Goal: Contribute content: Contribute content

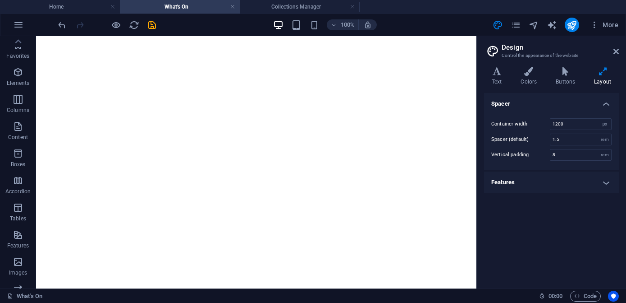
select select "px"
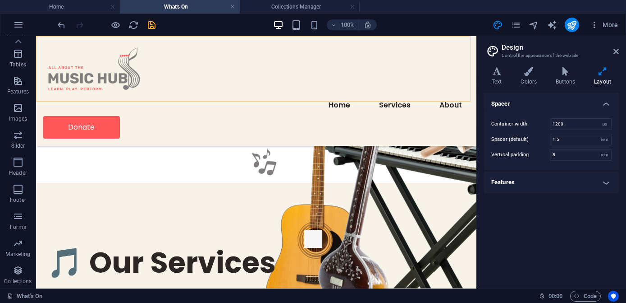
scroll to position [164, 0]
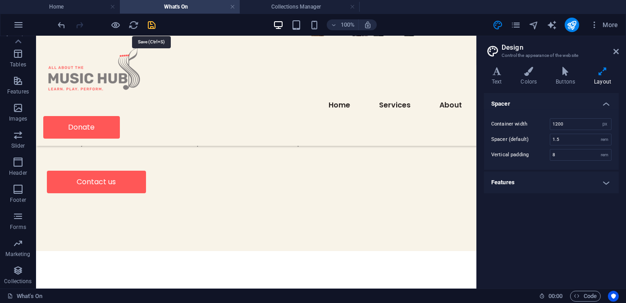
click at [154, 21] on icon "save" at bounding box center [152, 25] width 10 height 10
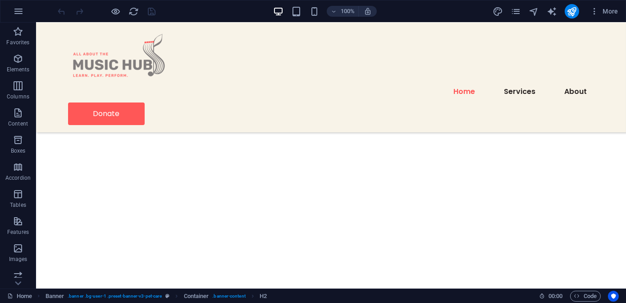
scroll to position [779, 0]
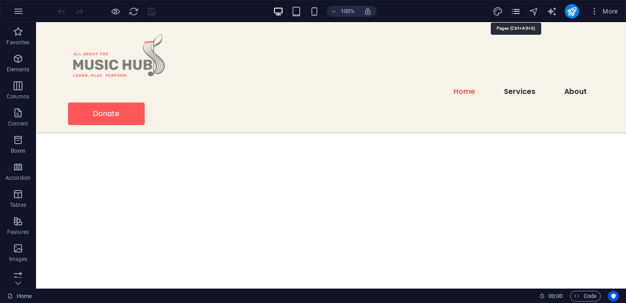
drag, startPoint x: 515, startPoint y: 10, endPoint x: 518, endPoint y: 16, distance: 6.3
click at [515, 10] on icon "pages" at bounding box center [516, 11] width 10 height 10
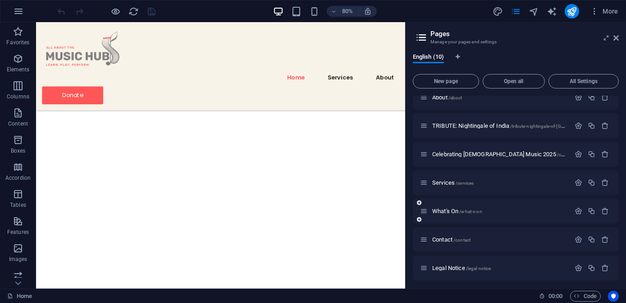
scroll to position [98, 0]
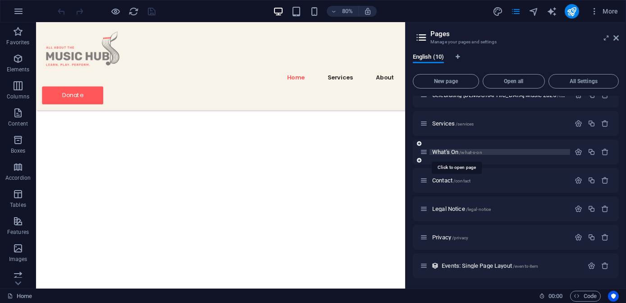
click at [445, 152] on span "What's On /what-s-on" at bounding box center [457, 151] width 50 height 7
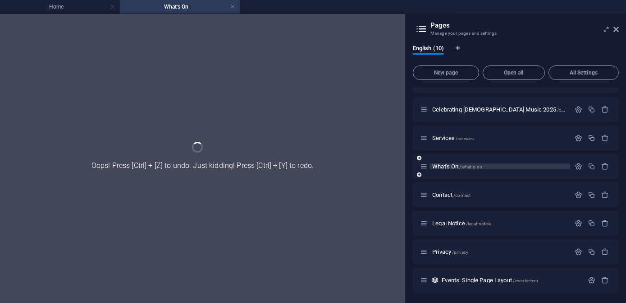
scroll to position [0, 0]
click at [445, 152] on div "Home / About /about TRIBUTE: Nightingale of India /tribute-nightingale-of-india…" at bounding box center [516, 152] width 206 height 281
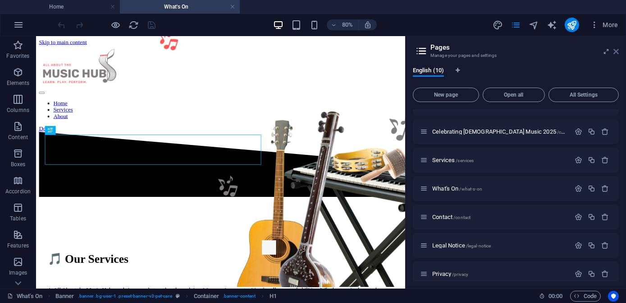
click at [617, 52] on icon at bounding box center [616, 51] width 5 height 7
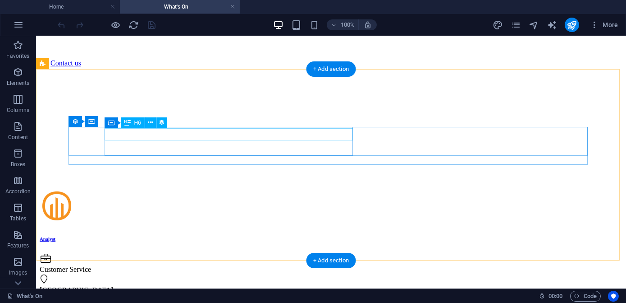
scroll to position [451, 0]
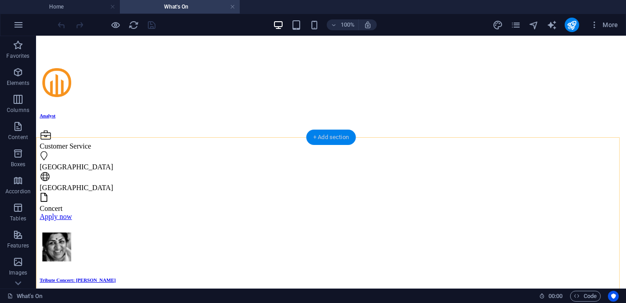
click at [340, 138] on div "+ Add section" at bounding box center [331, 136] width 50 height 15
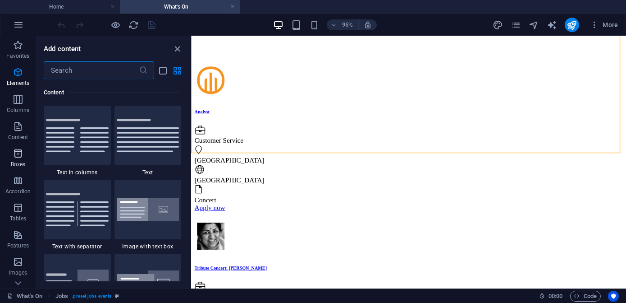
scroll to position [1578, 0]
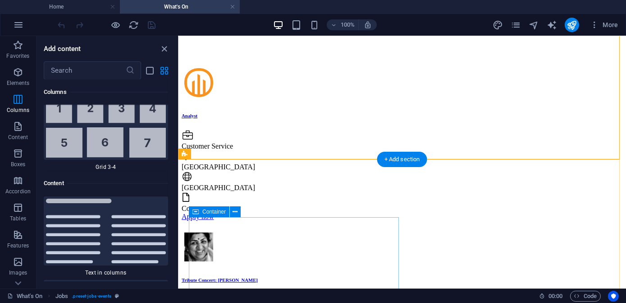
drag, startPoint x: 368, startPoint y: 152, endPoint x: 193, endPoint y: 276, distance: 214.1
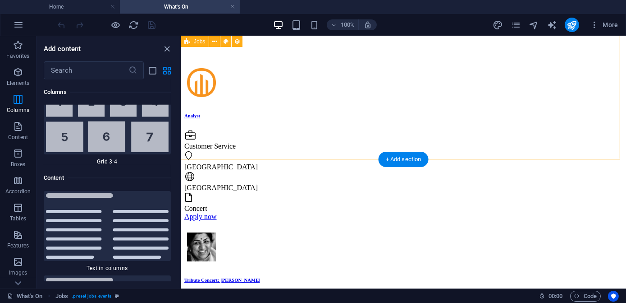
scroll to position [2947, 0]
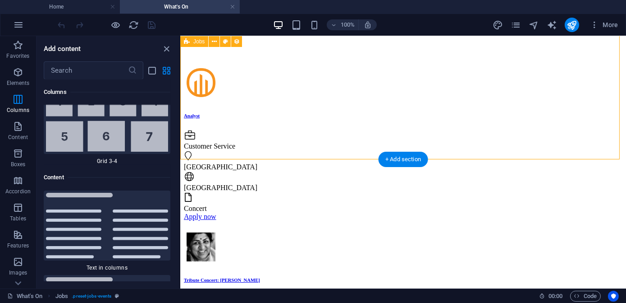
click at [184, 118] on div "Analyst Customer Service Rome Italy Concert Apply now Tribute Concert: Lata Man…" at bounding box center [403, 237] width 439 height 345
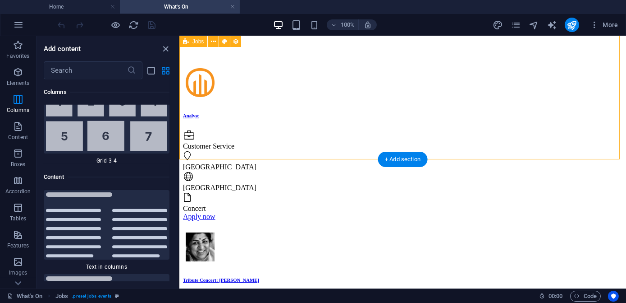
scroll to position [3021, 0]
click at [182, 117] on div "Analyst Customer Service Rome Italy Concert Apply now Tribute Concert: Lata Man…" at bounding box center [402, 237] width 440 height 345
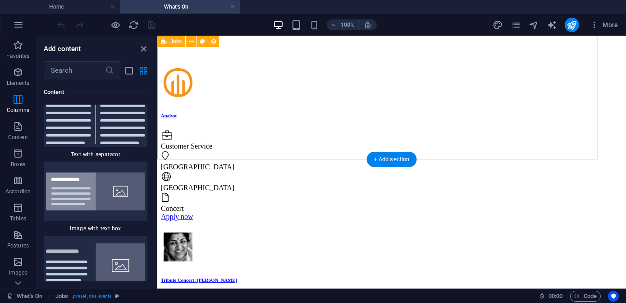
scroll to position [2781, 0]
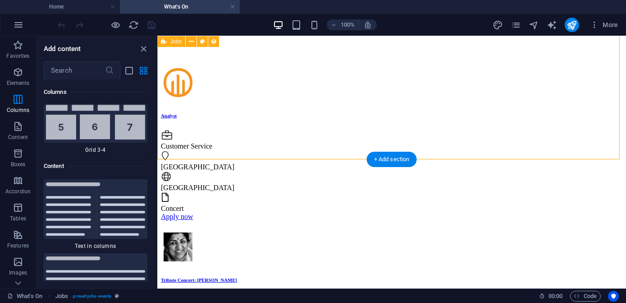
click at [294, 133] on div "Analyst Customer Service Rome Italy Concert Apply now Tribute Concert: Lata Man…" at bounding box center [392, 237] width 462 height 345
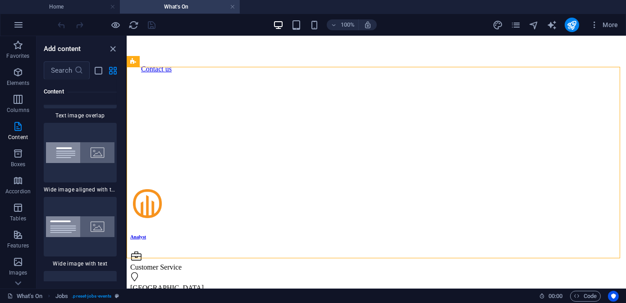
scroll to position [3523, 0]
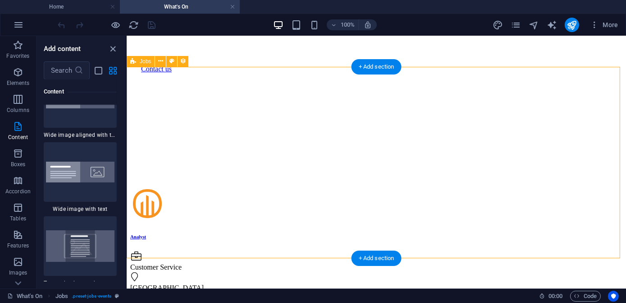
drag, startPoint x: 253, startPoint y: 146, endPoint x: 162, endPoint y: 108, distance: 98.7
drag, startPoint x: 253, startPoint y: 142, endPoint x: 160, endPoint y: 110, distance: 98.0
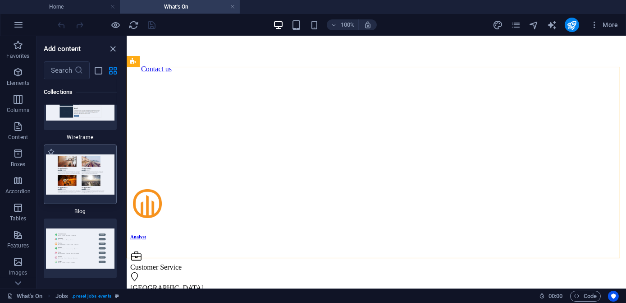
scroll to position [15670, 0]
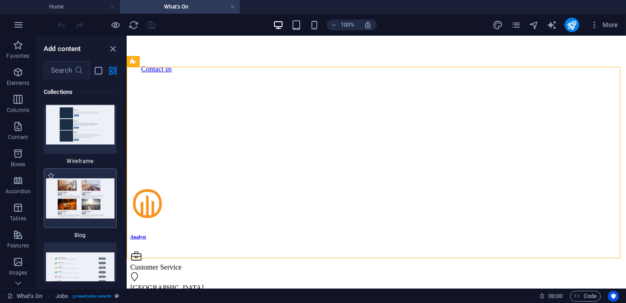
click at [68, 198] on img at bounding box center [80, 198] width 69 height 40
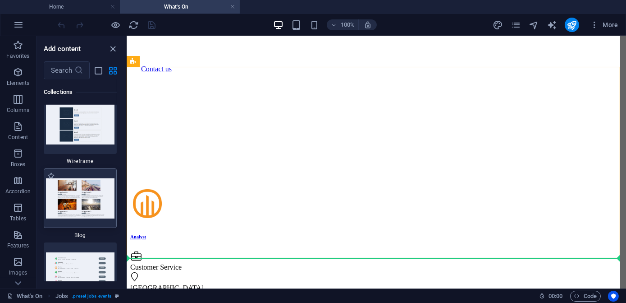
scroll to position [333, 0]
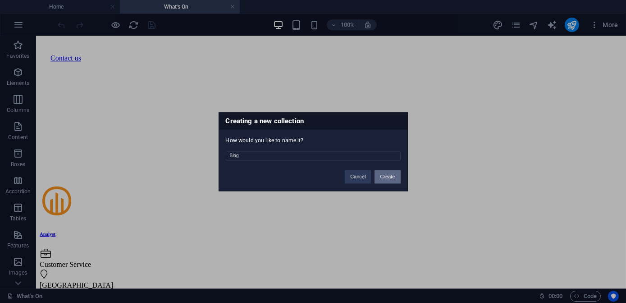
click at [385, 179] on button "Create" at bounding box center [388, 177] width 26 height 14
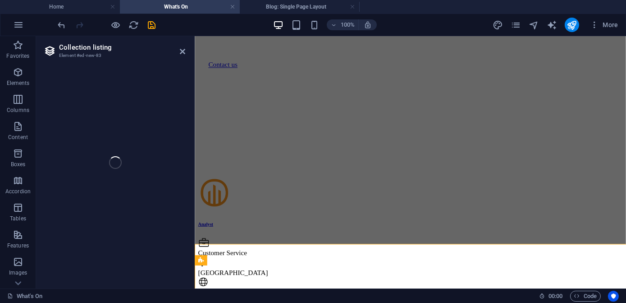
select select
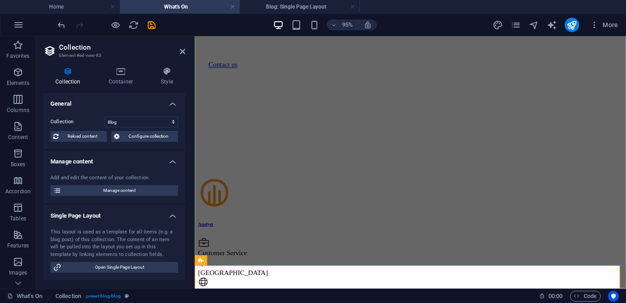
scroll to position [497, 0]
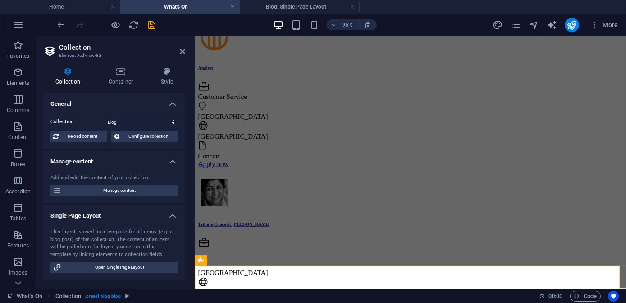
select select "columns.publishing_date_DESC"
select select "columns.status"
select select "columns.publishing_date"
select select "past"
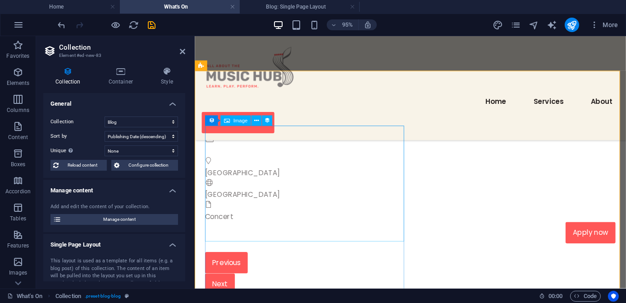
scroll to position [456, 0]
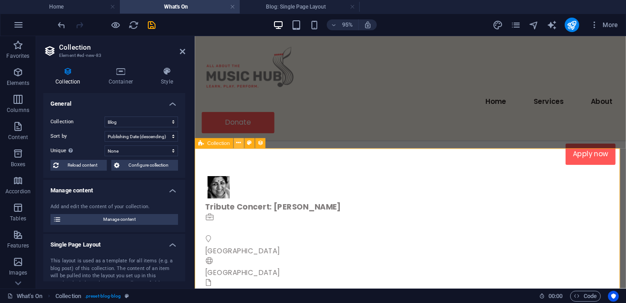
click at [238, 143] on icon at bounding box center [238, 142] width 5 height 9
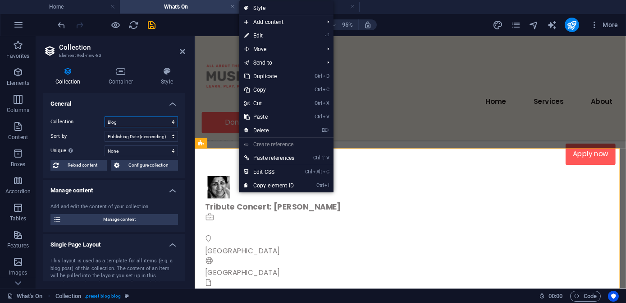
click at [136, 121] on select "Blog Events" at bounding box center [142, 121] width 74 height 11
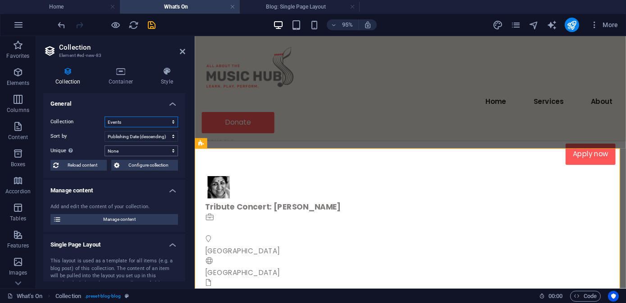
click at [105, 116] on select "Blog Events" at bounding box center [142, 121] width 74 height 11
select select "68dd7f25100cccc05f039382"
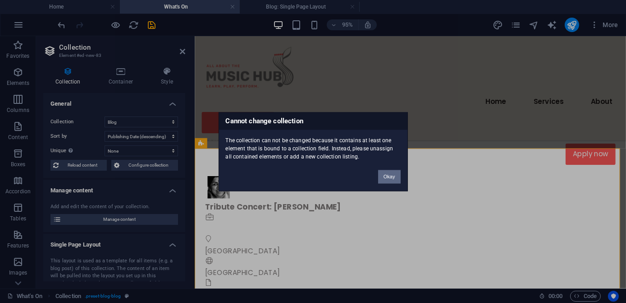
click at [387, 179] on button "Okay" at bounding box center [389, 177] width 23 height 14
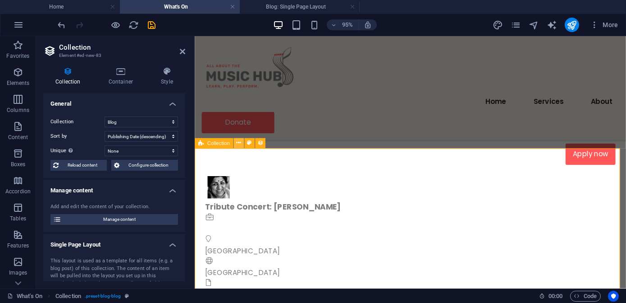
click at [237, 145] on icon at bounding box center [238, 142] width 5 height 9
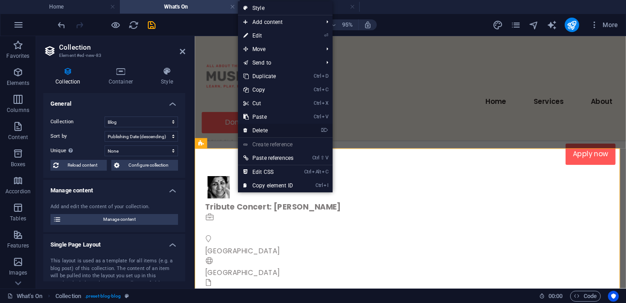
click at [251, 131] on link "⌦ Delete" at bounding box center [268, 131] width 61 height 14
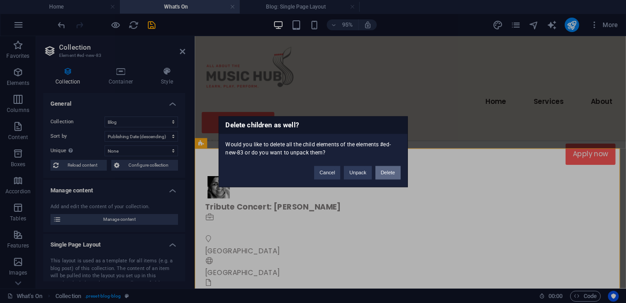
click at [389, 170] on button "Delete" at bounding box center [388, 173] width 25 height 14
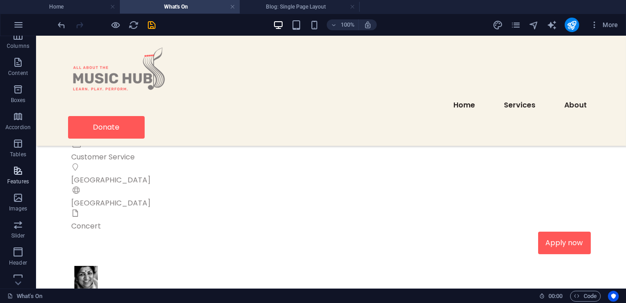
scroll to position [154, 0]
click at [17, 272] on icon "button" at bounding box center [18, 270] width 11 height 11
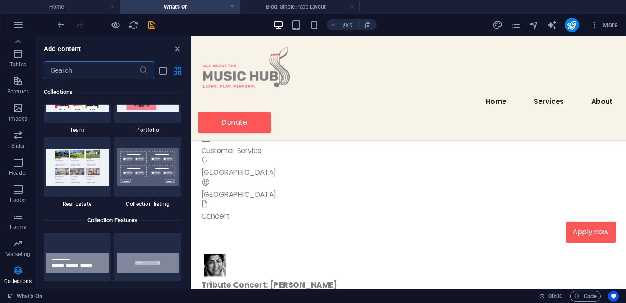
scroll to position [8419, 0]
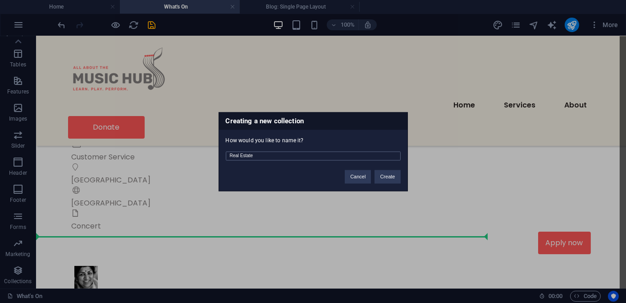
click at [323, 159] on input "Real Estate" at bounding box center [313, 155] width 175 height 9
click at [386, 179] on button "Create" at bounding box center [388, 177] width 26 height 14
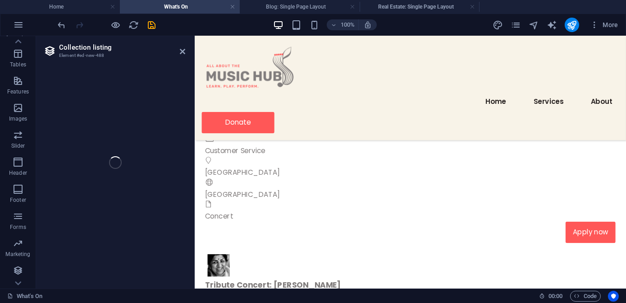
select select "68dd7f7335611c34f302b1a4"
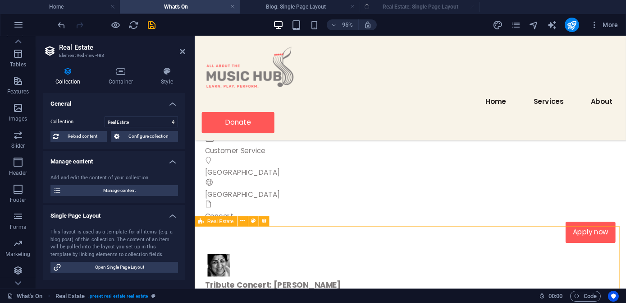
select select "createdAt_DESC"
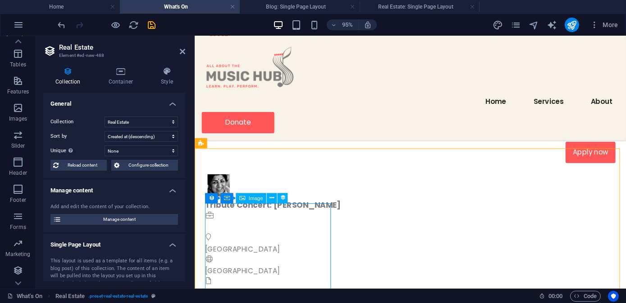
scroll to position [456, 0]
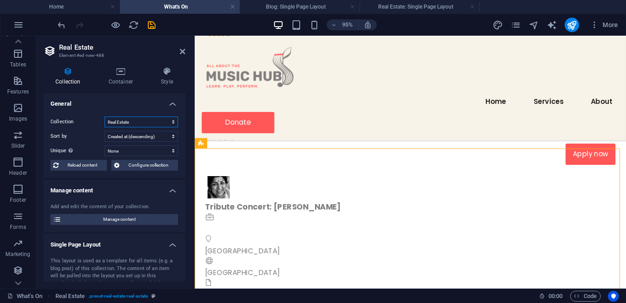
click at [172, 121] on select "Blog Events Real Estate" at bounding box center [142, 121] width 74 height 11
click at [105, 116] on select "Blog Events Real Estate" at bounding box center [142, 121] width 74 height 11
select select "68dd7f7335611c34f302b1a4"
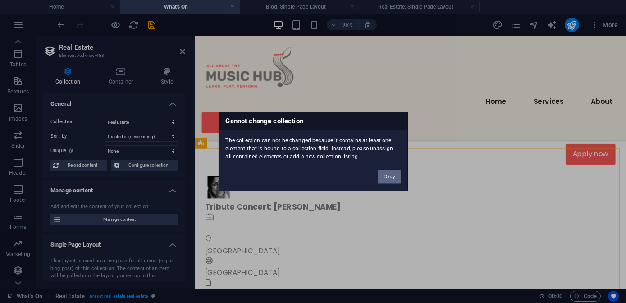
click at [388, 177] on button "Okay" at bounding box center [389, 177] width 23 height 14
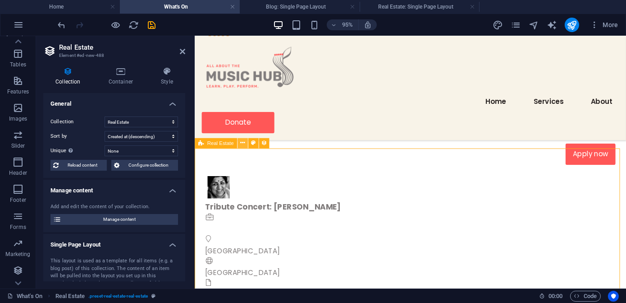
click at [241, 143] on icon at bounding box center [242, 142] width 5 height 9
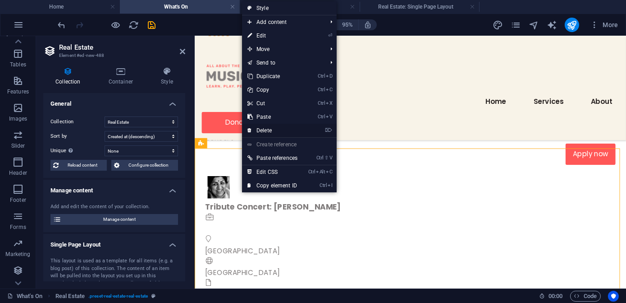
click at [264, 129] on link "⌦ Delete" at bounding box center [272, 131] width 61 height 14
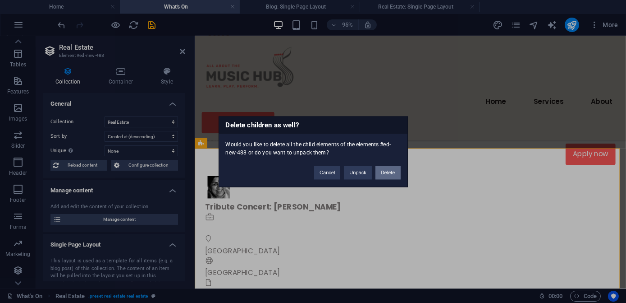
drag, startPoint x: 386, startPoint y: 175, endPoint x: 339, endPoint y: 137, distance: 60.6
click at [386, 175] on button "Delete" at bounding box center [388, 173] width 25 height 14
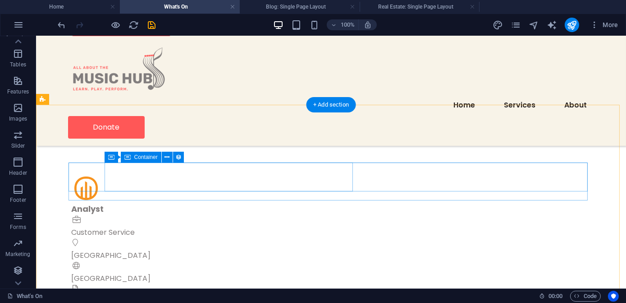
scroll to position [292, 0]
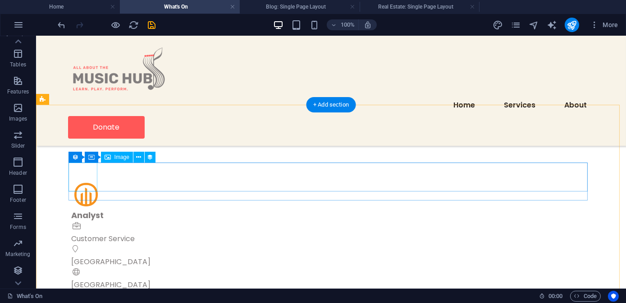
click at [84, 180] on figure at bounding box center [328, 194] width 512 height 29
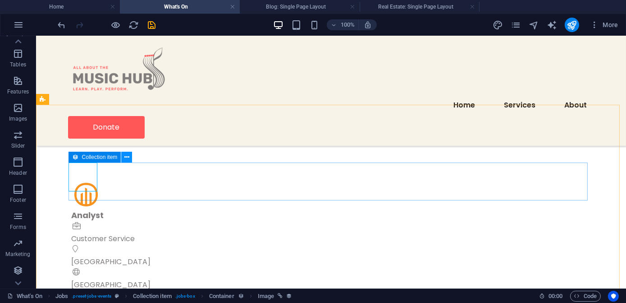
click at [126, 156] on icon at bounding box center [126, 156] width 5 height 9
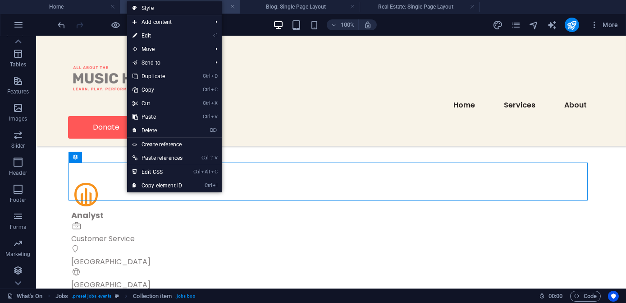
click at [151, 9] on link "Style" at bounding box center [174, 8] width 95 height 14
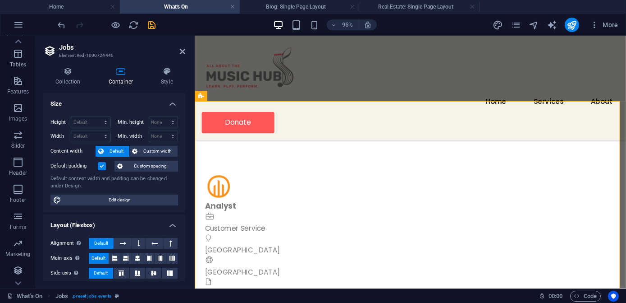
scroll to position [33, 0]
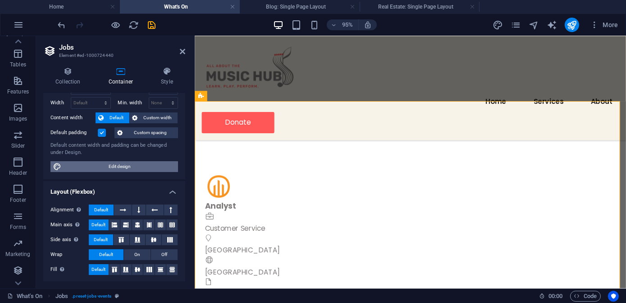
click at [113, 163] on span "Edit design" at bounding box center [119, 166] width 111 height 11
select select "px"
select select "400"
select select "px"
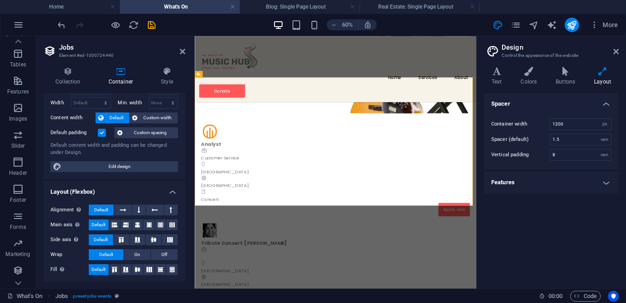
click at [169, 190] on h4 "Layout (Flexbox)" at bounding box center [114, 189] width 142 height 16
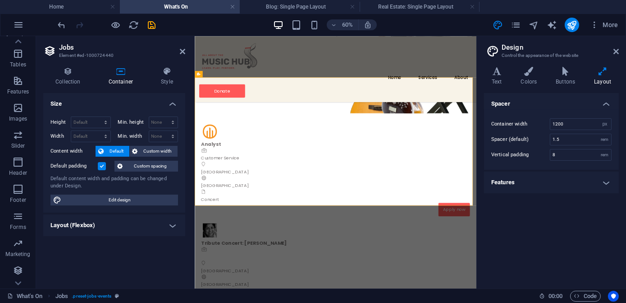
click at [173, 223] on h4 "Layout (Flexbox)" at bounding box center [114, 225] width 142 height 22
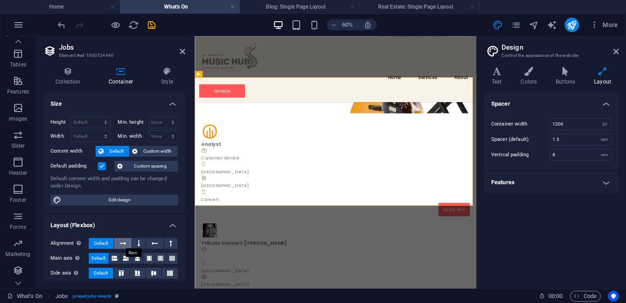
click at [123, 241] on icon at bounding box center [123, 243] width 6 height 11
click at [103, 241] on span "Default" at bounding box center [101, 243] width 14 height 11
click at [113, 259] on icon at bounding box center [114, 258] width 5 height 11
click at [124, 257] on icon at bounding box center [125, 258] width 5 height 11
click at [135, 256] on icon at bounding box center [137, 258] width 5 height 11
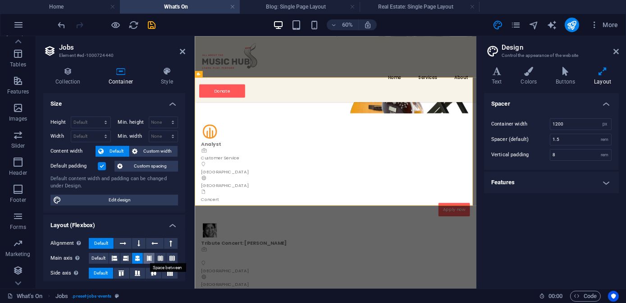
click at [147, 257] on icon at bounding box center [149, 258] width 5 height 11
click at [94, 258] on span "Default" at bounding box center [99, 258] width 14 height 11
click at [122, 273] on icon at bounding box center [121, 272] width 11 height 5
click at [136, 271] on icon at bounding box center [137, 272] width 11 height 5
click at [140, 258] on button at bounding box center [137, 258] width 11 height 11
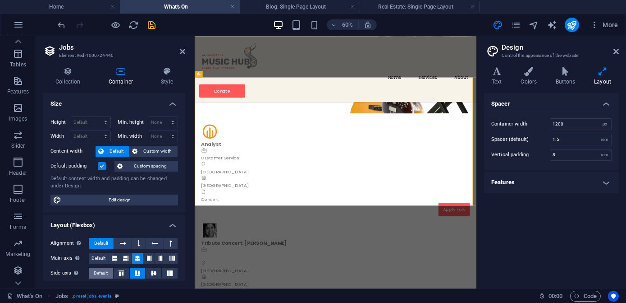
click at [101, 271] on span "Default" at bounding box center [101, 272] width 14 height 11
click at [102, 258] on span "Default" at bounding box center [99, 258] width 14 height 11
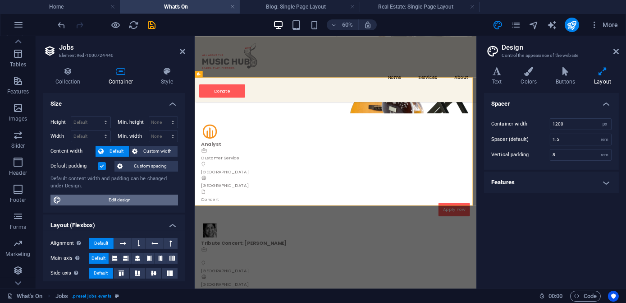
click at [133, 202] on span "Edit design" at bounding box center [119, 199] width 111 height 11
click at [607, 181] on h4 "Features" at bounding box center [551, 182] width 135 height 22
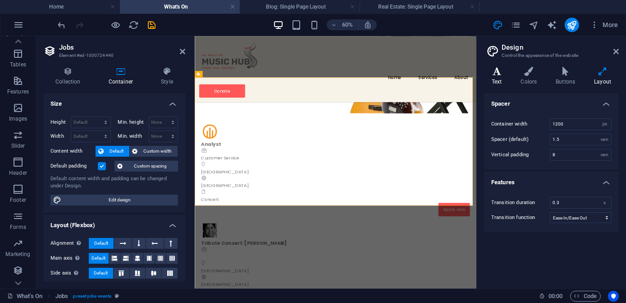
click at [500, 80] on h4 "Text" at bounding box center [498, 76] width 29 height 19
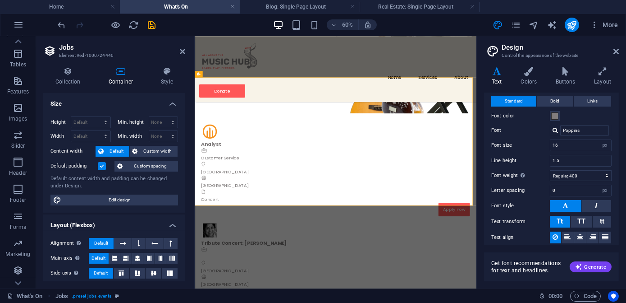
scroll to position [52, 0]
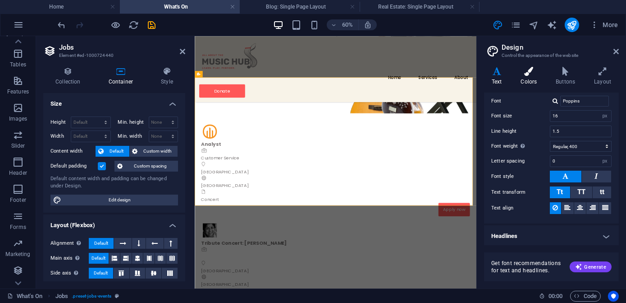
click at [532, 83] on h4 "Colors" at bounding box center [531, 76] width 35 height 19
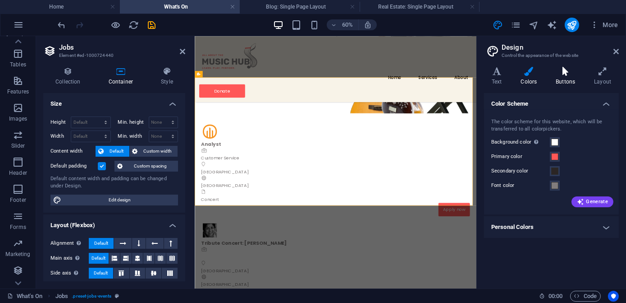
click at [564, 78] on h4 "Buttons" at bounding box center [567, 76] width 38 height 19
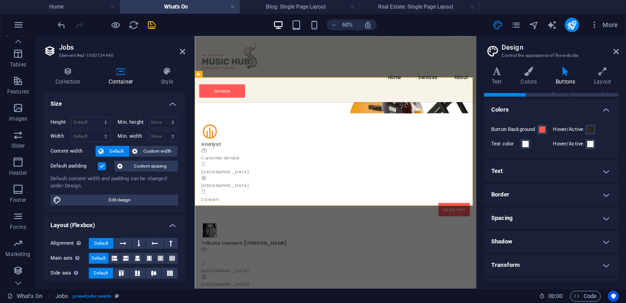
scroll to position [0, 0]
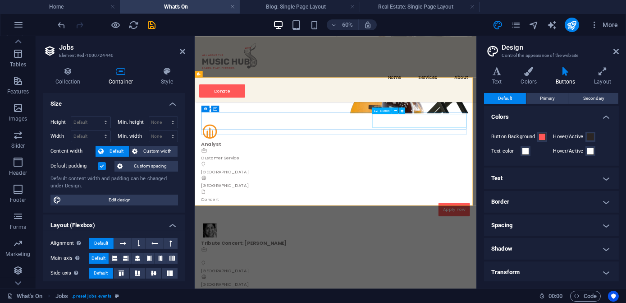
click at [396, 111] on icon at bounding box center [395, 111] width 3 height 6
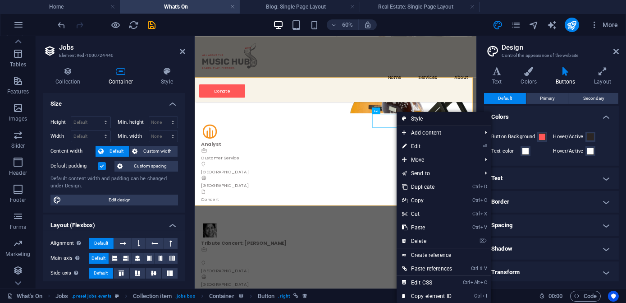
click at [405, 119] on icon at bounding box center [404, 119] width 5 height 14
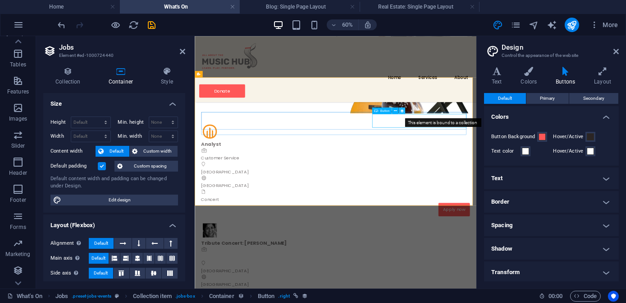
click at [401, 111] on icon at bounding box center [402, 111] width 4 height 6
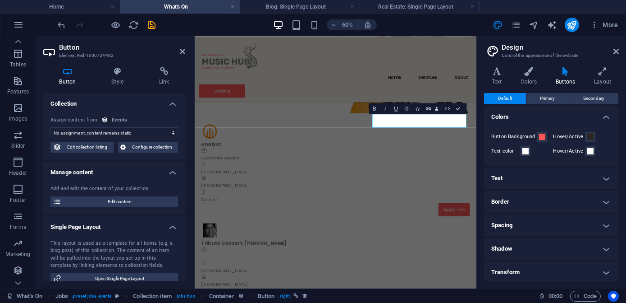
click at [144, 202] on span "Edit content" at bounding box center [119, 201] width 111 height 11
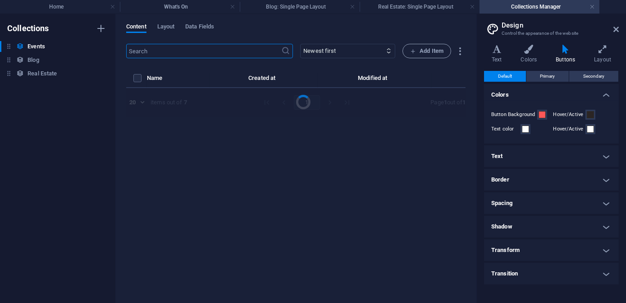
select select "Customer Service"
select select "Concert"
select select "Published"
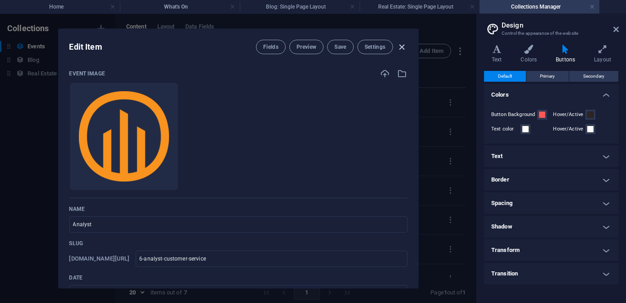
click at [398, 46] on icon "button" at bounding box center [402, 47] width 10 height 10
type input "2025-10-01"
type input "6-analyst-customer-service"
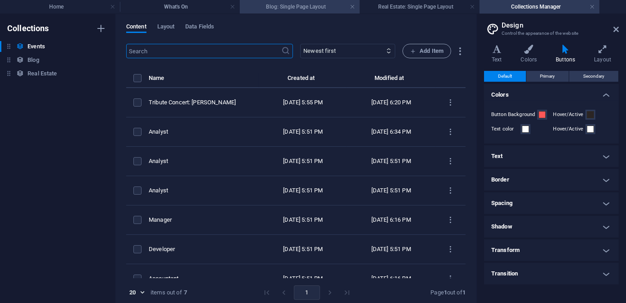
click at [299, 9] on h4 "Blog: Single Page Layout" at bounding box center [300, 7] width 120 height 10
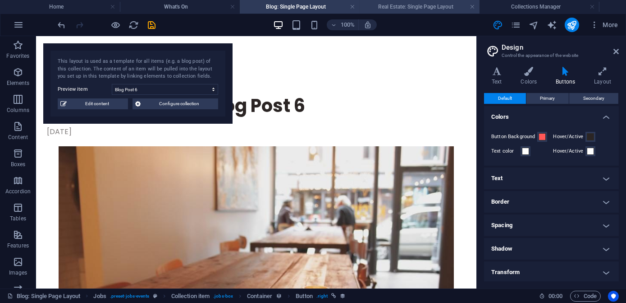
drag, startPoint x: 353, startPoint y: 8, endPoint x: 352, endPoint y: 13, distance: 5.5
click at [353, 8] on link at bounding box center [352, 7] width 5 height 9
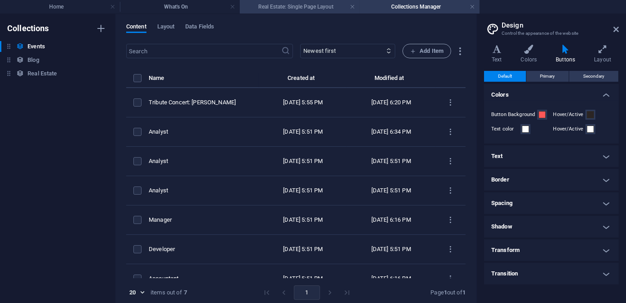
drag, startPoint x: 277, startPoint y: 6, endPoint x: 320, endPoint y: 9, distance: 42.9
click at [277, 6] on h4 "Real Estate: Single Page Layout" at bounding box center [300, 7] width 120 height 10
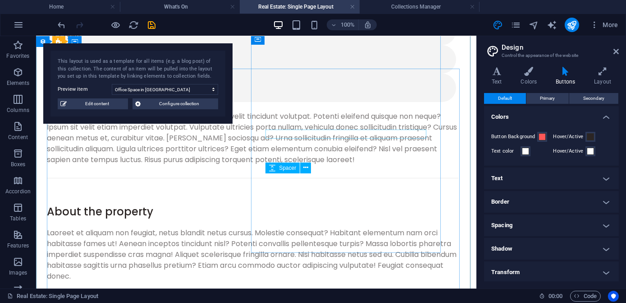
scroll to position [369, 0]
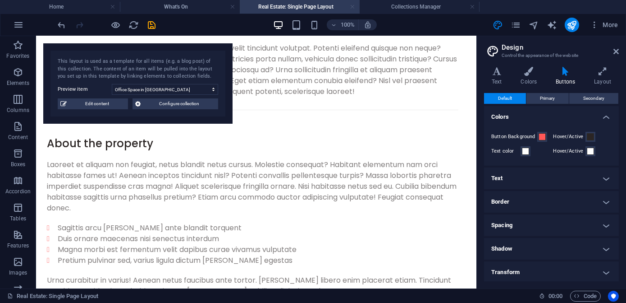
click at [353, 5] on link at bounding box center [352, 7] width 5 height 9
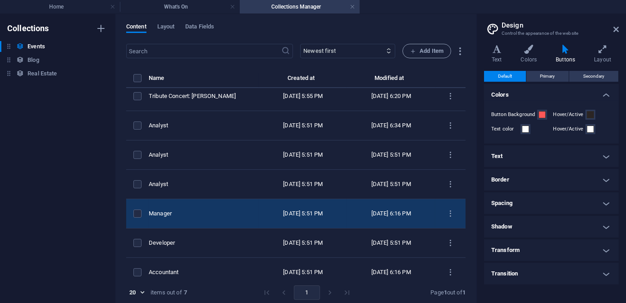
scroll to position [0, 0]
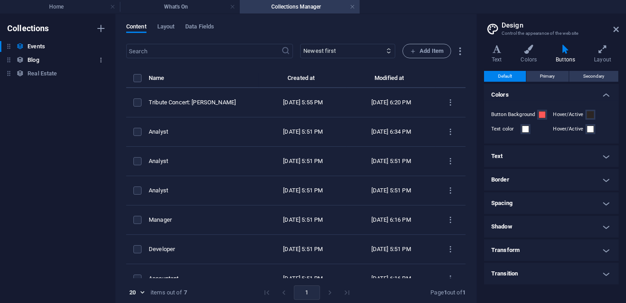
click at [101, 57] on icon "button" at bounding box center [101, 60] width 6 height 6
click at [106, 116] on h6 "Delete" at bounding box center [109, 121] width 24 height 11
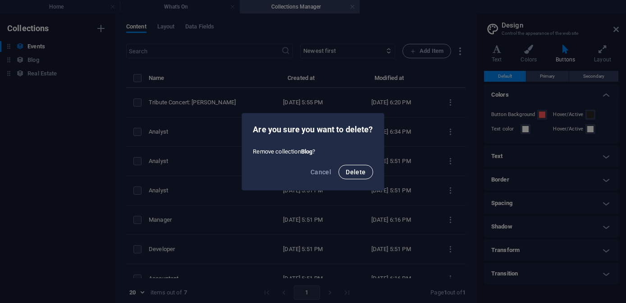
click at [354, 168] on span "Delete" at bounding box center [356, 171] width 20 height 7
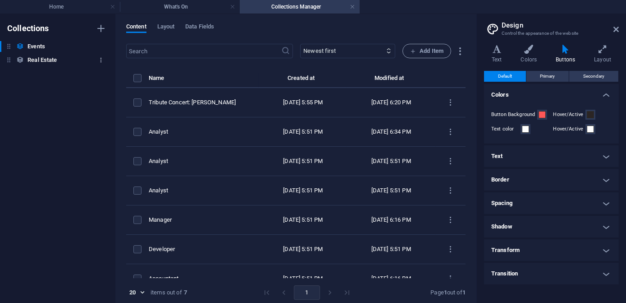
click at [101, 60] on icon "button" at bounding box center [101, 60] width 6 height 6
click at [115, 124] on h6 "Delete" at bounding box center [109, 121] width 24 height 11
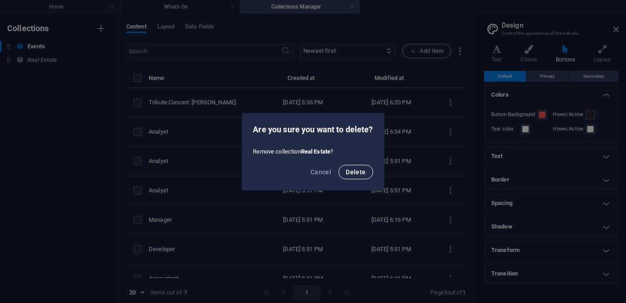
click at [361, 171] on span "Delete" at bounding box center [356, 171] width 20 height 7
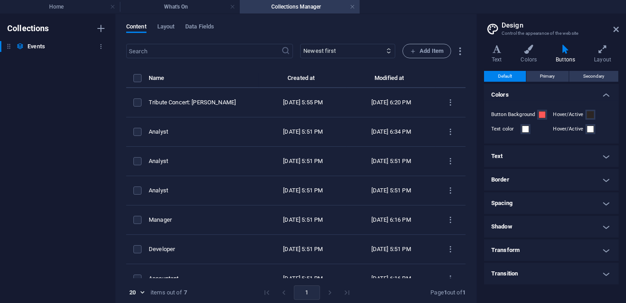
click at [38, 46] on h6 "Events" at bounding box center [37, 46] width 18 height 11
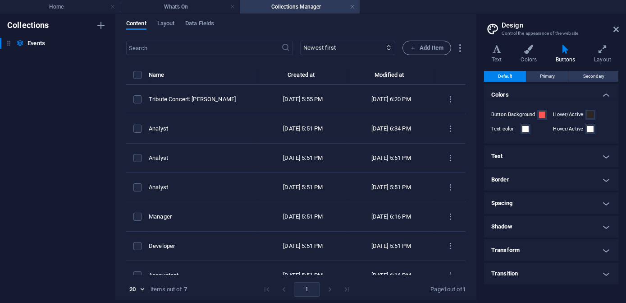
scroll to position [4, 0]
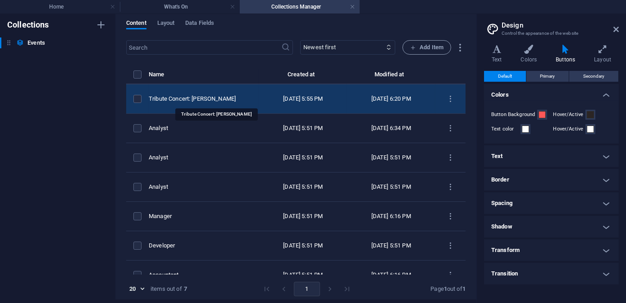
click at [209, 99] on div "Tribute Concert: [PERSON_NAME]" at bounding box center [200, 99] width 103 height 8
select select "Concert"
select select "Published"
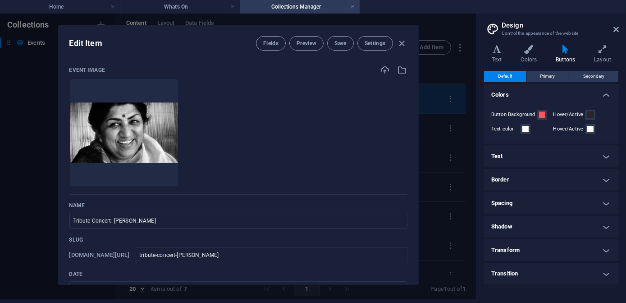
scroll to position [0, 0]
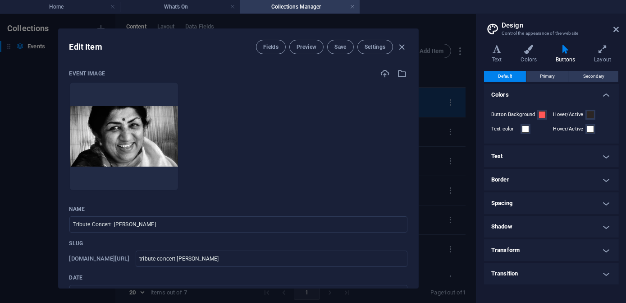
click at [178, 106] on img at bounding box center [124, 136] width 108 height 61
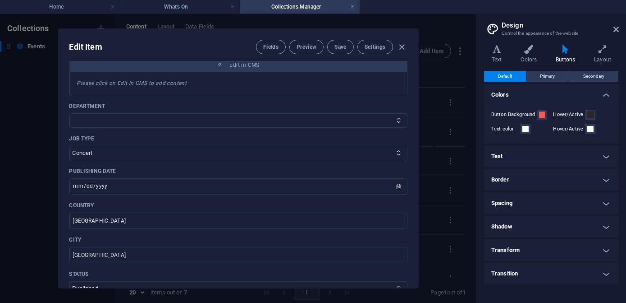
scroll to position [264, 0]
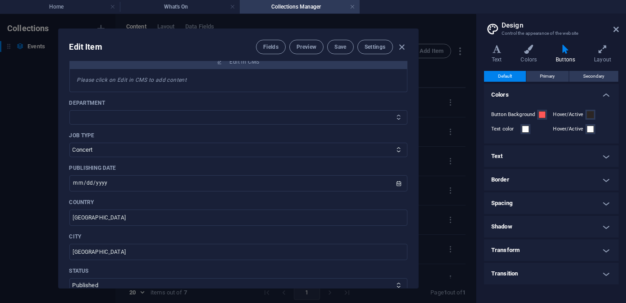
click at [397, 117] on icon at bounding box center [399, 117] width 6 height 6
click at [397, 120] on select "Sales Marketing Human Resources Tech Customer Service Legal & Finance" at bounding box center [238, 117] width 338 height 14
click at [357, 101] on p "Department" at bounding box center [238, 102] width 338 height 7
drag, startPoint x: 267, startPoint y: 47, endPoint x: 270, endPoint y: 52, distance: 5.9
click at [267, 47] on span "Fields" at bounding box center [270, 46] width 15 height 7
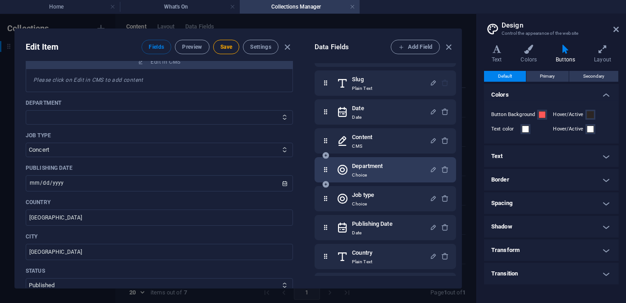
scroll to position [82, 0]
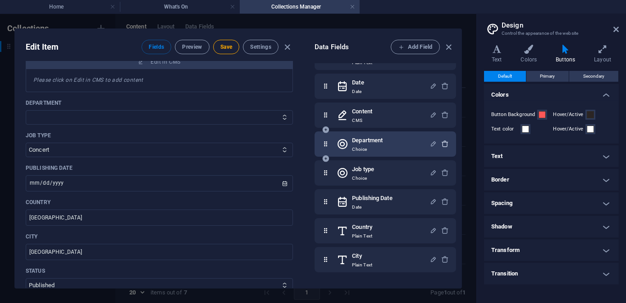
click at [442, 141] on icon "button" at bounding box center [446, 144] width 8 height 8
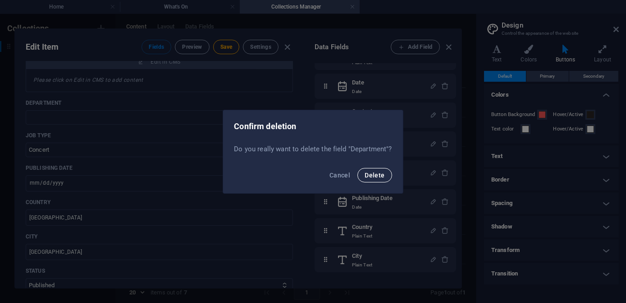
click at [380, 178] on span "Delete" at bounding box center [375, 174] width 20 height 7
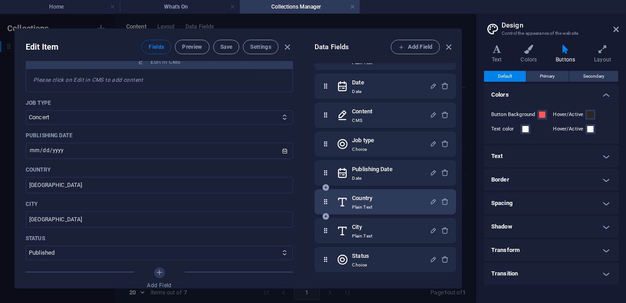
scroll to position [81, 0]
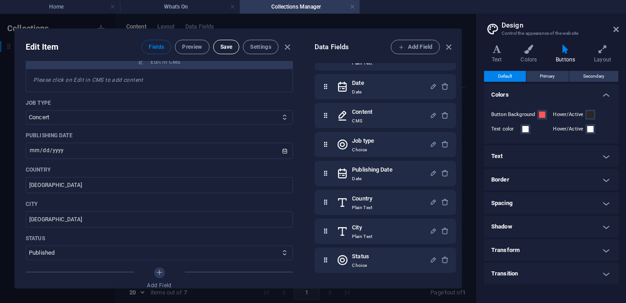
click at [221, 44] on span "Save" at bounding box center [227, 46] width 12 height 7
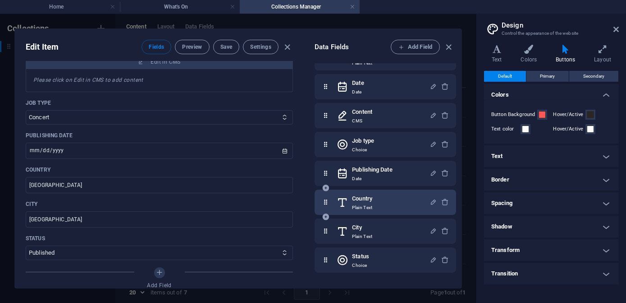
scroll to position [81, 0]
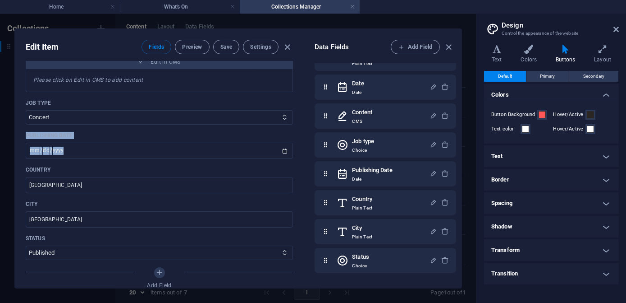
drag, startPoint x: 300, startPoint y: 154, endPoint x: 299, endPoint y: 121, distance: 33.4
click at [299, 121] on div "Event Image Drop files here to upload them instantly Name Tribute Concert: Lata…" at bounding box center [159, 174] width 289 height 226
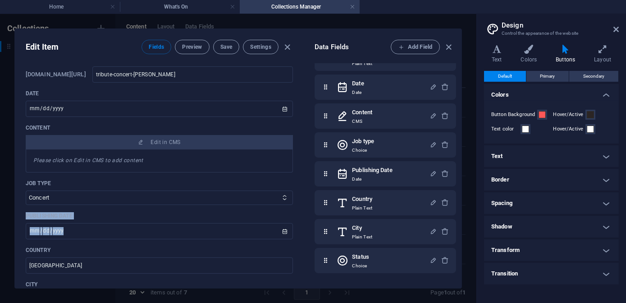
scroll to position [186, 0]
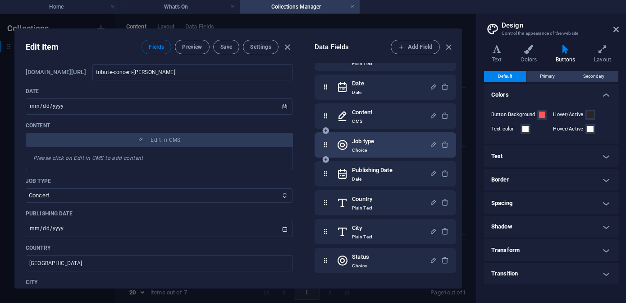
click at [348, 145] on div "Job type Choice" at bounding box center [383, 145] width 93 height 18
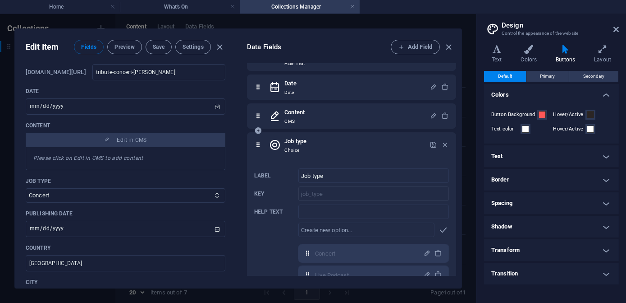
click at [275, 145] on icon at bounding box center [275, 145] width 12 height 18
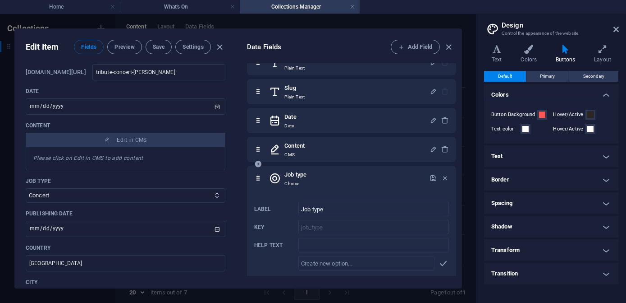
scroll to position [123, 0]
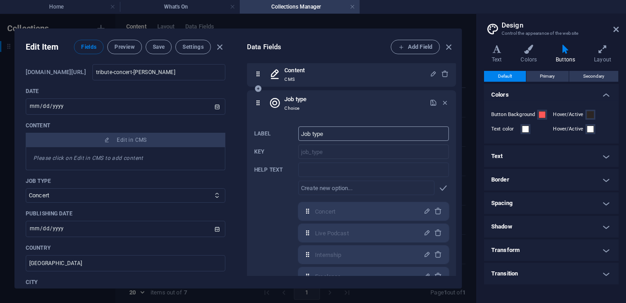
click at [332, 136] on input "Job type" at bounding box center [374, 133] width 151 height 14
drag, startPoint x: 327, startPoint y: 134, endPoint x: 285, endPoint y: 135, distance: 42.4
click at [285, 135] on div "Label Job type ​ Key job_type ​ Help text ​ ​ Concert,Live Podcast,Internship,F…" at bounding box center [351, 213] width 195 height 181
type input "Type"
click at [430, 101] on icon "button" at bounding box center [434, 103] width 8 height 8
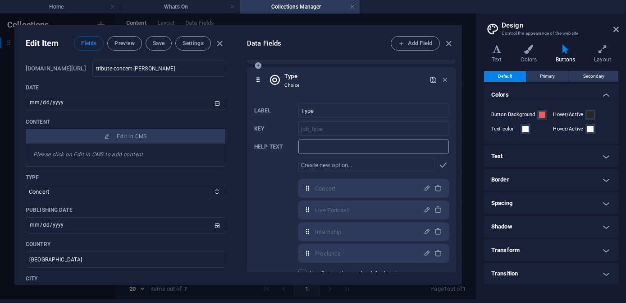
scroll to position [191, 0]
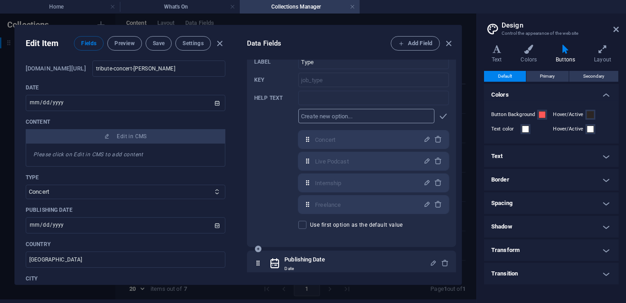
click at [318, 117] on input "text" at bounding box center [367, 116] width 136 height 14
type input "Lesson"
click at [440, 115] on icon "button" at bounding box center [444, 116] width 10 height 10
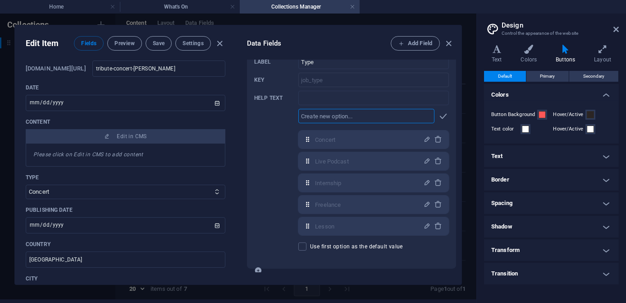
click at [358, 115] on input "text" at bounding box center [367, 116] width 136 height 14
type input "Workshop"
click at [442, 115] on icon "button" at bounding box center [444, 116] width 10 height 10
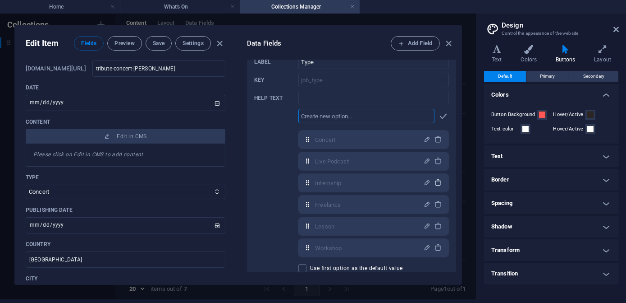
click at [436, 184] on icon "button" at bounding box center [439, 183] width 8 height 8
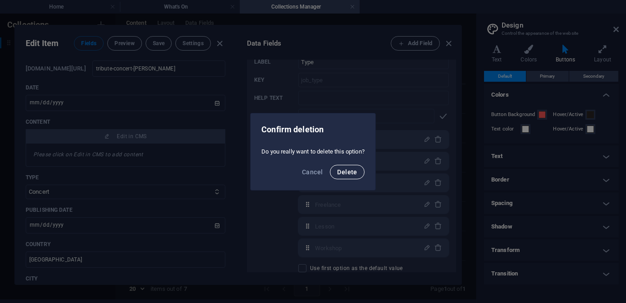
click at [350, 172] on span "Delete" at bounding box center [347, 171] width 20 height 7
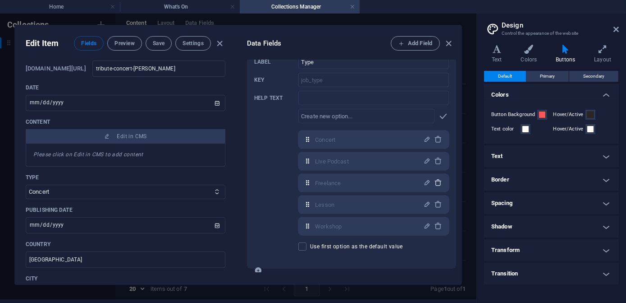
click at [435, 183] on icon "button" at bounding box center [439, 183] width 8 height 8
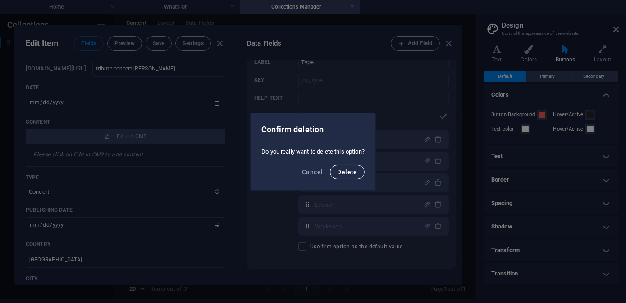
click at [356, 170] on span "Delete" at bounding box center [347, 171] width 20 height 7
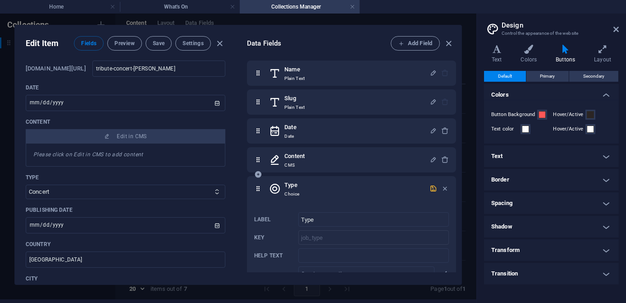
scroll to position [0, 0]
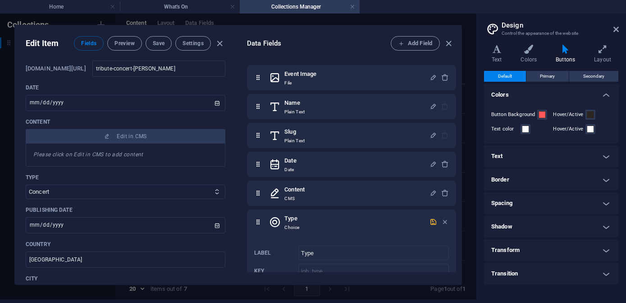
click at [430, 220] on icon "button" at bounding box center [434, 222] width 8 height 8
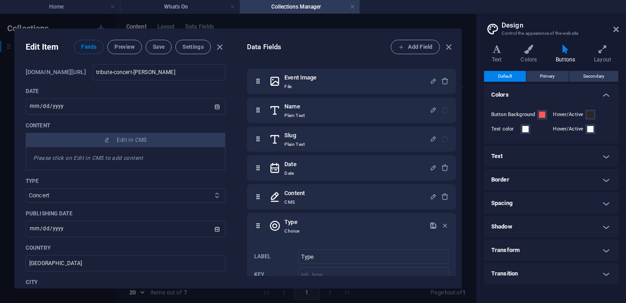
click at [100, 192] on select "Concert Live Podcast Lesson Workshop" at bounding box center [126, 195] width 200 height 14
click at [99, 192] on select "Concert Live Podcast Lesson Workshop" at bounding box center [126, 195] width 200 height 14
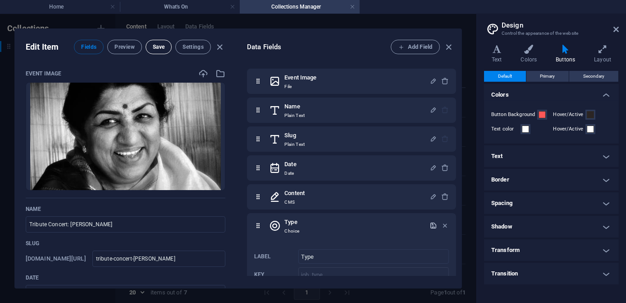
click at [159, 49] on span "Save" at bounding box center [159, 46] width 12 height 7
click at [122, 47] on span "Preview" at bounding box center [125, 46] width 20 height 7
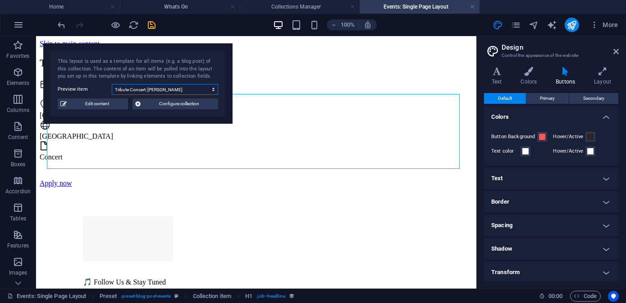
click at [216, 87] on select "Tribute Concert: Lata Mangeshkar Analyst Analyst Analyst Manager Developer Acco…" at bounding box center [165, 89] width 106 height 11
click at [214, 87] on select "Tribute Concert: Lata Mangeshkar Analyst Analyst Analyst Manager Developer Acco…" at bounding box center [165, 89] width 106 height 11
click at [90, 106] on span "Edit content" at bounding box center [97, 103] width 56 height 11
type input "2025-12-06"
type input "tribute-concert-lata-mangeshkar"
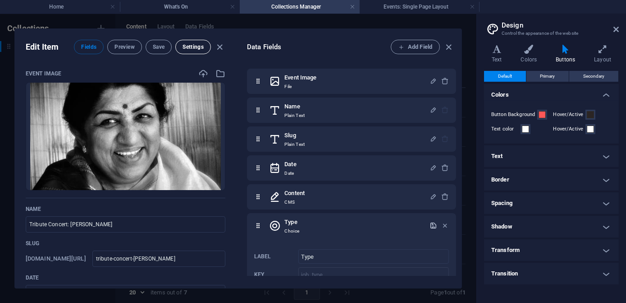
click at [189, 48] on span "Settings" at bounding box center [193, 46] width 21 height 7
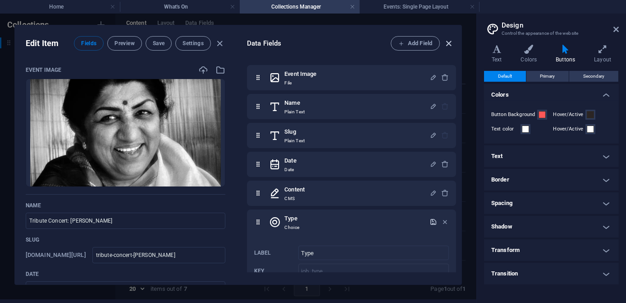
click at [448, 42] on icon "button" at bounding box center [449, 43] width 10 height 10
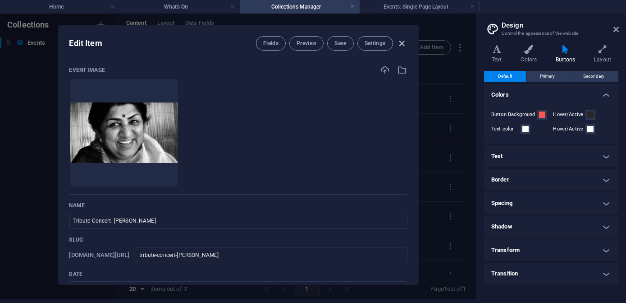
click at [401, 42] on icon "button" at bounding box center [402, 43] width 10 height 10
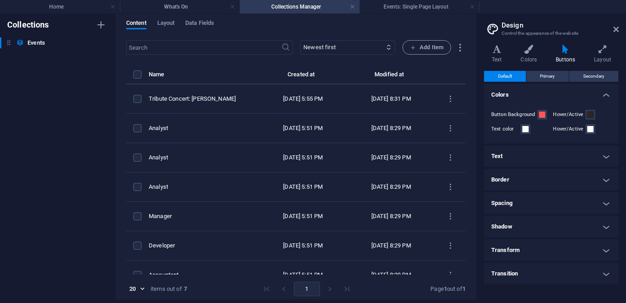
type input "2025-10-01"
type input "tribute-concert-lata-mangeshkar"
click at [400, 7] on h4 "Events: Single Page Layout" at bounding box center [420, 7] width 120 height 10
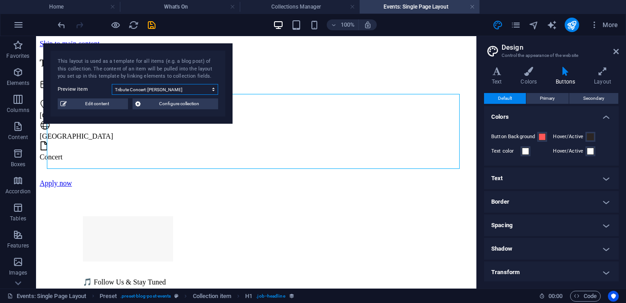
click at [199, 92] on select "Tribute Concert: Lata Mangeshkar Analyst Analyst Analyst Manager Developer Acco…" at bounding box center [165, 89] width 106 height 11
click at [474, 6] on link at bounding box center [472, 7] width 5 height 9
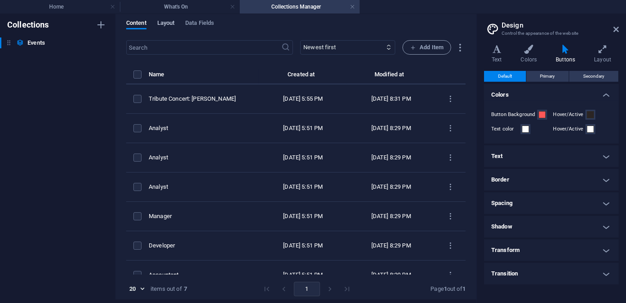
click at [166, 22] on span "Layout" at bounding box center [166, 24] width 18 height 13
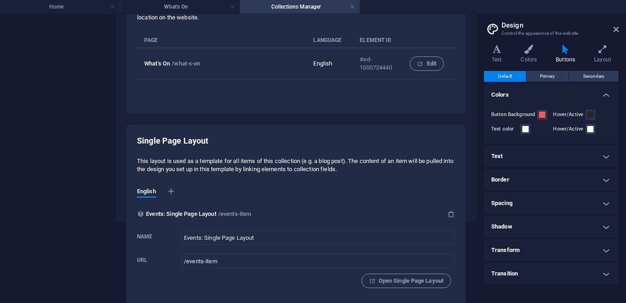
scroll to position [84, 0]
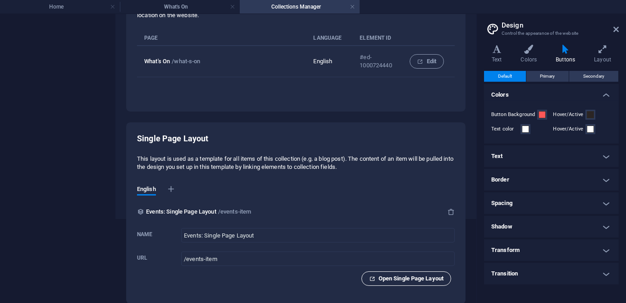
click at [390, 277] on span "Open Single Page Layout" at bounding box center [406, 278] width 74 height 11
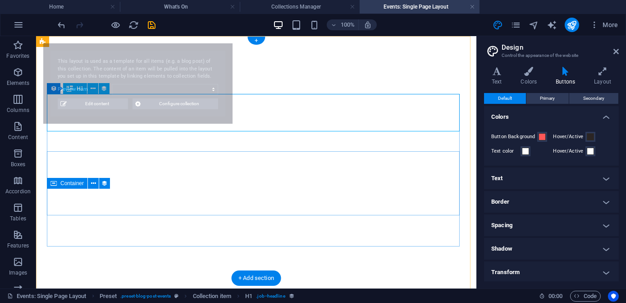
select select "68dd5d19bb5413049d0f85c6"
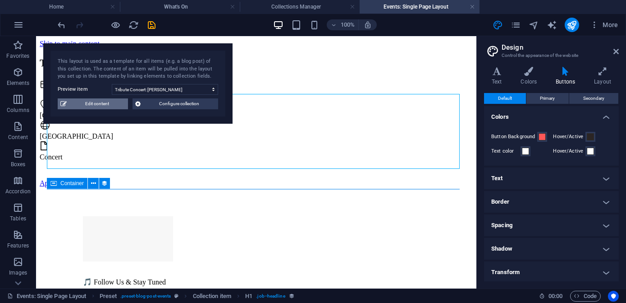
scroll to position [0, 0]
click at [85, 103] on span "Edit content" at bounding box center [97, 103] width 56 height 11
select select "Concert"
select select "Published"
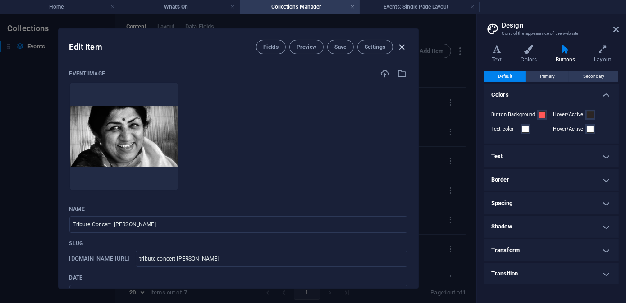
click at [402, 46] on icon "button" at bounding box center [402, 47] width 10 height 10
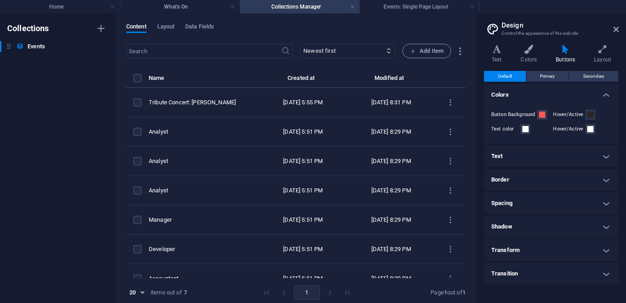
type input "2025-10-01"
type input "tribute-concert-lata-mangeshkar"
click at [386, 24] on div "Content Layout Data Fields" at bounding box center [296, 31] width 340 height 17
click at [188, 5] on h4 "What's On" at bounding box center [180, 7] width 120 height 10
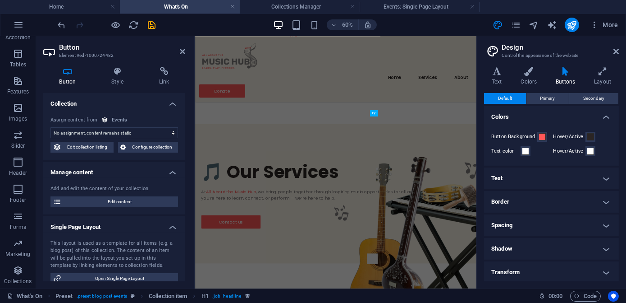
scroll to position [292, 0]
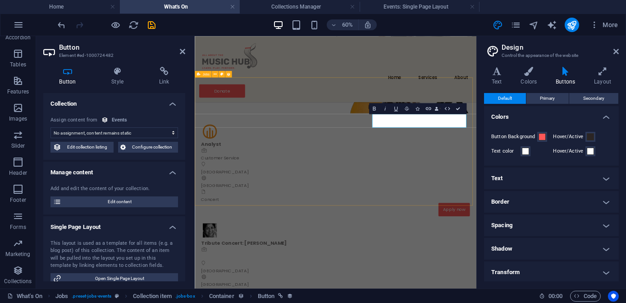
drag, startPoint x: 508, startPoint y: 290, endPoint x: 541, endPoint y: 188, distance: 107.1
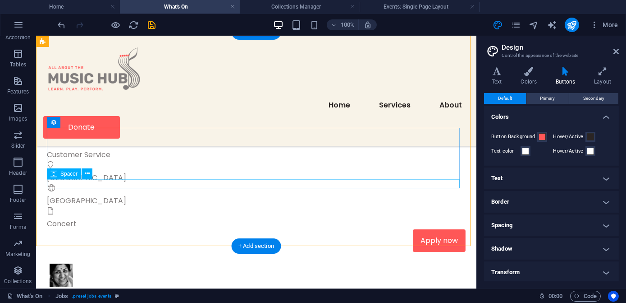
scroll to position [333, 0]
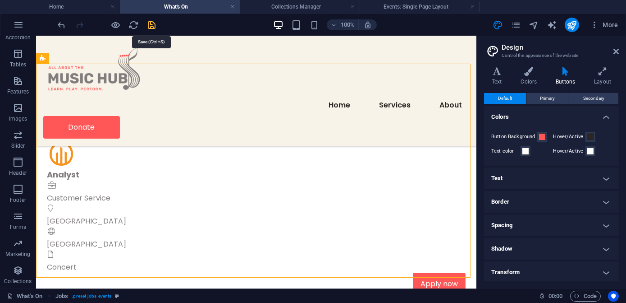
click at [151, 28] on icon "save" at bounding box center [152, 25] width 10 height 10
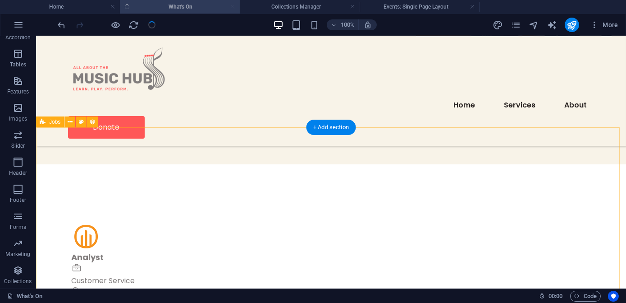
scroll to position [292, 0]
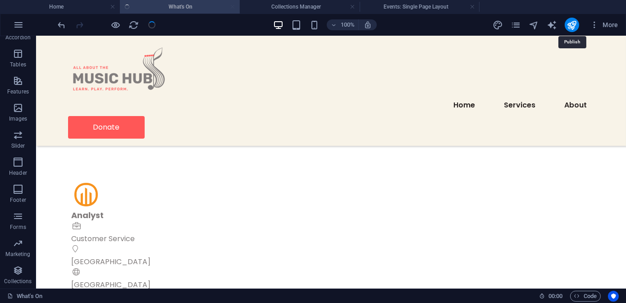
drag, startPoint x: 575, startPoint y: 21, endPoint x: 561, endPoint y: 22, distance: 13.1
click at [575, 21] on icon "publish" at bounding box center [572, 25] width 10 height 10
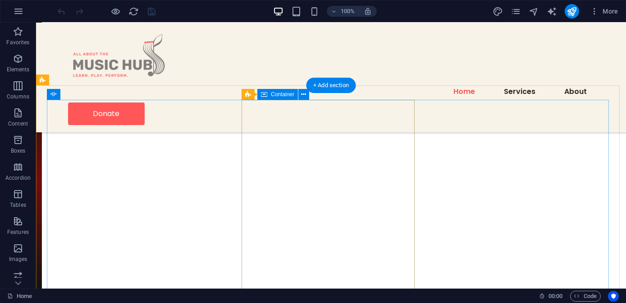
scroll to position [738, 0]
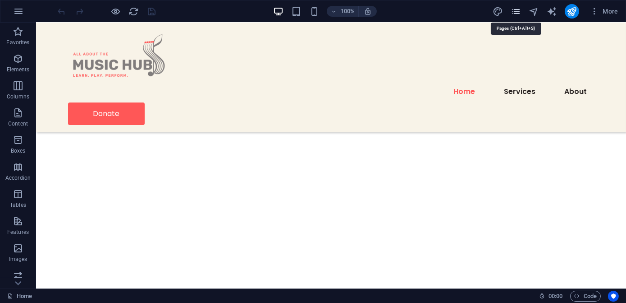
click at [515, 13] on icon "pages" at bounding box center [516, 11] width 10 height 10
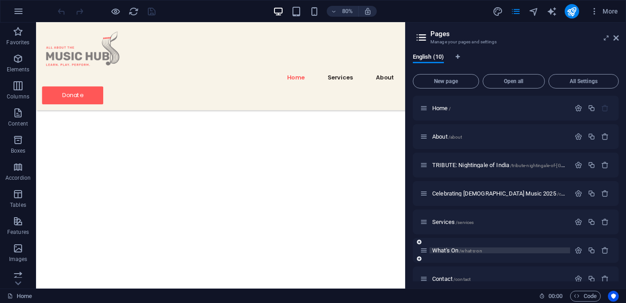
click at [451, 251] on span "What's On /what-s-on" at bounding box center [457, 250] width 50 height 7
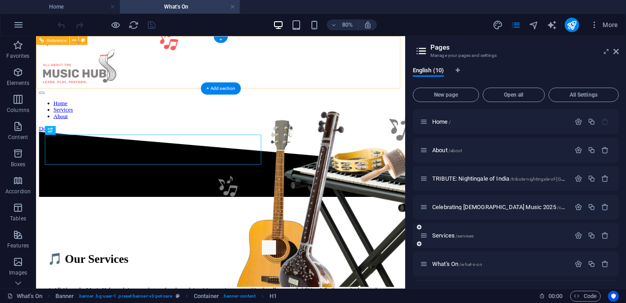
scroll to position [0, 0]
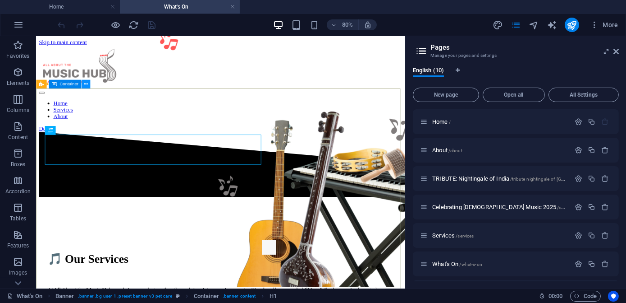
click at [84, 86] on icon at bounding box center [86, 84] width 4 height 8
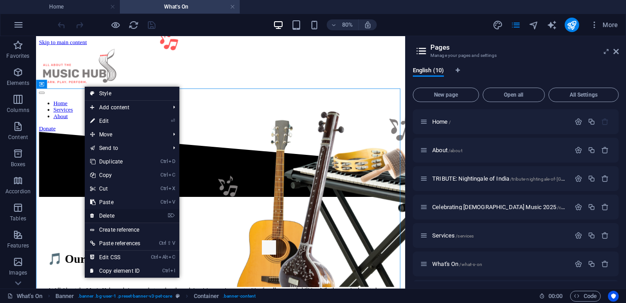
click at [114, 215] on link "⌦ Delete" at bounding box center [115, 216] width 61 height 14
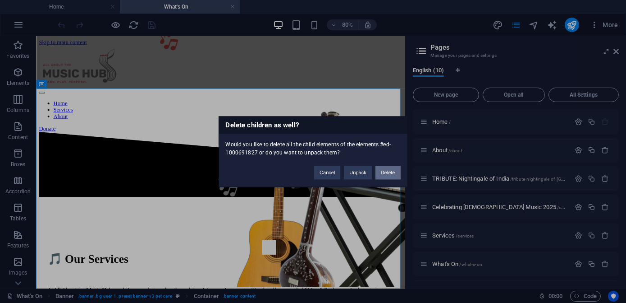
click at [382, 173] on button "Delete" at bounding box center [388, 173] width 25 height 14
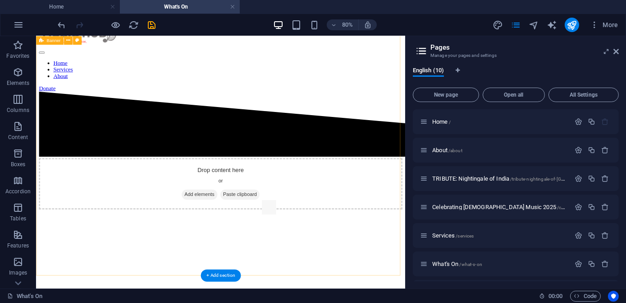
scroll to position [41, 0]
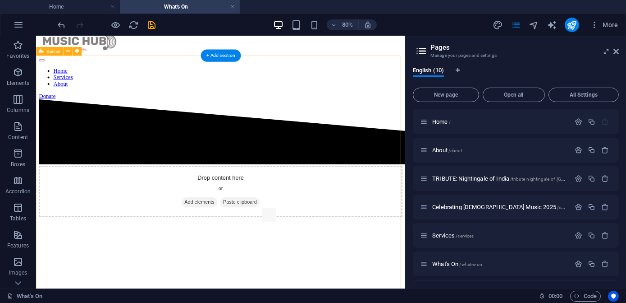
click at [205, 194] on div "Drop content here or Add elements Paste clipboard" at bounding box center [267, 295] width 455 height 361
click at [69, 52] on icon at bounding box center [68, 51] width 4 height 8
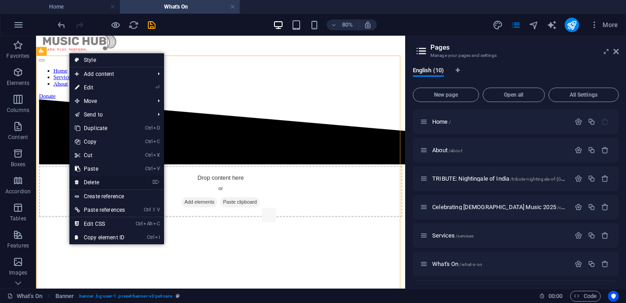
click at [97, 182] on link "⌦ Delete" at bounding box center [99, 182] width 61 height 14
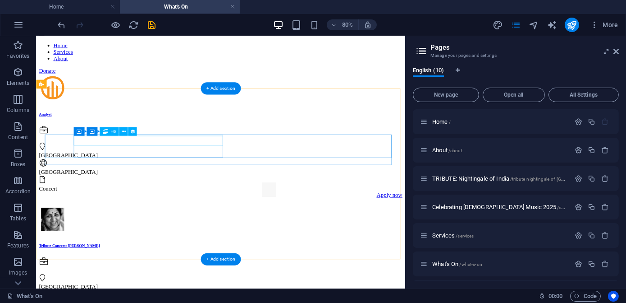
scroll to position [0, 0]
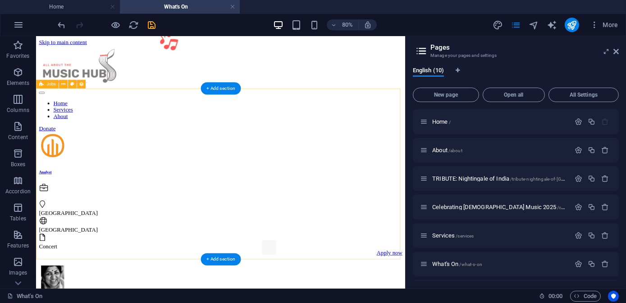
click at [223, 89] on div "+ Add section" at bounding box center [221, 88] width 40 height 12
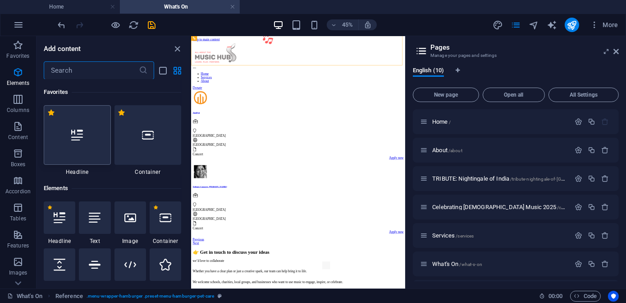
click at [79, 140] on icon at bounding box center [77, 135] width 12 height 12
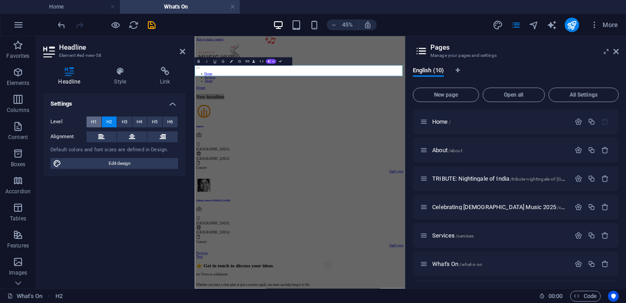
click at [96, 124] on span "H1" at bounding box center [94, 121] width 6 height 11
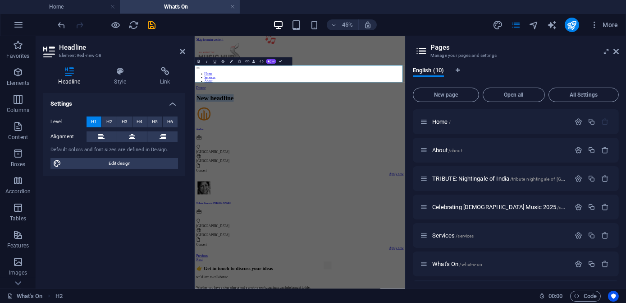
drag, startPoint x: 405, startPoint y: 118, endPoint x: 170, endPoint y: 110, distance: 236.0
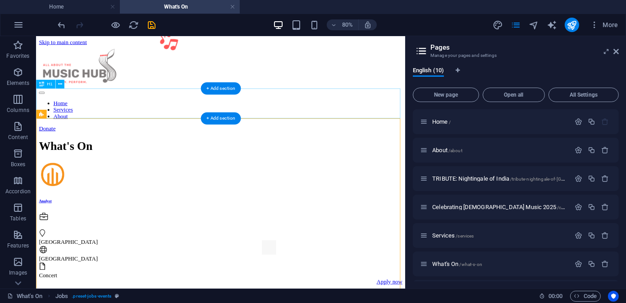
click at [202, 165] on div "What's On" at bounding box center [267, 173] width 455 height 17
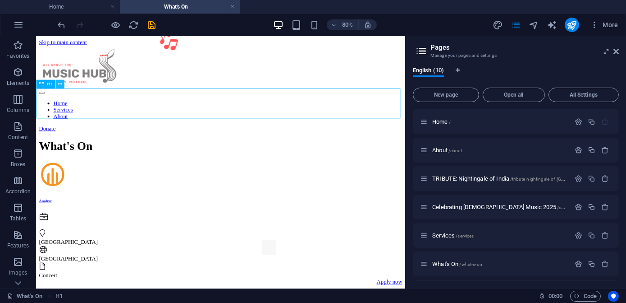
click at [60, 84] on icon at bounding box center [60, 84] width 4 height 8
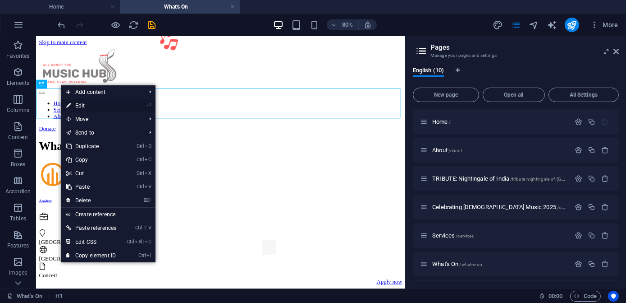
click at [86, 105] on link "⏎ Edit" at bounding box center [91, 106] width 61 height 14
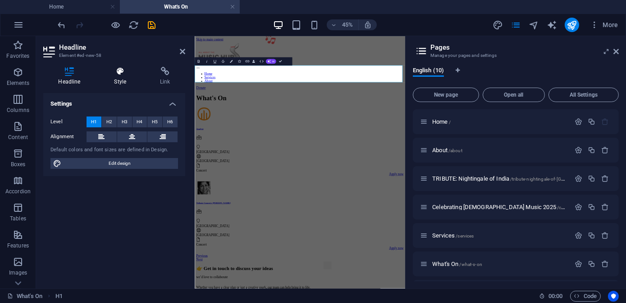
click at [117, 77] on h4 "Style" at bounding box center [122, 76] width 46 height 19
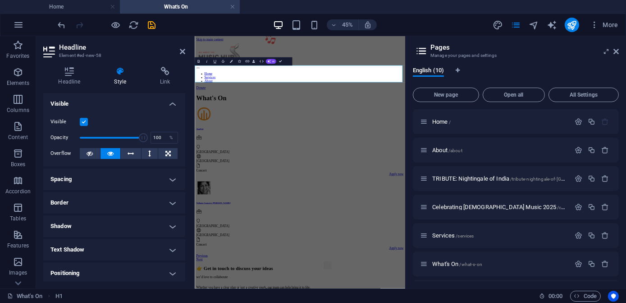
click at [171, 104] on h4 "Visible" at bounding box center [114, 101] width 142 height 16
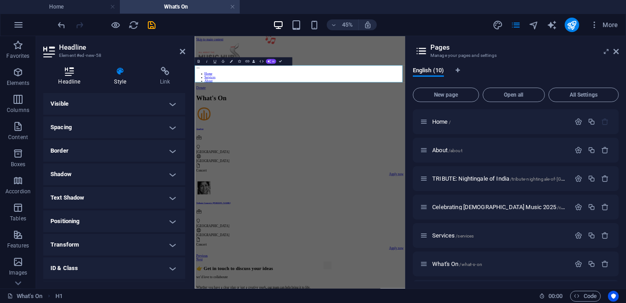
click at [71, 74] on icon at bounding box center [69, 71] width 52 height 9
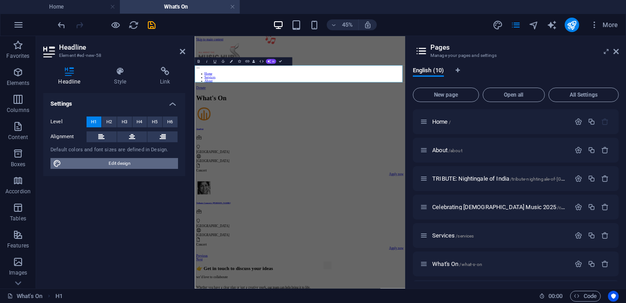
click at [115, 163] on span "Edit design" at bounding box center [119, 163] width 111 height 11
select select "px"
select select "400"
select select "px"
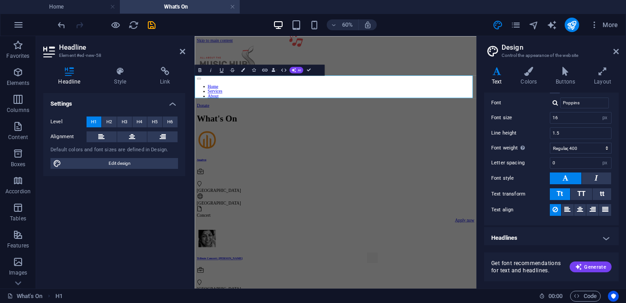
scroll to position [52, 0]
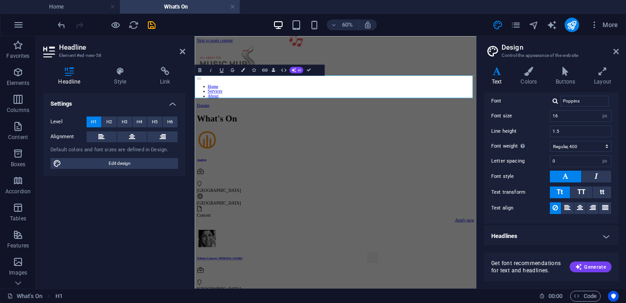
click at [604, 236] on h4 "Headlines" at bounding box center [551, 236] width 135 height 22
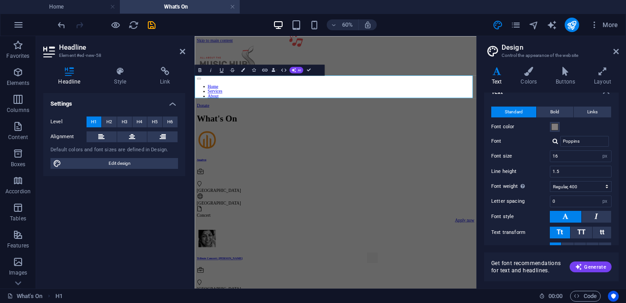
scroll to position [0, 0]
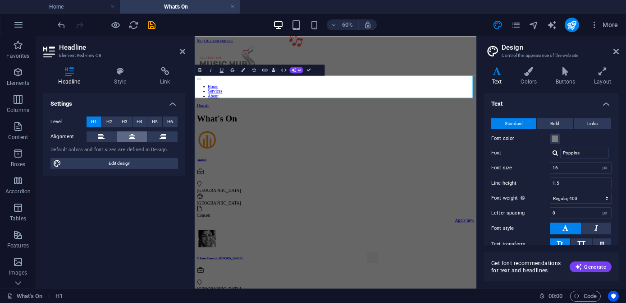
click at [129, 139] on button at bounding box center [132, 136] width 30 height 11
click at [247, 165] on h1 "What's On" at bounding box center [429, 173] width 463 height 17
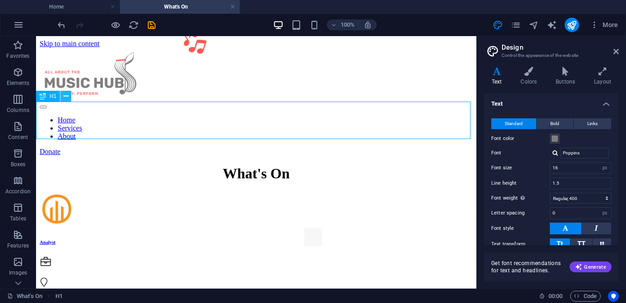
click at [66, 96] on icon at bounding box center [66, 96] width 5 height 9
click at [46, 97] on icon at bounding box center [43, 96] width 6 height 11
click at [66, 96] on icon at bounding box center [66, 96] width 5 height 9
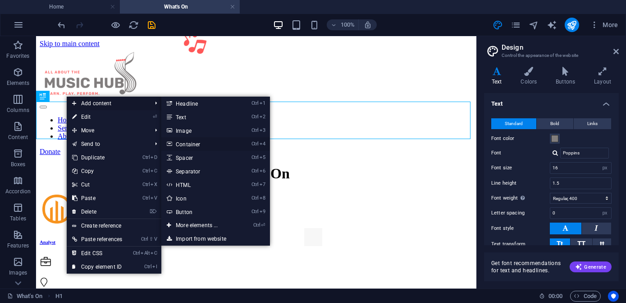
click at [193, 143] on link "Ctrl 4 Container" at bounding box center [198, 144] width 74 height 14
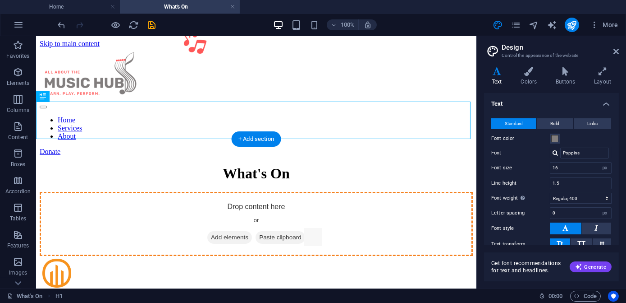
drag, startPoint x: 221, startPoint y: 121, endPoint x: 255, endPoint y: 241, distance: 124.5
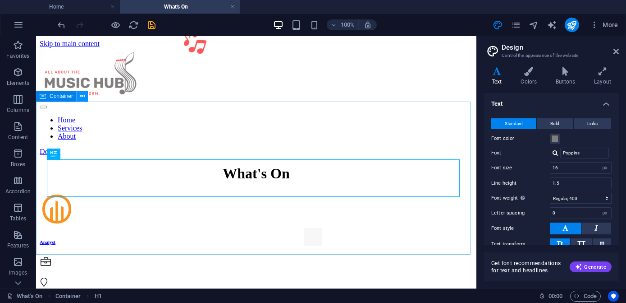
click at [83, 98] on icon at bounding box center [82, 96] width 5 height 9
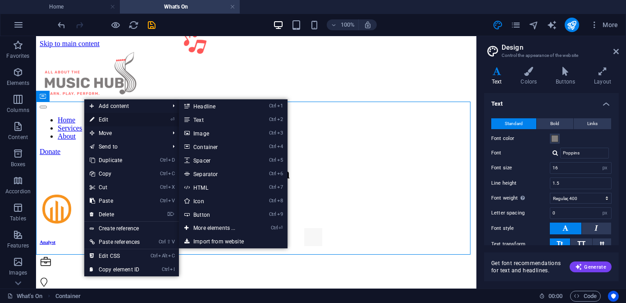
click at [104, 119] on link "⏎ Edit" at bounding box center [114, 120] width 61 height 14
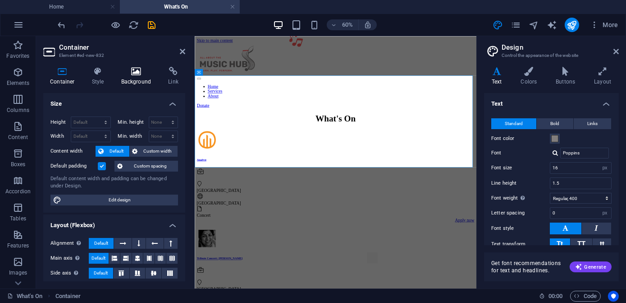
click at [133, 76] on h4 "Background" at bounding box center [138, 76] width 47 height 19
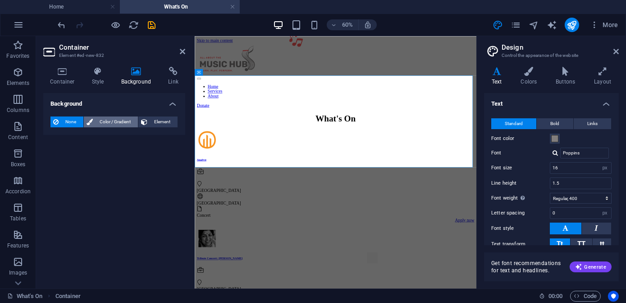
click at [110, 122] on span "Color / Gradient" at bounding box center [116, 121] width 40 height 11
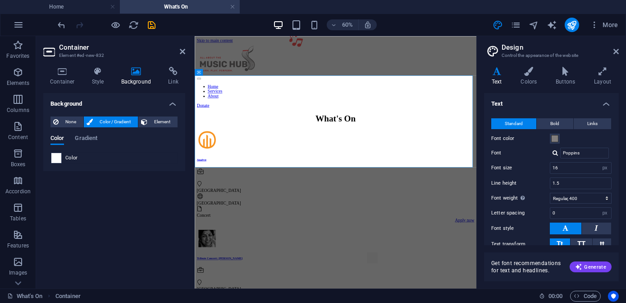
click at [56, 157] on span at bounding box center [56, 158] width 10 height 10
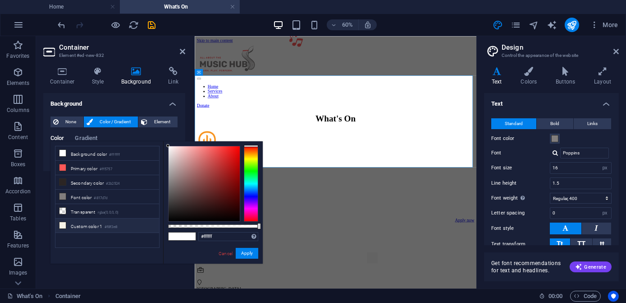
click at [63, 222] on icon at bounding box center [63, 225] width 6 height 6
type input "#f8f3e8"
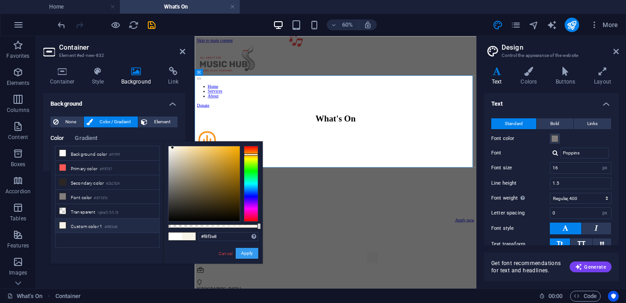
click at [246, 253] on button "Apply" at bounding box center [247, 253] width 23 height 11
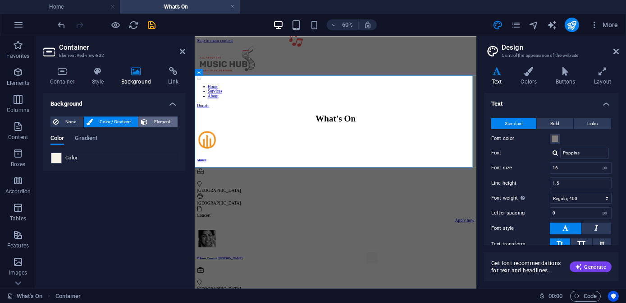
click at [160, 121] on span "Element" at bounding box center [162, 121] width 25 height 11
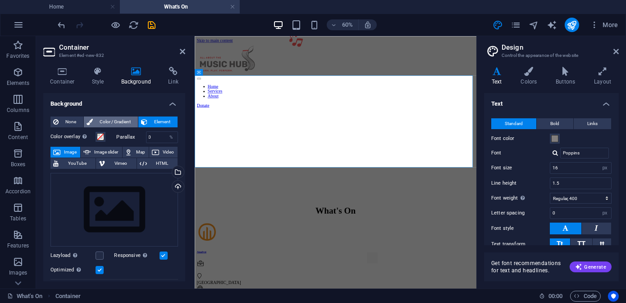
click at [116, 122] on span "Color / Gradient" at bounding box center [116, 121] width 40 height 11
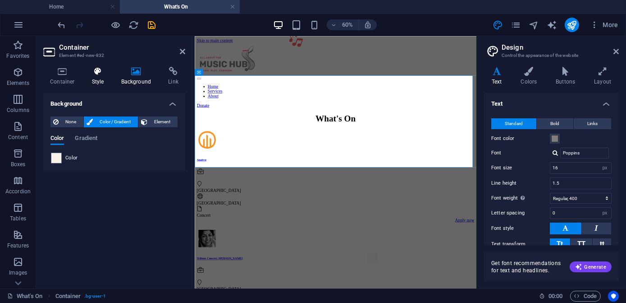
click at [101, 73] on icon at bounding box center [98, 71] width 26 height 9
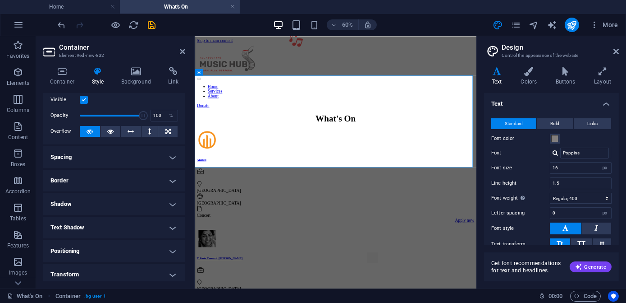
scroll to position [14, 0]
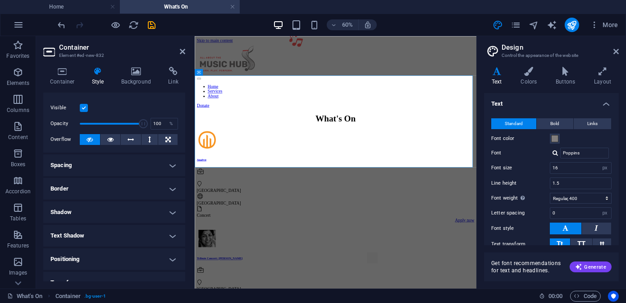
click at [172, 163] on h4 "Spacing" at bounding box center [114, 165] width 142 height 22
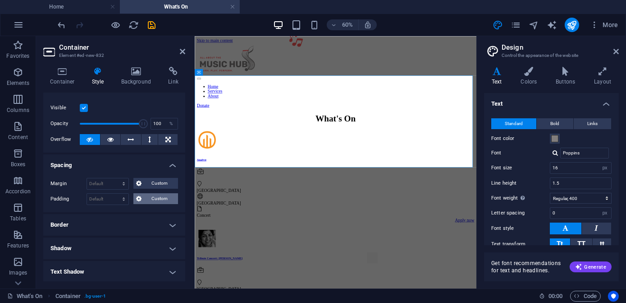
click at [155, 199] on span "Custom" at bounding box center [159, 198] width 31 height 11
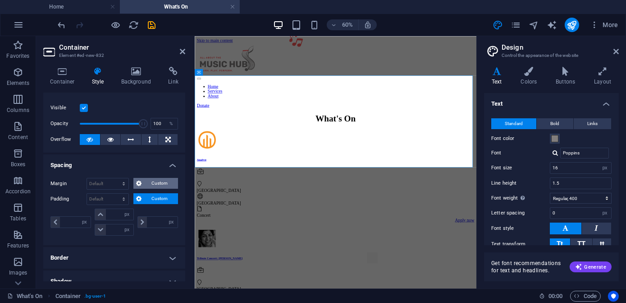
click at [151, 183] on span "Custom" at bounding box center [159, 183] width 31 height 11
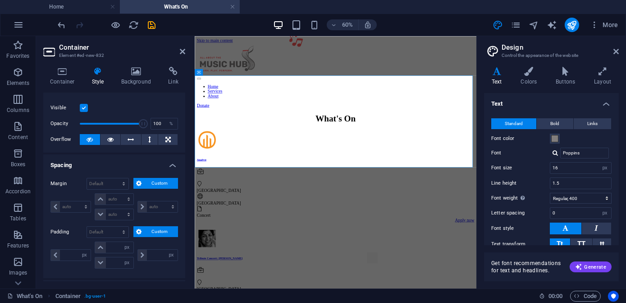
click at [151, 183] on span "Custom" at bounding box center [159, 183] width 31 height 11
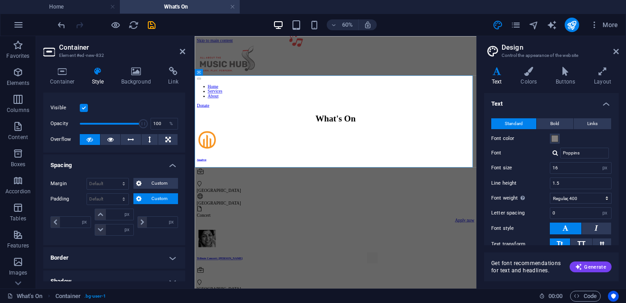
click at [149, 202] on span "Custom" at bounding box center [159, 198] width 31 height 11
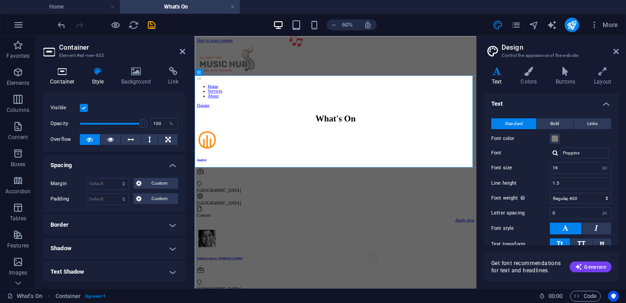
click at [58, 73] on icon at bounding box center [62, 71] width 38 height 9
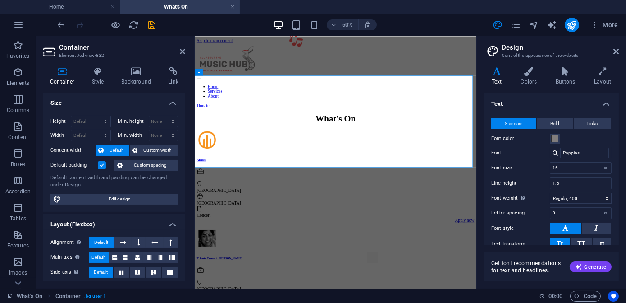
scroll to position [0, 0]
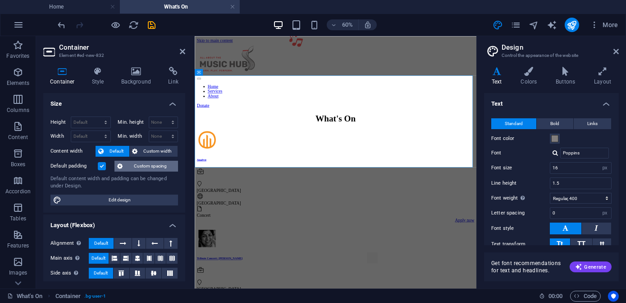
click at [143, 166] on span "Custom spacing" at bounding box center [150, 166] width 50 height 11
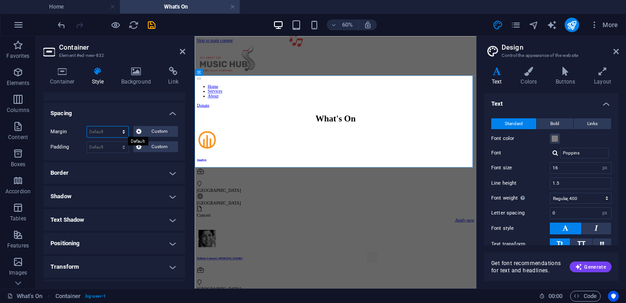
click at [123, 130] on select "Default auto px % rem vw vh Custom" at bounding box center [107, 131] width 41 height 11
click at [142, 132] on button "Custom" at bounding box center [155, 131] width 45 height 11
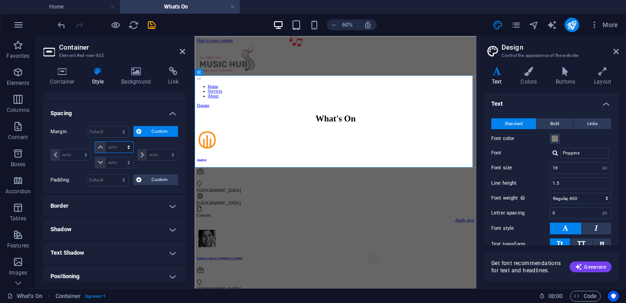
click at [127, 148] on select "auto px % rem vw vh" at bounding box center [114, 147] width 38 height 11
select select "px"
click at [120, 142] on select "auto px % rem vw vh" at bounding box center [114, 147] width 38 height 11
type input "0"
select select "px"
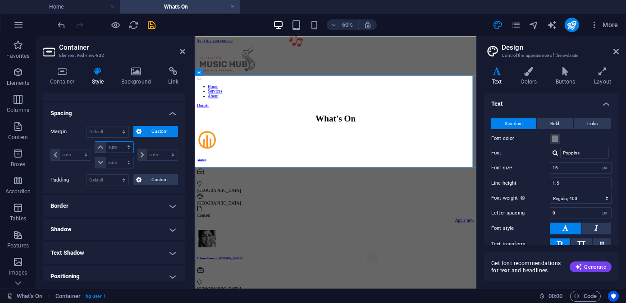
type input "0"
select select "px"
type input "0"
select select "px"
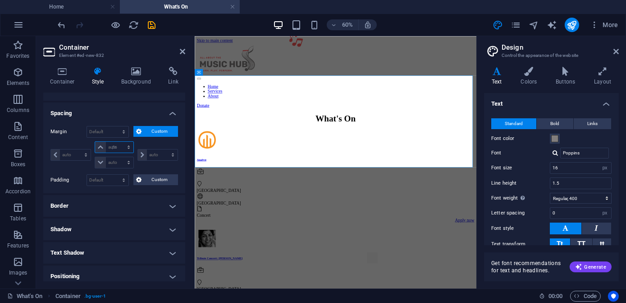
type input "0"
select select "px"
click at [99, 132] on input "0" at bounding box center [107, 131] width 41 height 11
drag, startPoint x: 90, startPoint y: 130, endPoint x: 80, endPoint y: 130, distance: 9.9
click at [80, 130] on div "Margin 0 Default auto px % rem vw vh Custom Custom" at bounding box center [115, 132] width 128 height 12
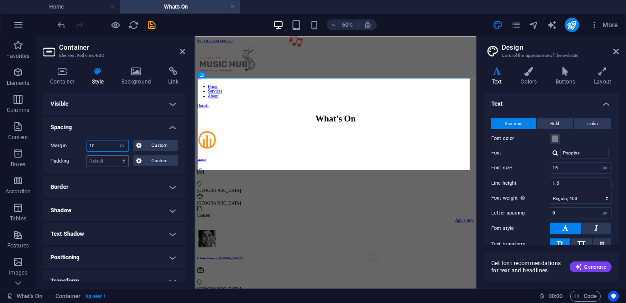
type input "10"
click at [107, 155] on div "Default px rem % vh vw Custom" at bounding box center [108, 161] width 42 height 12
click at [107, 160] on select "Default px rem % vh vw Custom" at bounding box center [107, 161] width 41 height 11
select select "px"
click at [115, 156] on select "Default px rem % vh vw Custom" at bounding box center [107, 161] width 41 height 11
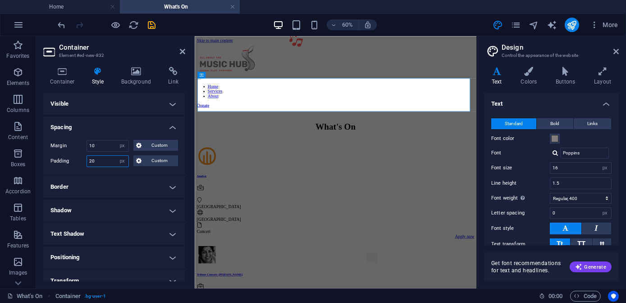
type input "20"
click at [148, 172] on div "Margin 10 Default auto px % rem vw vh Custom Custom 10 auto px % rem vw vh 10 a…" at bounding box center [114, 153] width 142 height 41
drag, startPoint x: 152, startPoint y: 22, endPoint x: 150, endPoint y: 36, distance: 14.0
click at [152, 21] on icon "save" at bounding box center [152, 25] width 10 height 10
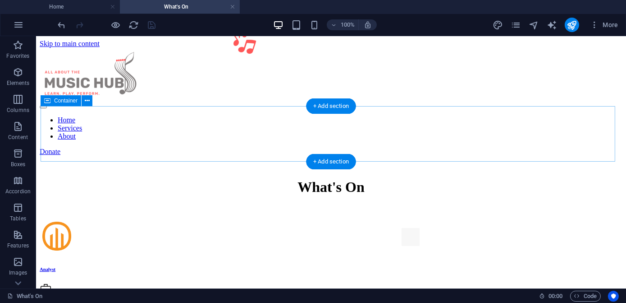
click at [89, 160] on div "What's On" at bounding box center [331, 187] width 574 height 54
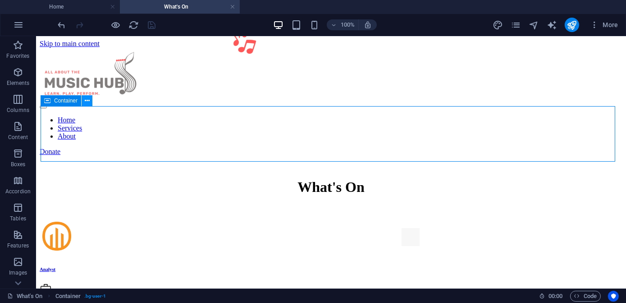
click at [85, 100] on icon at bounding box center [87, 100] width 5 height 9
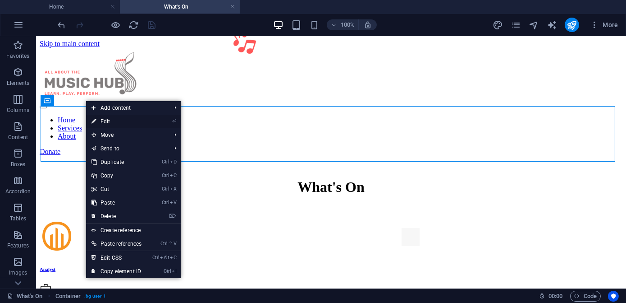
click at [97, 125] on link "⏎ Edit" at bounding box center [116, 122] width 61 height 14
select select "px"
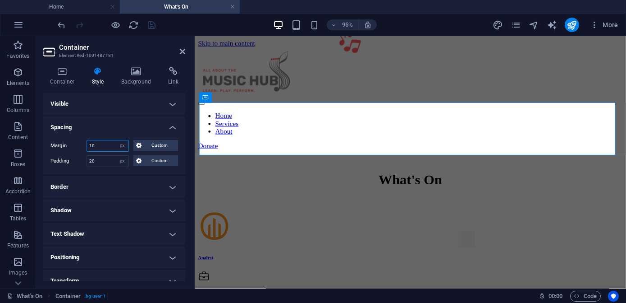
drag, startPoint x: 92, startPoint y: 144, endPoint x: 78, endPoint y: 143, distance: 13.6
click at [78, 143] on div "Margin 10 Default auto px % rem vw vh Custom Custom" at bounding box center [115, 146] width 128 height 12
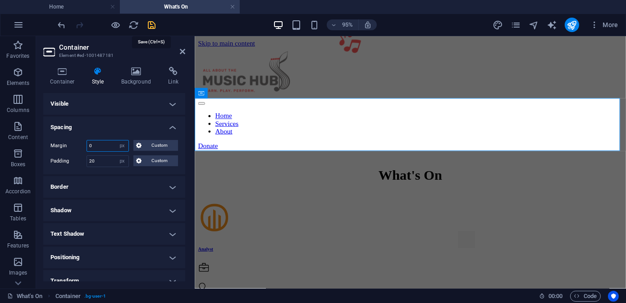
type input "0"
click at [150, 25] on icon "save" at bounding box center [152, 25] width 10 height 10
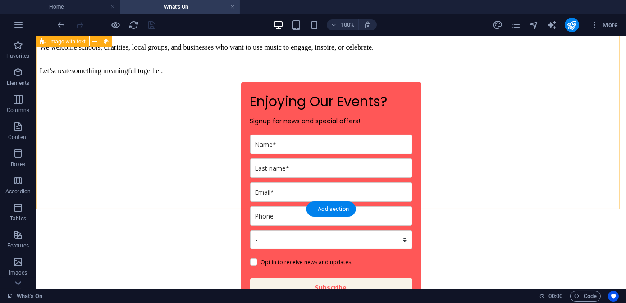
scroll to position [656, 0]
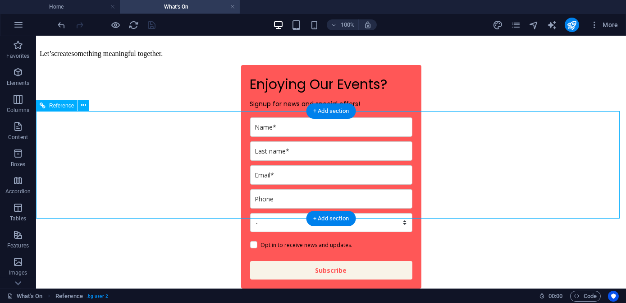
scroll to position [574, 0]
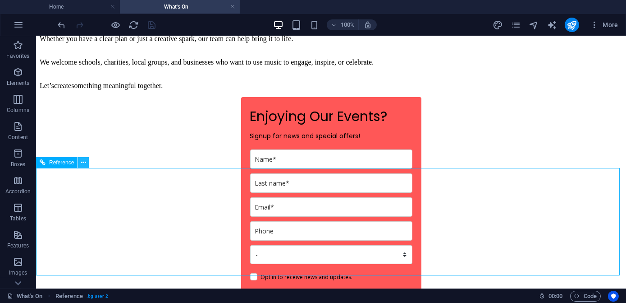
click at [86, 164] on icon at bounding box center [83, 162] width 5 height 9
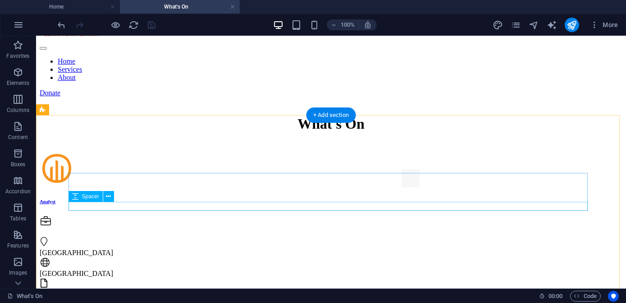
scroll to position [41, 0]
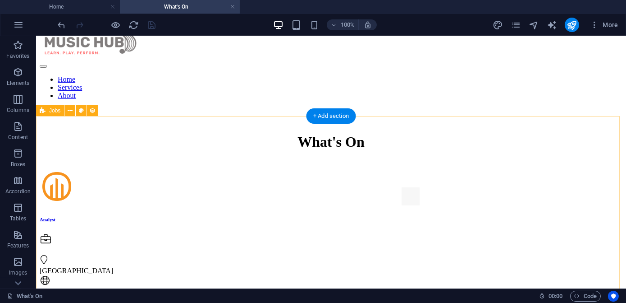
click at [81, 113] on icon at bounding box center [81, 110] width 5 height 9
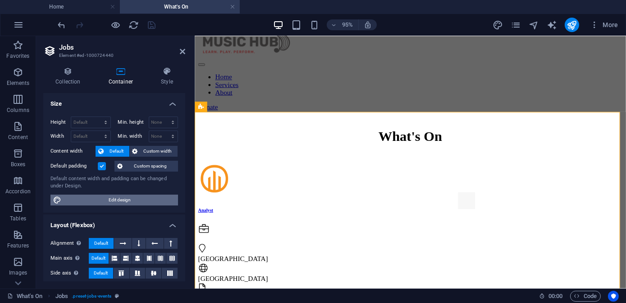
scroll to position [33, 0]
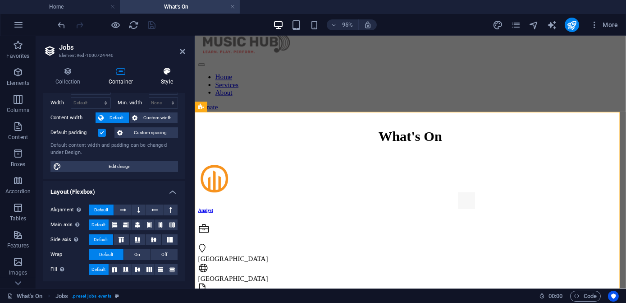
click at [166, 74] on icon at bounding box center [167, 71] width 37 height 9
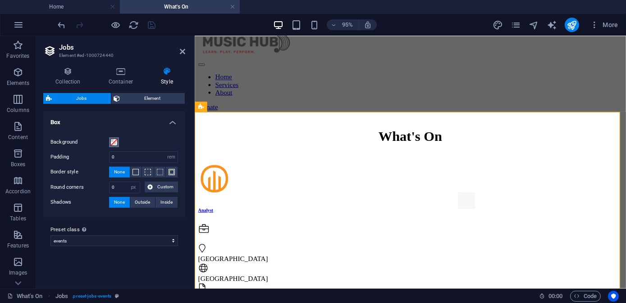
click at [113, 143] on span at bounding box center [113, 141] width 7 height 7
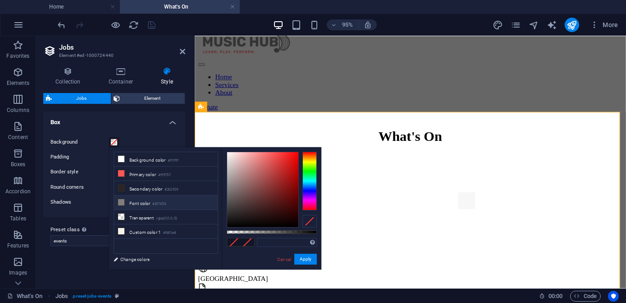
click at [121, 202] on icon at bounding box center [121, 202] width 6 height 6
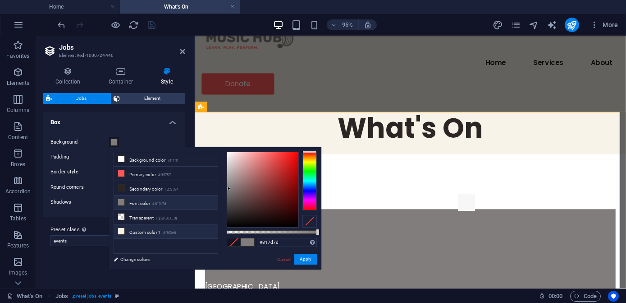
click at [119, 229] on icon at bounding box center [121, 231] width 6 height 6
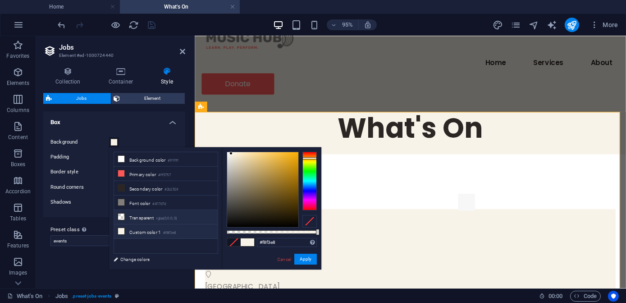
click at [126, 211] on li "Transparent rgba(0,0,0,.0)" at bounding box center [166, 217] width 104 height 14
type input "rgba(0, 0, 0, 0)"
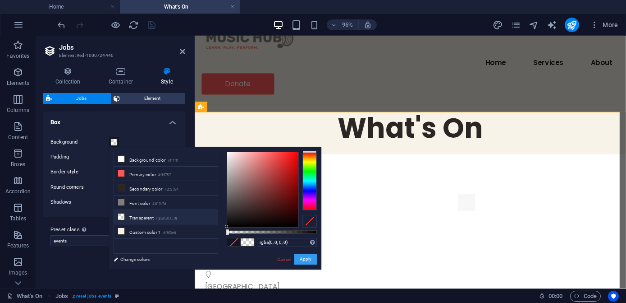
click at [300, 258] on button "Apply" at bounding box center [305, 258] width 23 height 11
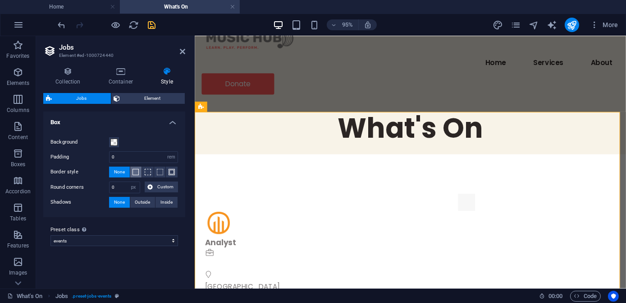
click at [133, 171] on span at bounding box center [136, 172] width 6 height 6
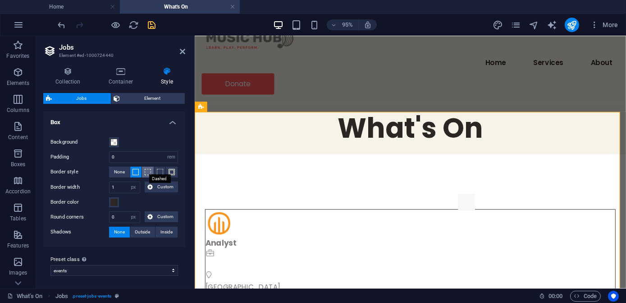
click at [145, 170] on span at bounding box center [148, 172] width 6 height 6
click at [157, 172] on span at bounding box center [160, 172] width 6 height 6
click at [170, 173] on span at bounding box center [172, 172] width 6 height 6
click at [134, 174] on span at bounding box center [136, 172] width 6 height 6
click at [160, 187] on span "Custom" at bounding box center [166, 186] width 20 height 11
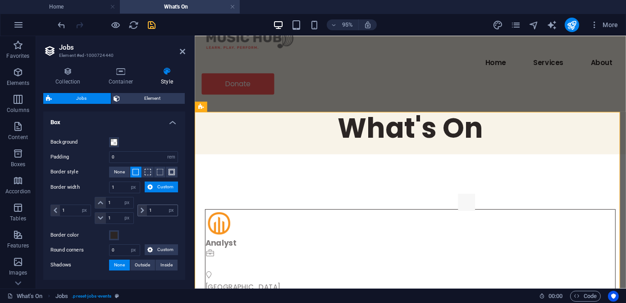
click at [141, 212] on icon at bounding box center [143, 209] width 4 height 5
drag, startPoint x: 155, startPoint y: 210, endPoint x: 138, endPoint y: 209, distance: 16.7
click at [138, 209] on div "1 px rem vw vh" at bounding box center [158, 210] width 41 height 12
type input "0"
select select "DISABLED_OPTION_VALUE"
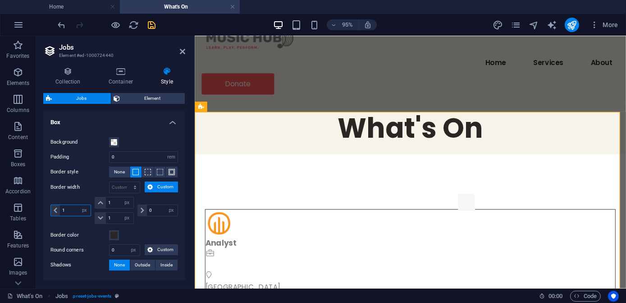
click at [56, 208] on div "1 px rem vw vh" at bounding box center [71, 210] width 41 height 12
type input "0"
drag, startPoint x: 116, startPoint y: 199, endPoint x: 92, endPoint y: 202, distance: 24.5
click at [92, 202] on div "0 px rem vw vh 1 px rem vw vh 1 px rem vw vh 0 px rem vw vh" at bounding box center [115, 210] width 128 height 27
type input "0"
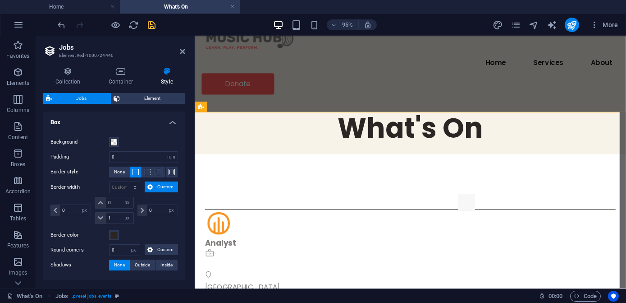
click at [152, 230] on div "Border color" at bounding box center [115, 235] width 128 height 11
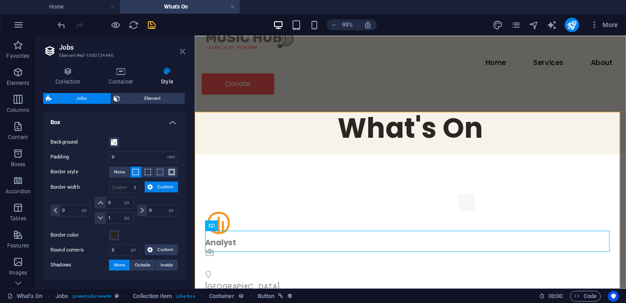
click at [184, 54] on icon at bounding box center [182, 51] width 5 height 7
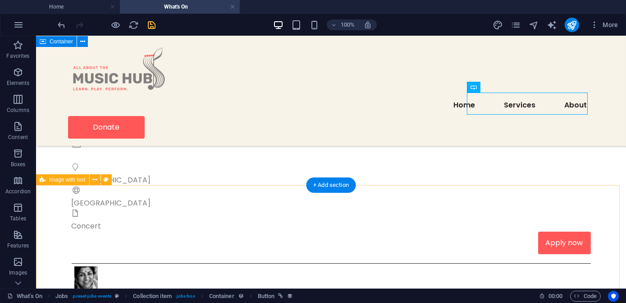
scroll to position [82, 0]
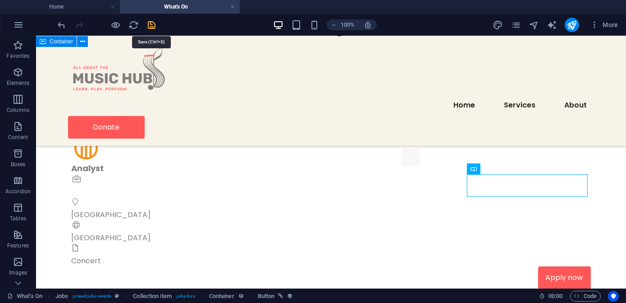
click at [149, 24] on icon "save" at bounding box center [152, 25] width 10 height 10
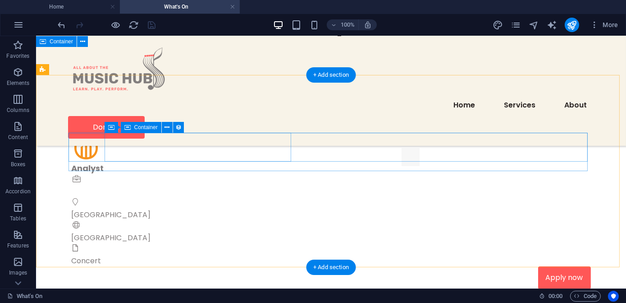
click at [124, 162] on div "Analyst [GEOGRAPHIC_DATA] [GEOGRAPHIC_DATA] Concert" at bounding box center [332, 214] width 520 height 104
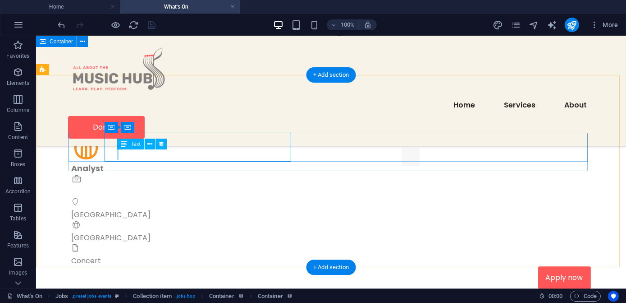
click at [118, 186] on div at bounding box center [326, 191] width 509 height 11
click at [143, 209] on div "[GEOGRAPHIC_DATA]" at bounding box center [326, 214] width 509 height 11
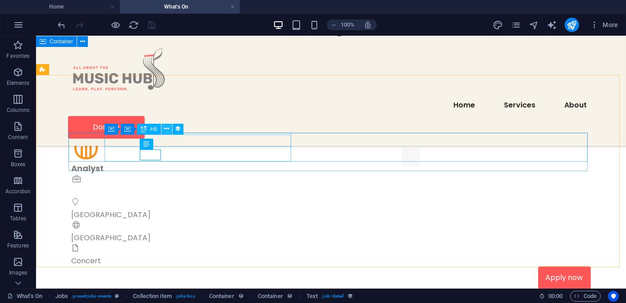
click at [167, 131] on icon at bounding box center [166, 128] width 5 height 9
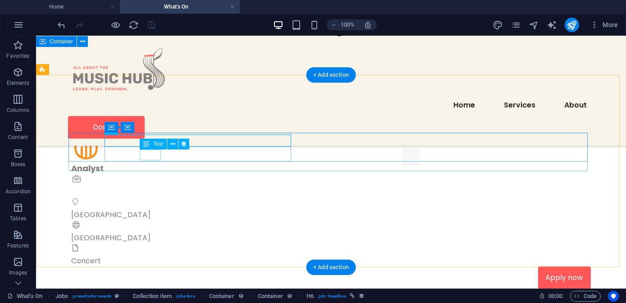
click at [145, 209] on div "[GEOGRAPHIC_DATA]" at bounding box center [326, 214] width 509 height 11
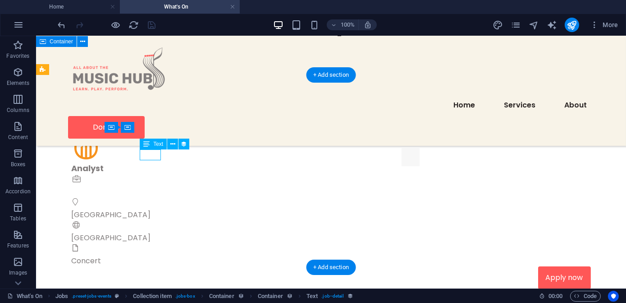
click at [146, 209] on div "[GEOGRAPHIC_DATA]" at bounding box center [326, 214] width 509 height 11
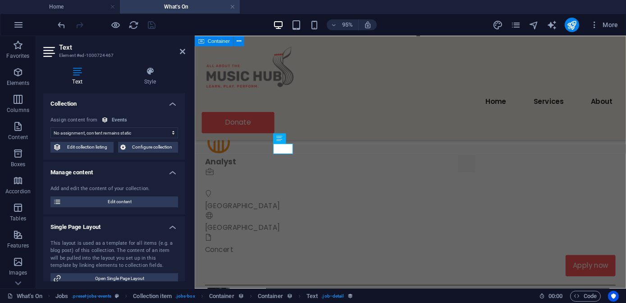
select select "city"
click at [254, 186] on div at bounding box center [416, 191] width 422 height 11
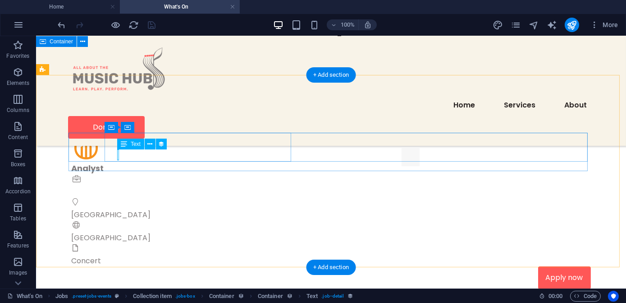
click at [117, 186] on div at bounding box center [326, 191] width 509 height 11
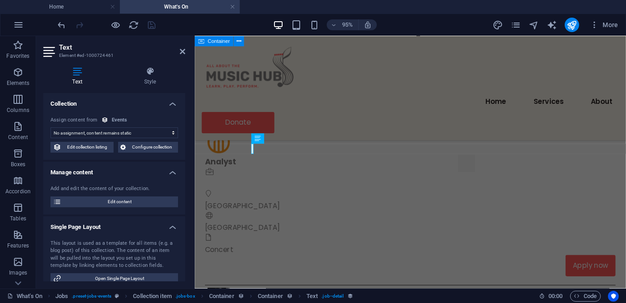
click at [173, 133] on select "No assignment, content remains static Created at (Date) Updated at (Date) Event…" at bounding box center [115, 132] width 128 height 11
select select "job_type"
click at [51, 127] on select "No assignment, content remains static Created at (Date) Updated at (Date) Event…" at bounding box center [115, 132] width 128 height 11
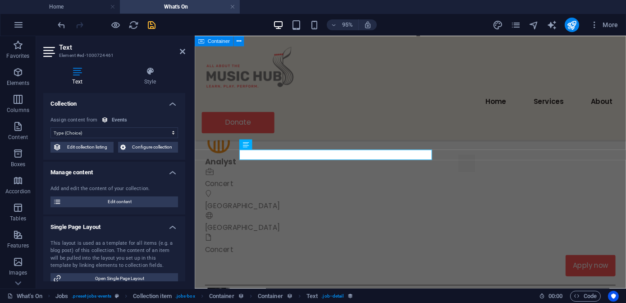
click at [121, 173] on h4 "Manage content" at bounding box center [114, 169] width 142 height 16
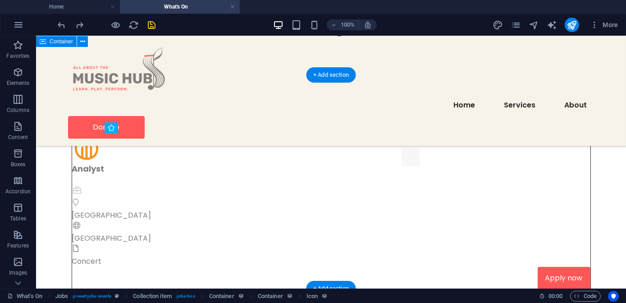
drag, startPoint x: 111, startPoint y: 151, endPoint x: 109, endPoint y: 161, distance: 9.8
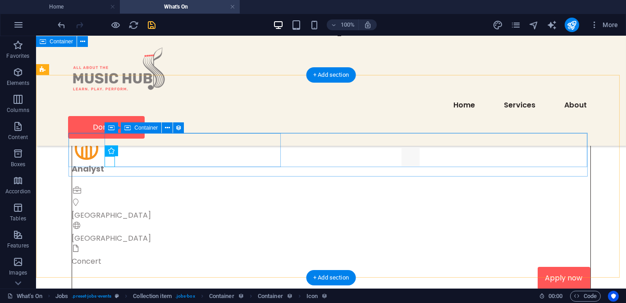
click at [116, 163] on div "Analyst [GEOGRAPHIC_DATA] [GEOGRAPHIC_DATA] Concert" at bounding box center [331, 214] width 519 height 104
click at [115, 185] on figure at bounding box center [330, 191] width 516 height 12
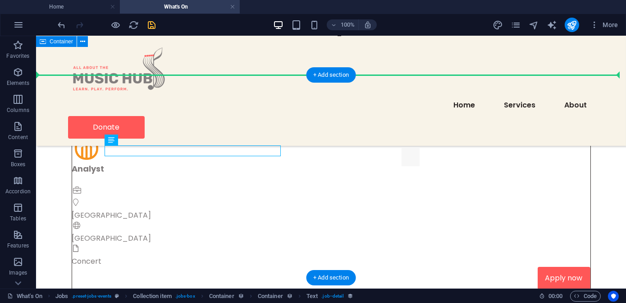
drag, startPoint x: 189, startPoint y: 148, endPoint x: 115, endPoint y: 169, distance: 75.8
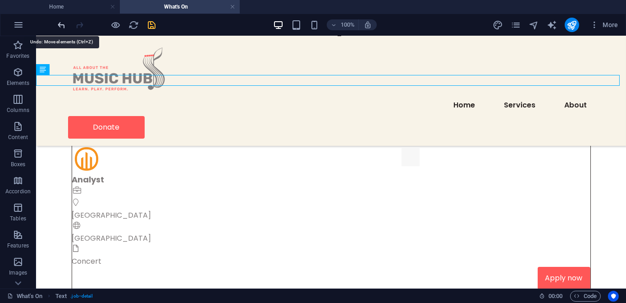
click at [59, 25] on icon "undo" at bounding box center [62, 25] width 10 height 10
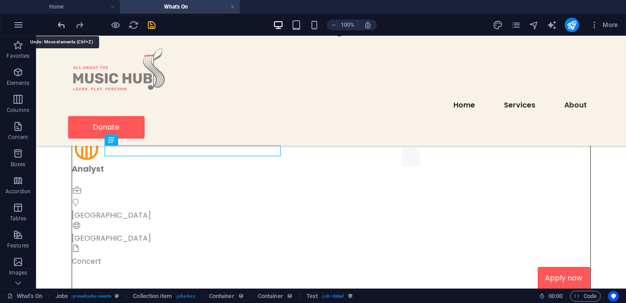
click at [61, 25] on icon "undo" at bounding box center [62, 25] width 10 height 10
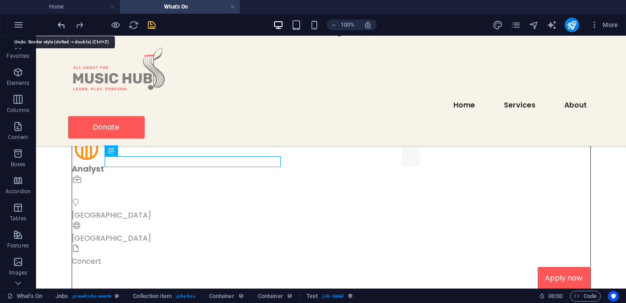
click at [61, 25] on icon "undo" at bounding box center [62, 25] width 10 height 10
click at [61, 23] on icon "undo" at bounding box center [62, 25] width 10 height 10
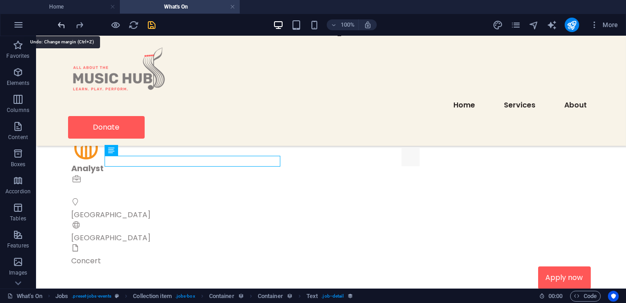
click at [61, 23] on icon "undo" at bounding box center [62, 25] width 10 height 10
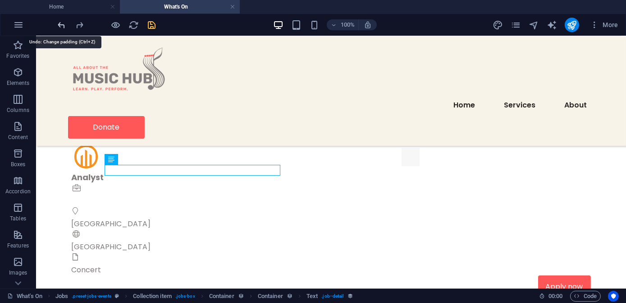
click at [61, 23] on icon "undo" at bounding box center [62, 25] width 10 height 10
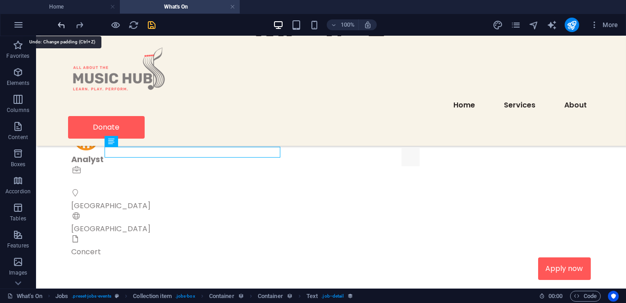
click at [62, 23] on icon "undo" at bounding box center [62, 25] width 10 height 10
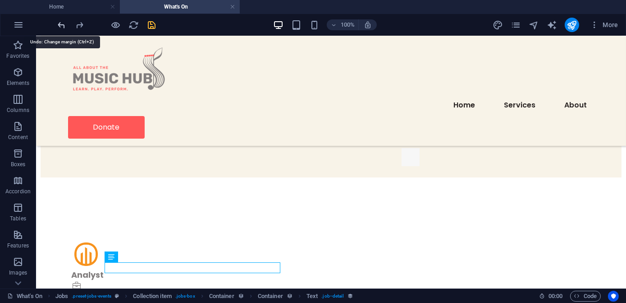
click at [62, 23] on icon "undo" at bounding box center [62, 25] width 10 height 10
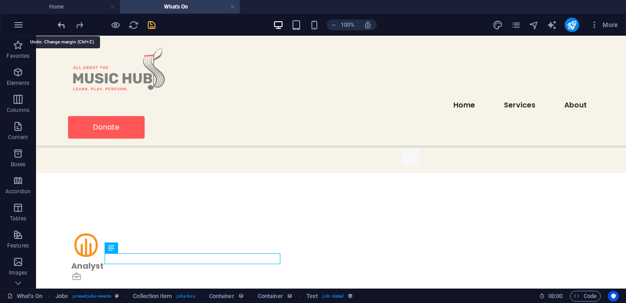
click at [62, 23] on icon "undo" at bounding box center [62, 25] width 10 height 10
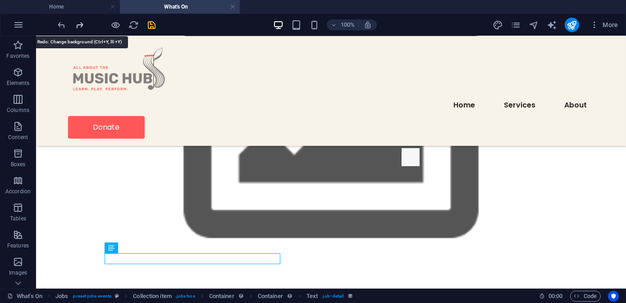
click at [79, 21] on icon "redo" at bounding box center [80, 25] width 10 height 10
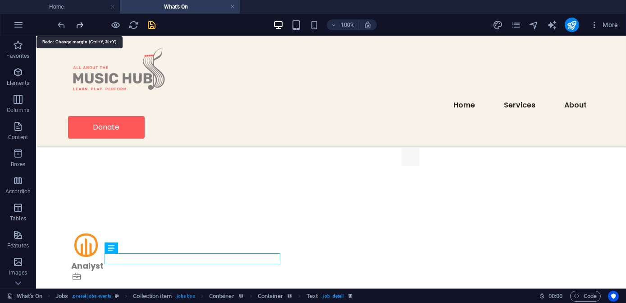
click at [79, 21] on icon "redo" at bounding box center [80, 25] width 10 height 10
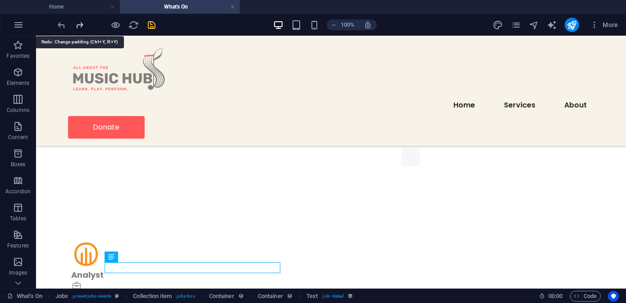
click at [79, 21] on icon "redo" at bounding box center [80, 25] width 10 height 10
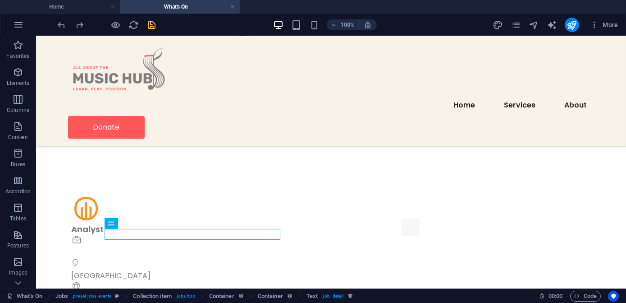
scroll to position [0, 0]
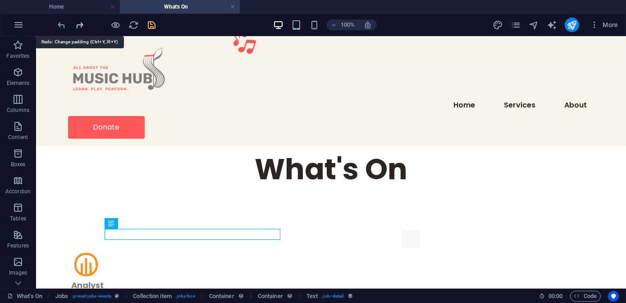
click at [78, 24] on icon "redo" at bounding box center [80, 25] width 10 height 10
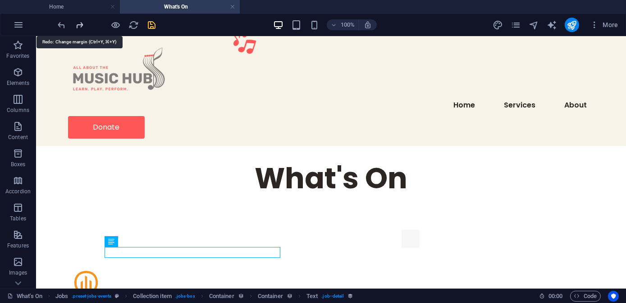
click at [78, 24] on icon "redo" at bounding box center [80, 25] width 10 height 10
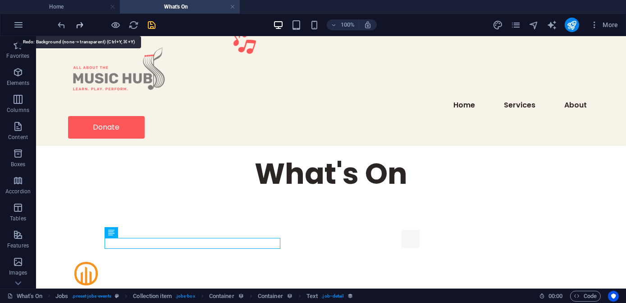
click at [79, 24] on icon "redo" at bounding box center [80, 25] width 10 height 10
click at [80, 24] on icon "redo" at bounding box center [80, 25] width 10 height 10
click at [80, 22] on icon "redo" at bounding box center [80, 25] width 10 height 10
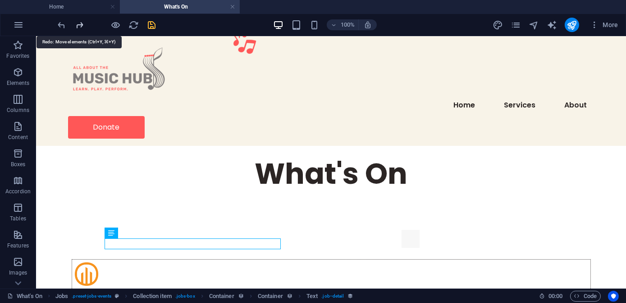
click at [80, 22] on icon "redo" at bounding box center [80, 25] width 10 height 10
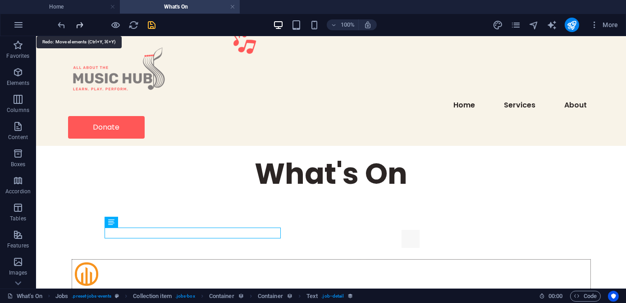
click at [80, 22] on icon "redo" at bounding box center [80, 25] width 10 height 10
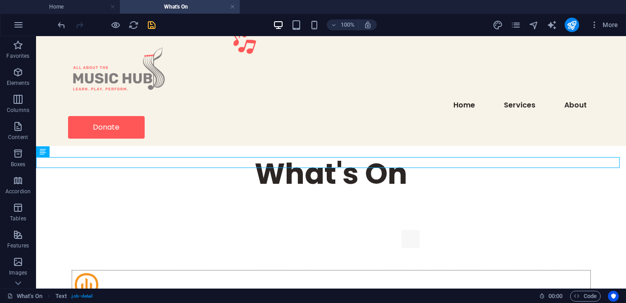
click at [80, 21] on div at bounding box center [106, 25] width 101 height 14
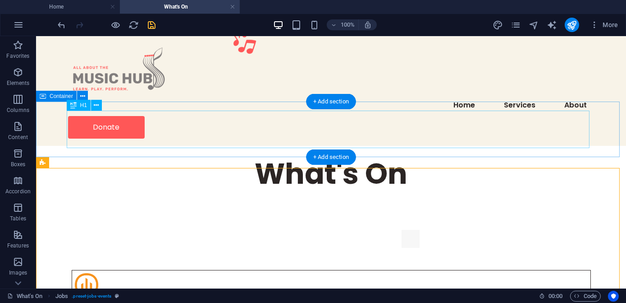
click at [208, 155] on div "What's On" at bounding box center [331, 173] width 523 height 37
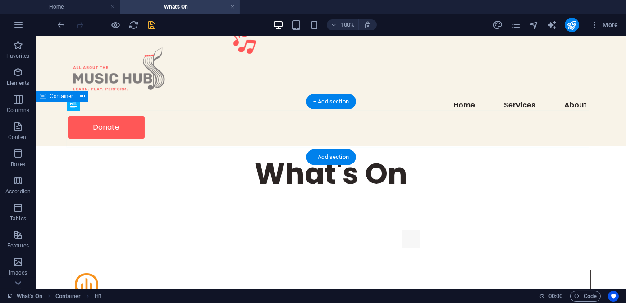
click at [54, 146] on div "What's On" at bounding box center [331, 173] width 590 height 55
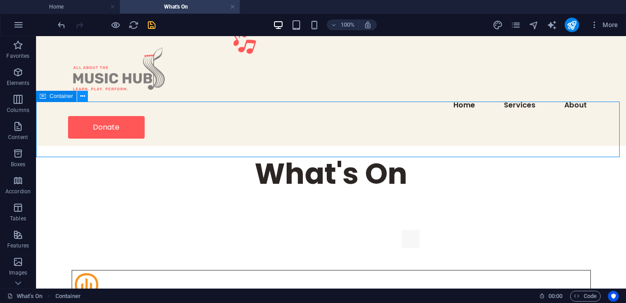
click at [83, 96] on icon at bounding box center [82, 96] width 5 height 9
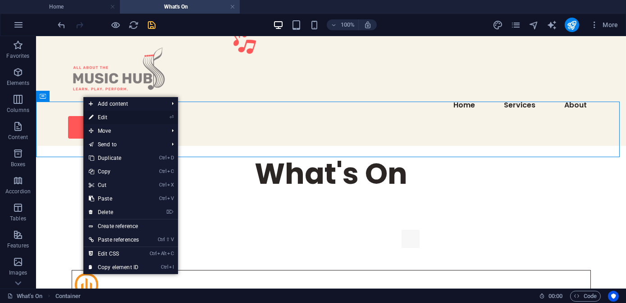
click at [100, 116] on link "⏎ Edit" at bounding box center [113, 117] width 61 height 14
select select "px"
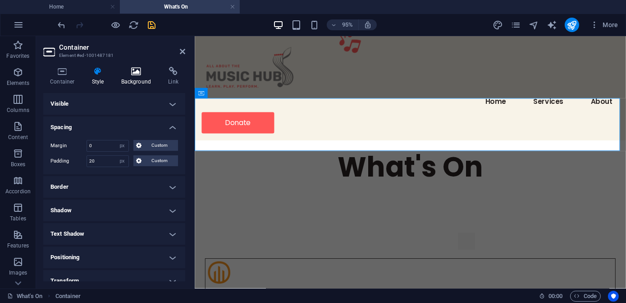
click at [133, 77] on h4 "Background" at bounding box center [138, 76] width 47 height 19
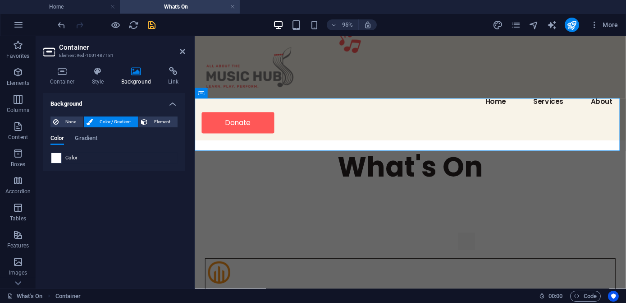
click at [55, 157] on span at bounding box center [56, 158] width 10 height 10
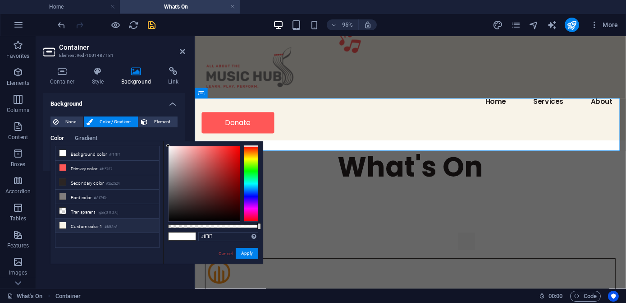
drag, startPoint x: 62, startPoint y: 224, endPoint x: 90, endPoint y: 222, distance: 27.5
click at [62, 224] on icon at bounding box center [63, 225] width 6 height 6
type input "#f8f3e8"
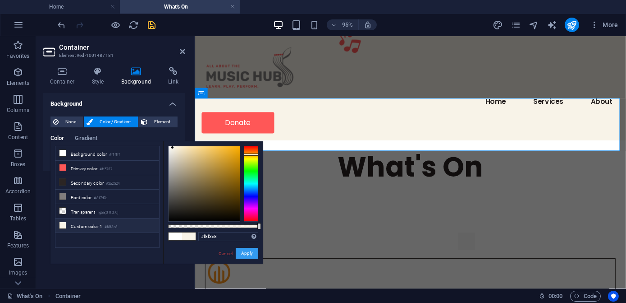
drag, startPoint x: 248, startPoint y: 255, endPoint x: 245, endPoint y: 251, distance: 4.6
click at [248, 255] on button "Apply" at bounding box center [247, 253] width 23 height 11
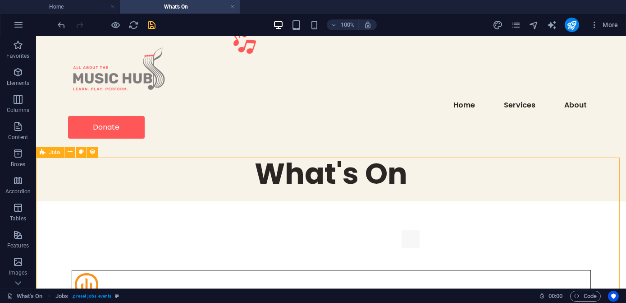
scroll to position [82, 0]
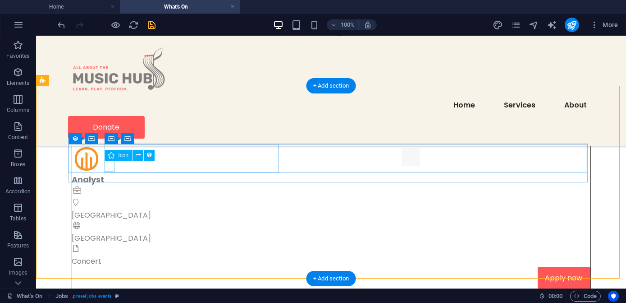
click at [109, 185] on figure at bounding box center [330, 191] width 516 height 12
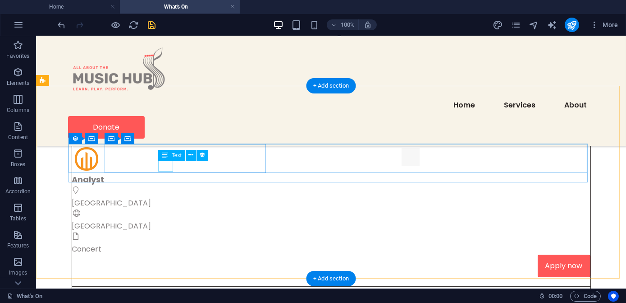
click at [166, 221] on div "[GEOGRAPHIC_DATA]" at bounding box center [326, 226] width 508 height 11
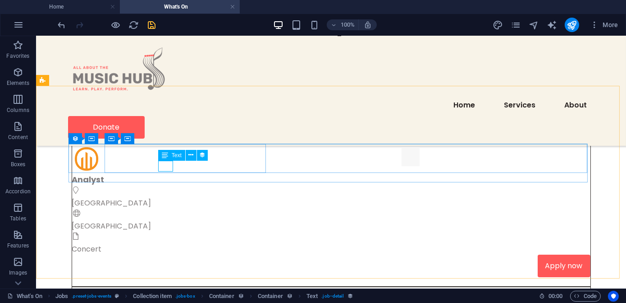
click at [167, 155] on icon at bounding box center [165, 155] width 6 height 11
click at [189, 153] on icon at bounding box center [191, 154] width 5 height 9
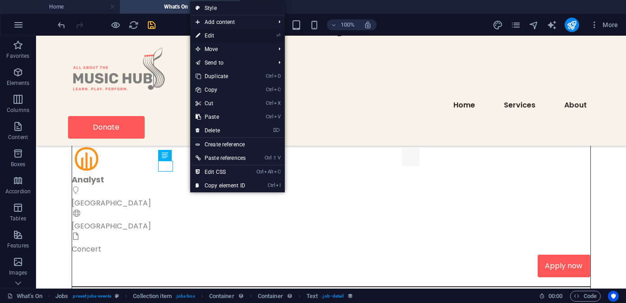
click at [202, 34] on link "⏎ Edit" at bounding box center [220, 36] width 61 height 14
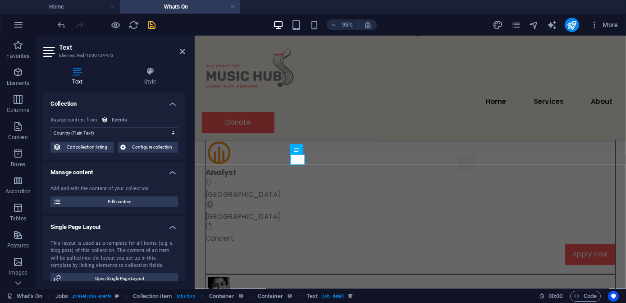
click at [88, 131] on select "No assignment, content remains static Created at (Date) Updated at (Date) Event…" at bounding box center [115, 132] width 128 height 11
select select "date"
click at [51, 127] on select "No assignment, content remains static Created at (Date) Updated at (Date) Event…" at bounding box center [115, 132] width 128 height 11
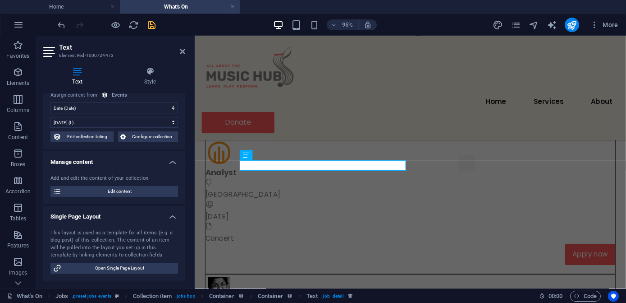
scroll to position [0, 0]
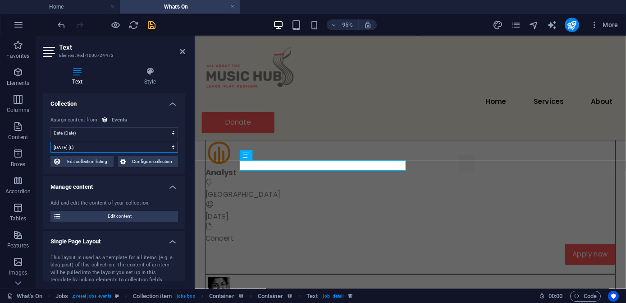
click at [172, 147] on select "[DATE] (l) [DATE] (L) [DATE] (ll) [DATE] (LL) [DATE] 9:13 PM (lll) [DATE] 9:13 …" at bounding box center [115, 147] width 128 height 11
select select "13"
click at [51, 142] on select "[DATE] (l) [DATE] (L) [DATE] (ll) [DATE] (LL) [DATE] 9:13 PM (lll) [DATE] 9:13 …" at bounding box center [115, 147] width 128 height 11
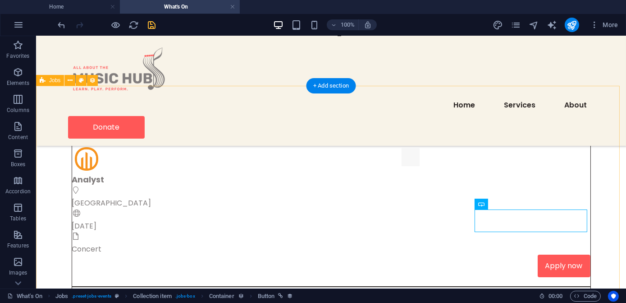
click at [195, 274] on div "Analyst Rome [DATE] Concert Apply now Tribute Concert: [PERSON_NAME] Birmingham…" at bounding box center [331, 309] width 590 height 446
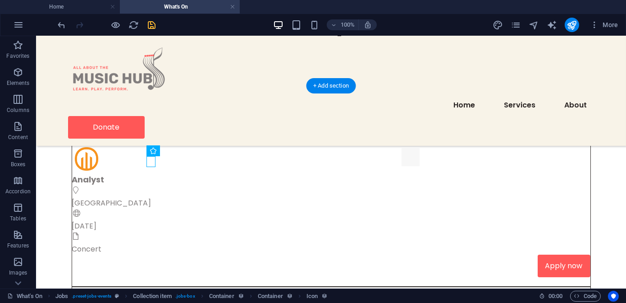
click at [153, 208] on figure at bounding box center [330, 214] width 516 height 12
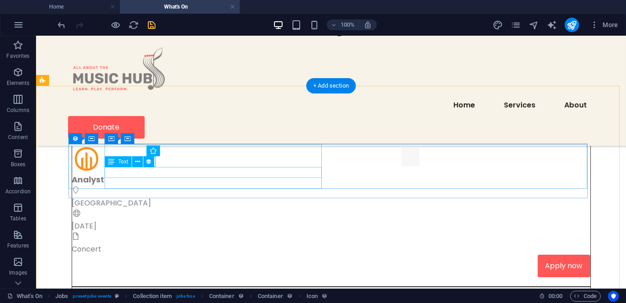
click at [141, 221] on div "[DATE]" at bounding box center [331, 226] width 519 height 11
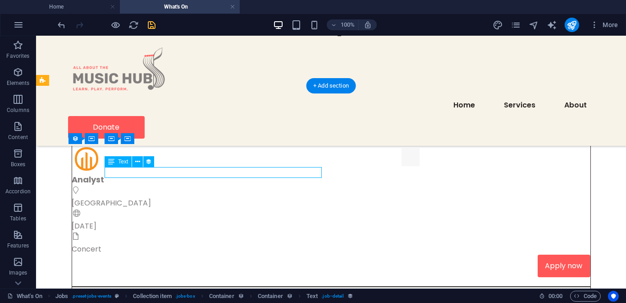
click at [122, 221] on div "[DATE]" at bounding box center [331, 226] width 519 height 11
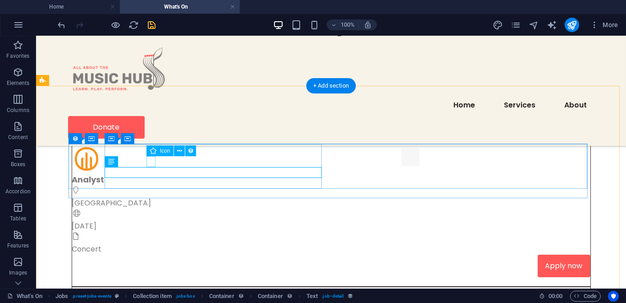
click at [150, 208] on figure at bounding box center [330, 214] width 516 height 12
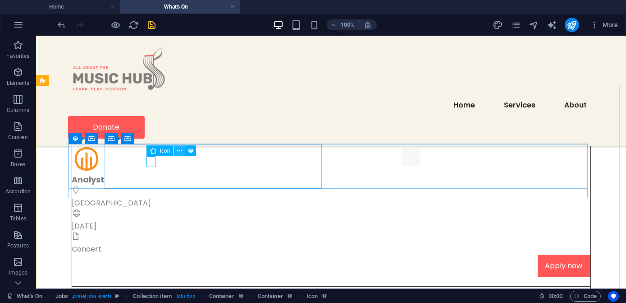
click at [179, 152] on icon at bounding box center [179, 150] width 5 height 9
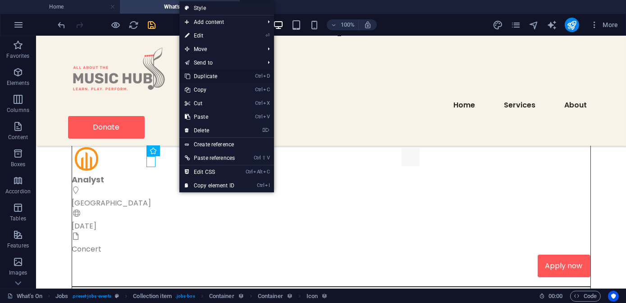
click at [193, 78] on link "Ctrl D Duplicate" at bounding box center [209, 76] width 61 height 14
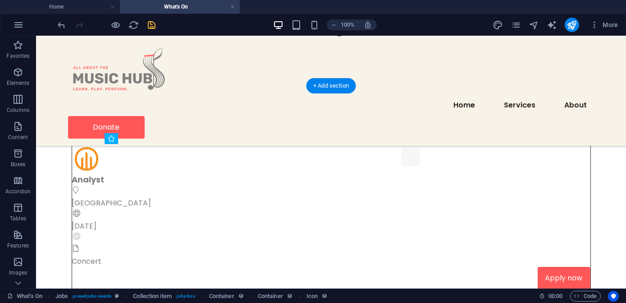
drag, startPoint x: 161, startPoint y: 163, endPoint x: 146, endPoint y: 175, distance: 19.0
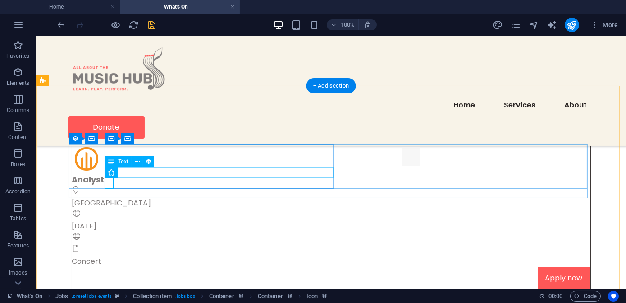
click at [170, 221] on div "[DATE]" at bounding box center [331, 226] width 519 height 11
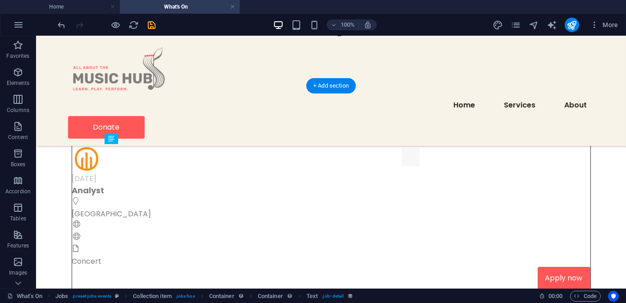
drag, startPoint x: 114, startPoint y: 172, endPoint x: 157, endPoint y: 164, distance: 44.1
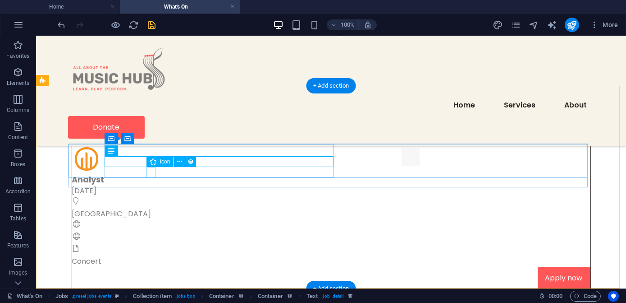
click at [153, 219] on figure at bounding box center [330, 225] width 516 height 12
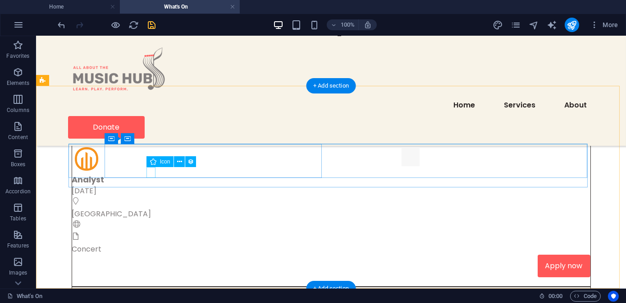
click at [152, 219] on figure at bounding box center [330, 225] width 516 height 12
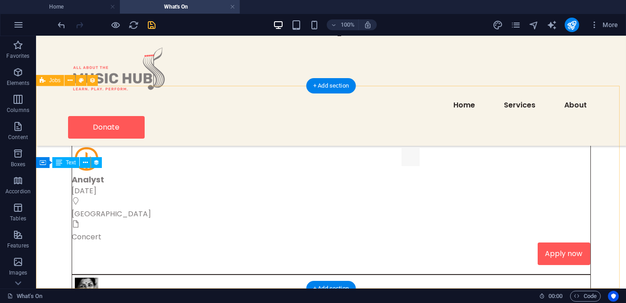
click at [161, 262] on div "Analyst [DATE] Rome Concert Apply now Tribute Concert: [PERSON_NAME] [DATE] Bir…" at bounding box center [331, 296] width 590 height 421
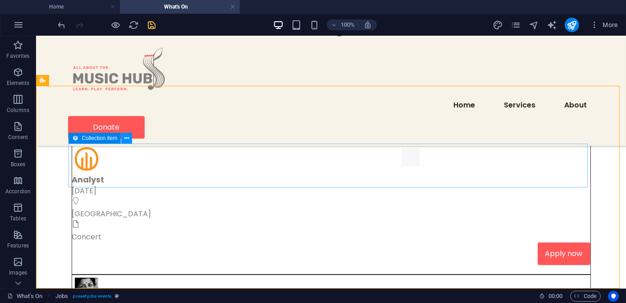
click at [128, 138] on icon at bounding box center [126, 137] width 5 height 9
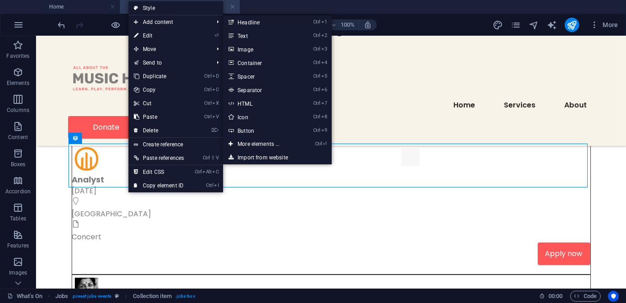
click at [148, 35] on link "⏎ Edit" at bounding box center [159, 36] width 61 height 14
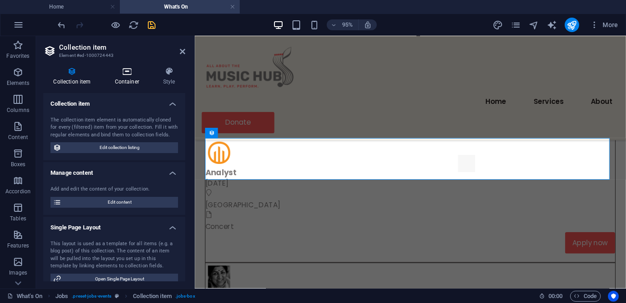
click at [131, 78] on h4 "Container" at bounding box center [129, 76] width 48 height 19
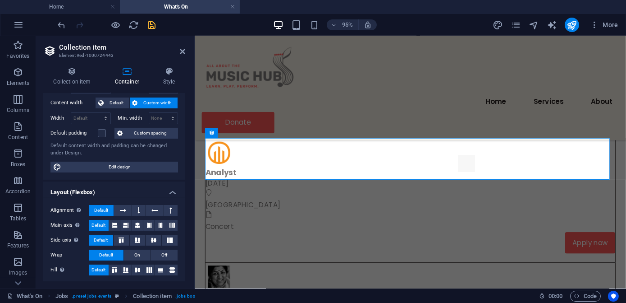
scroll to position [49, 0]
click at [228, 265] on div at bounding box center [422, 269] width 432 height 9
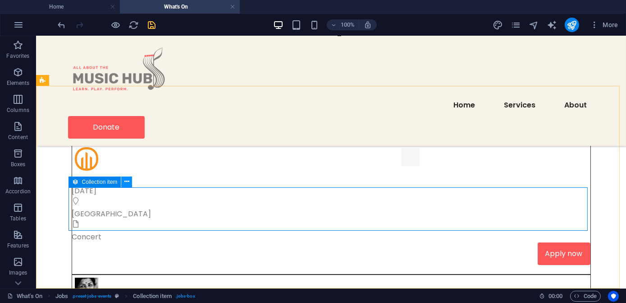
click at [126, 181] on icon at bounding box center [126, 181] width 5 height 9
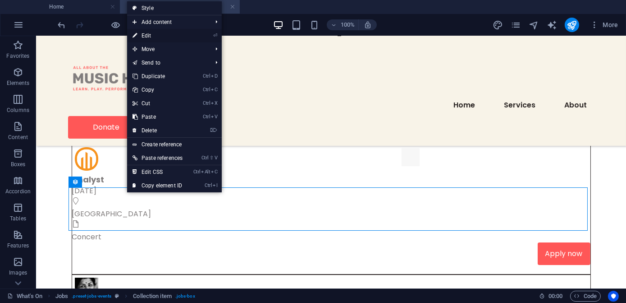
click at [153, 35] on link "⏎ Edit" at bounding box center [157, 36] width 61 height 14
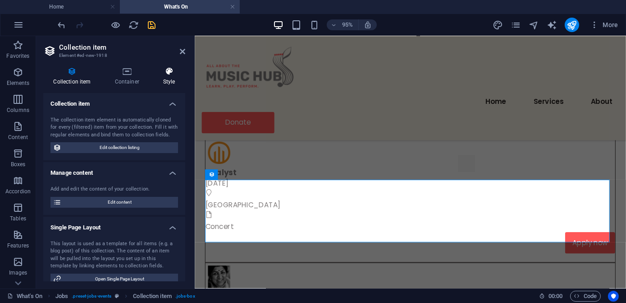
click at [169, 75] on icon at bounding box center [169, 71] width 32 height 9
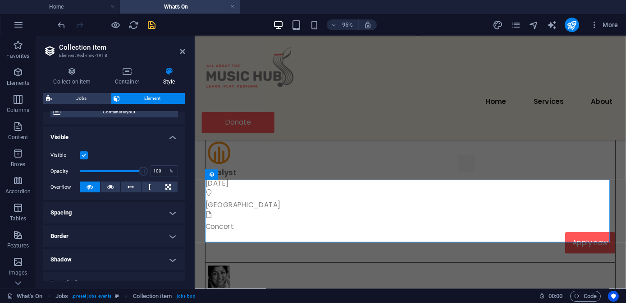
scroll to position [205, 0]
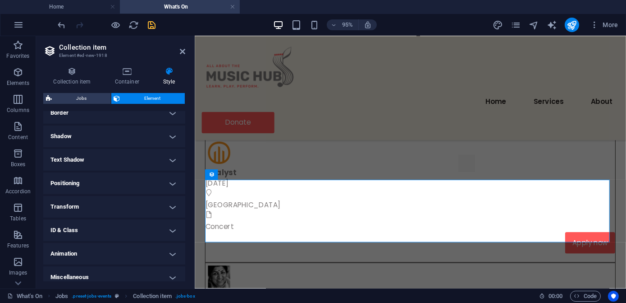
click at [172, 114] on h4 "Border" at bounding box center [114, 113] width 142 height 22
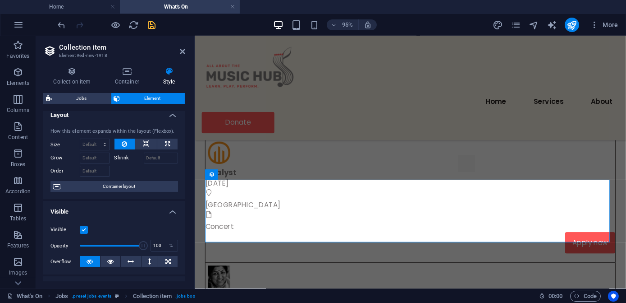
scroll to position [0, 0]
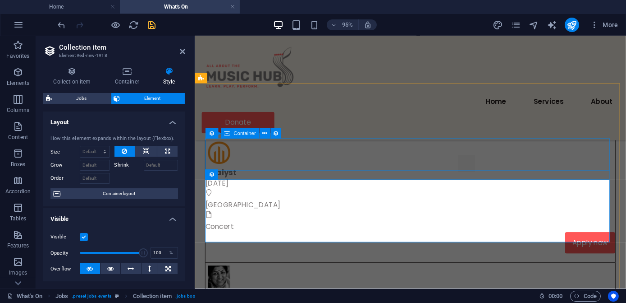
click at [238, 166] on div "Analyst [DATE] Rome Concert Apply now" at bounding box center [422, 204] width 432 height 120
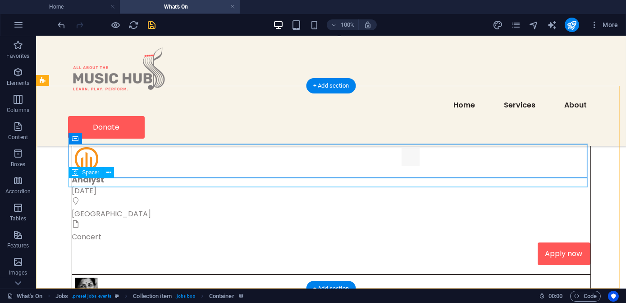
click at [309, 265] on div at bounding box center [331, 269] width 519 height 9
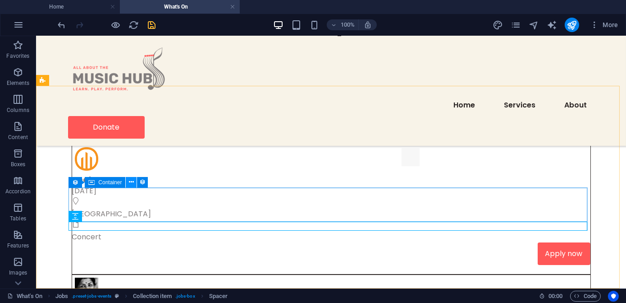
click at [132, 184] on icon at bounding box center [131, 181] width 5 height 9
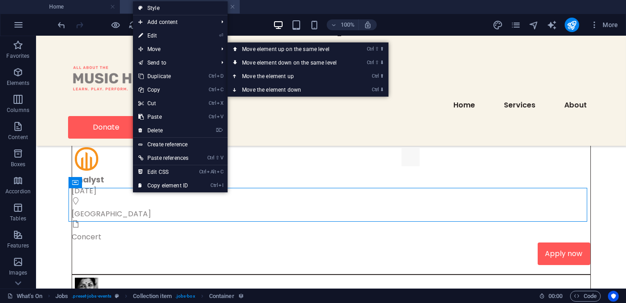
click at [149, 34] on link "⏎ Edit" at bounding box center [163, 36] width 61 height 14
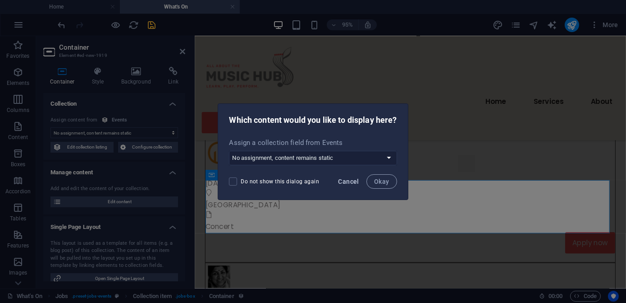
click at [345, 181] on span "Cancel" at bounding box center [349, 181] width 21 height 7
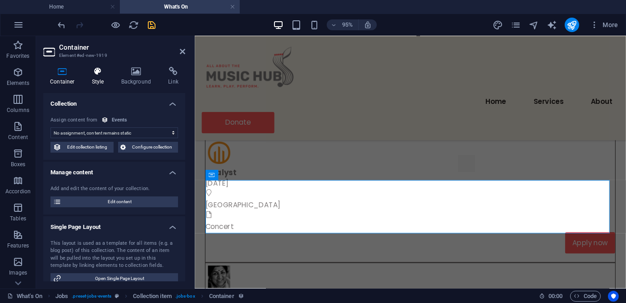
click at [96, 78] on h4 "Style" at bounding box center [99, 76] width 29 height 19
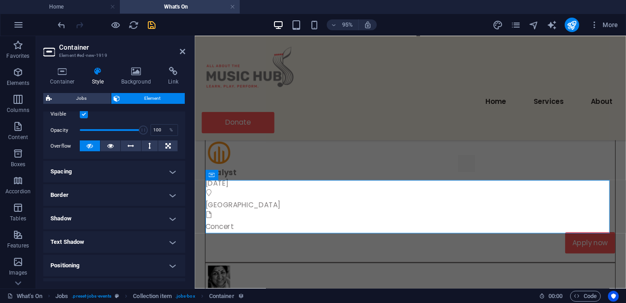
scroll to position [123, 0]
click at [166, 190] on h4 "Border" at bounding box center [114, 195] width 142 height 22
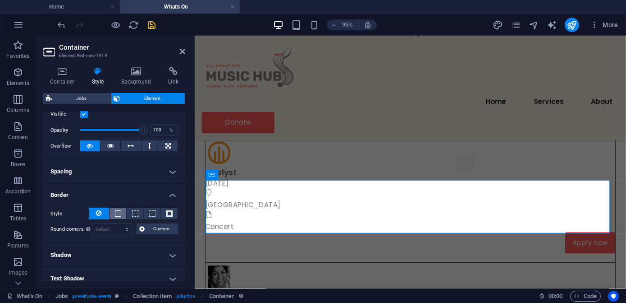
click at [118, 215] on span at bounding box center [118, 213] width 6 height 6
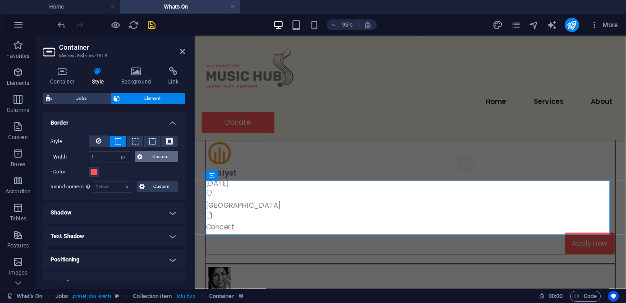
scroll to position [195, 0]
click at [147, 158] on span "Custom" at bounding box center [161, 156] width 30 height 11
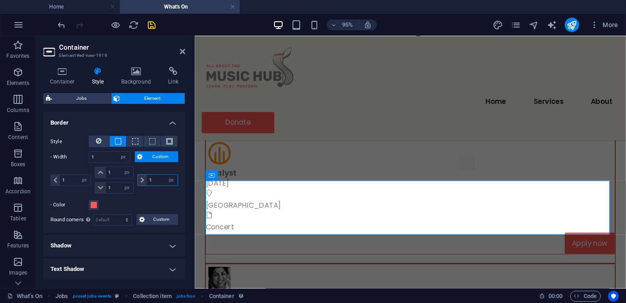
click at [145, 179] on div "1 auto px rem % vh vw" at bounding box center [158, 180] width 41 height 12
type input "0"
select select "DISABLED_OPTION_VALUE"
drag, startPoint x: 69, startPoint y: 177, endPoint x: 42, endPoint y: 179, distance: 27.6
click at [42, 179] on div "Container Style Background Link Collection No assignment, content remains stati…" at bounding box center [114, 174] width 156 height 229
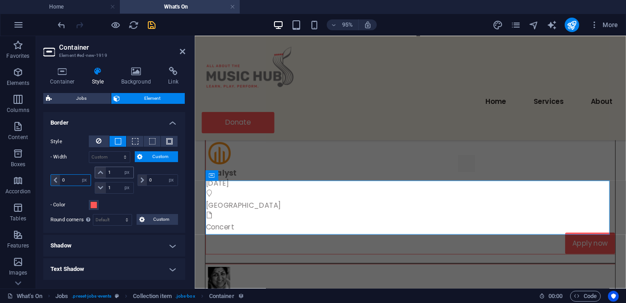
type input "0"
click at [106, 170] on input "1" at bounding box center [119, 172] width 27 height 11
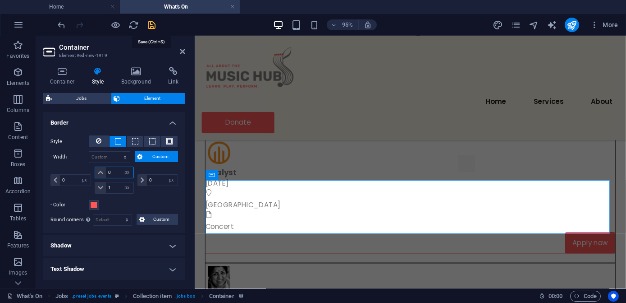
type input "0"
click at [152, 24] on icon "save" at bounding box center [152, 25] width 10 height 10
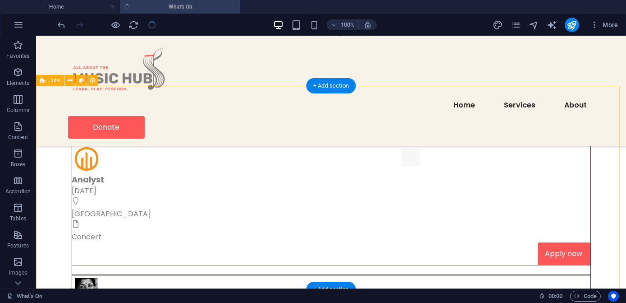
click at [203, 249] on div "Analyst [DATE] Rome Concert Apply now Tribute Concert: [PERSON_NAME] [DATE] Bir…" at bounding box center [331, 297] width 590 height 422
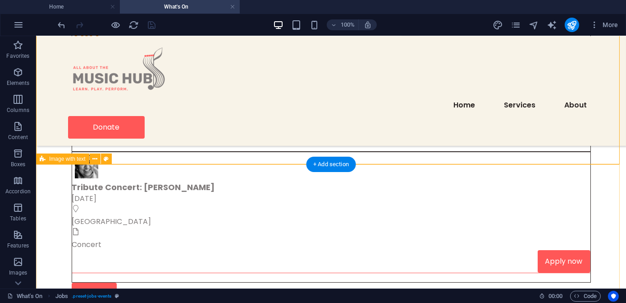
scroll to position [328, 0]
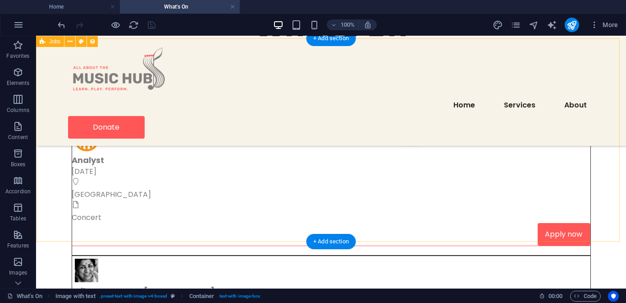
scroll to position [41, 0]
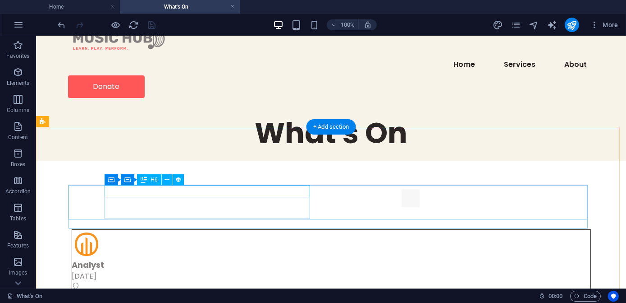
click at [221, 258] on div "Analyst" at bounding box center [331, 264] width 519 height 12
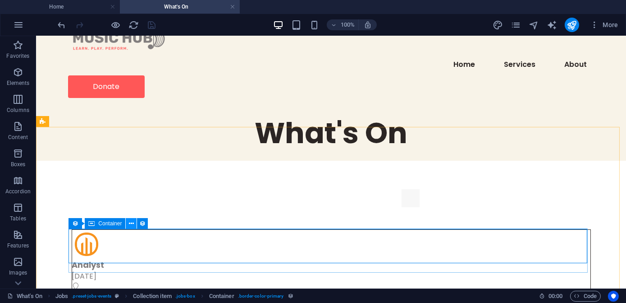
click at [129, 227] on icon at bounding box center [131, 223] width 5 height 9
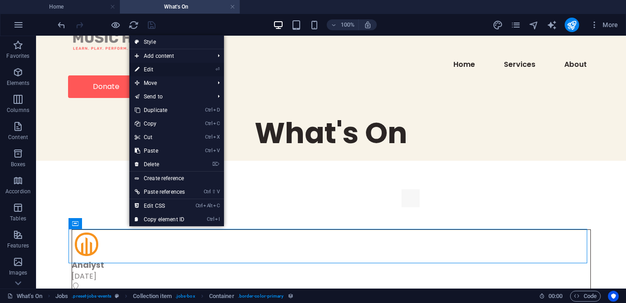
click at [145, 67] on link "⏎ Edit" at bounding box center [159, 70] width 61 height 14
select select "%"
select select "px"
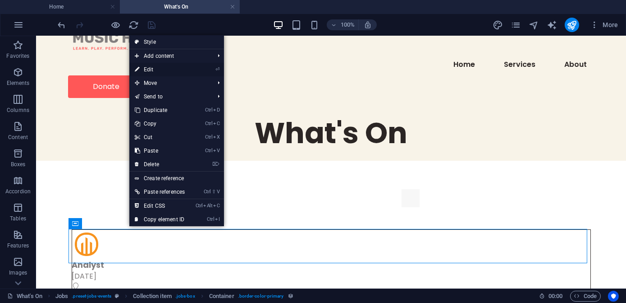
select select "px"
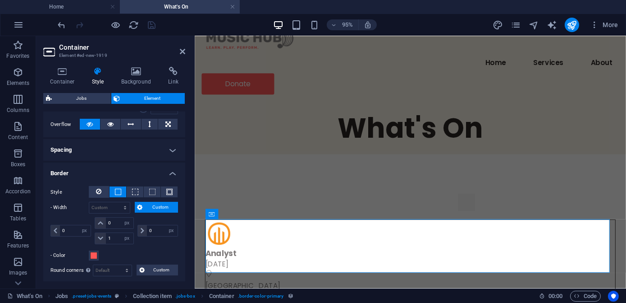
scroll to position [164, 0]
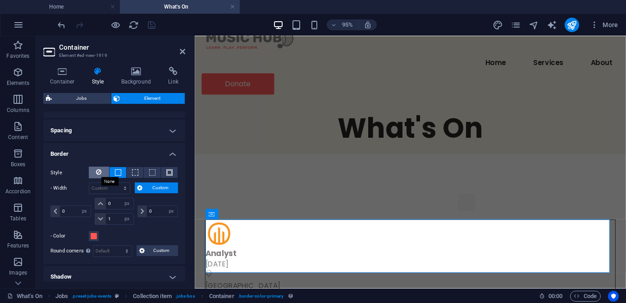
click at [98, 172] on icon at bounding box center [99, 171] width 5 height 11
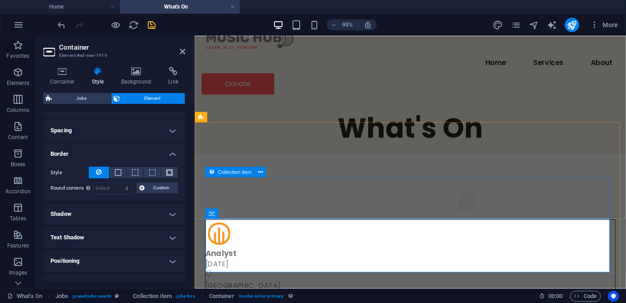
click at [206, 177] on div "Collection item" at bounding box center [238, 172] width 66 height 11
click at [206, 177] on div "Collection item" at bounding box center [230, 172] width 50 height 10
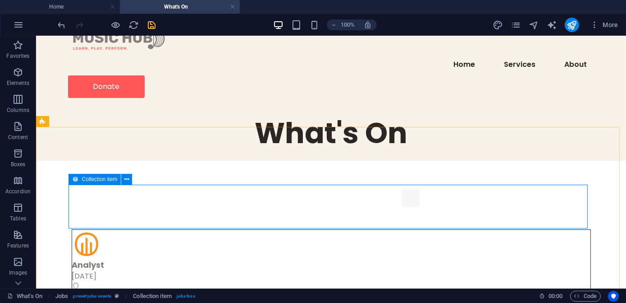
click at [74, 181] on icon at bounding box center [75, 179] width 6 height 11
click at [126, 178] on icon at bounding box center [126, 179] width 5 height 9
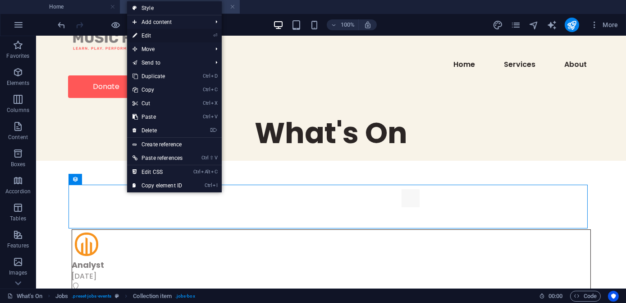
click at [163, 35] on link "⏎ Edit" at bounding box center [157, 36] width 61 height 14
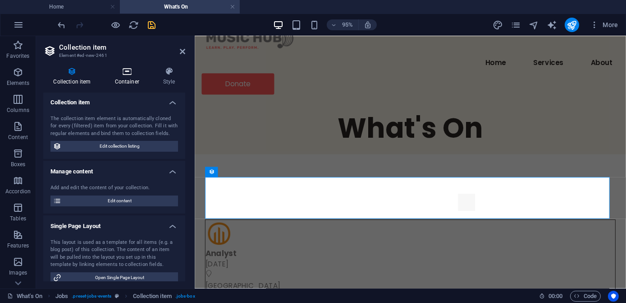
scroll to position [0, 0]
click at [130, 78] on h4 "Container" at bounding box center [129, 76] width 48 height 19
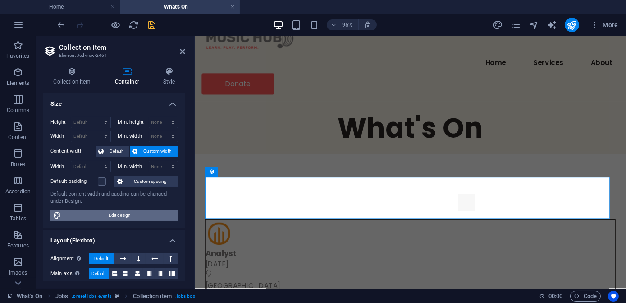
click at [113, 218] on span "Edit design" at bounding box center [119, 215] width 111 height 11
select select "px"
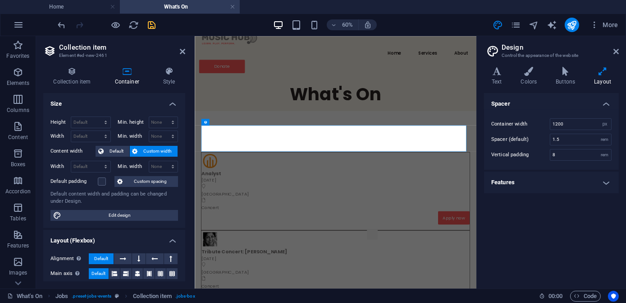
click at [605, 184] on h4 "Features" at bounding box center [551, 182] width 135 height 22
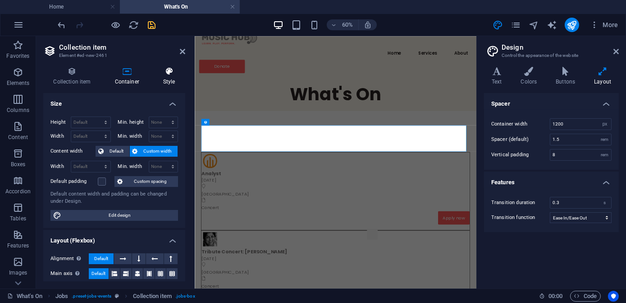
click at [170, 75] on icon at bounding box center [169, 71] width 32 height 9
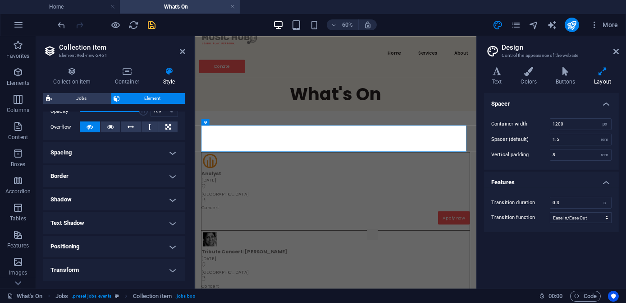
scroll to position [123, 0]
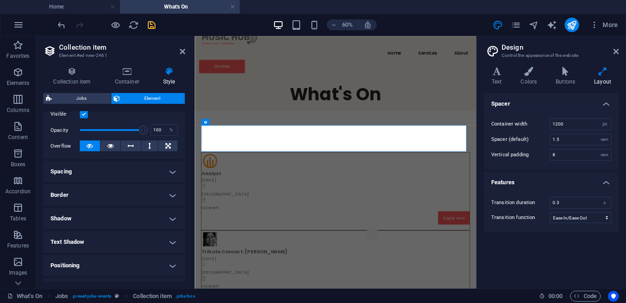
click at [171, 190] on h4 "Border" at bounding box center [114, 195] width 142 height 22
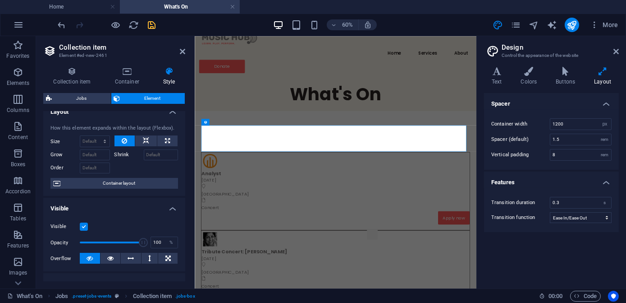
scroll to position [0, 0]
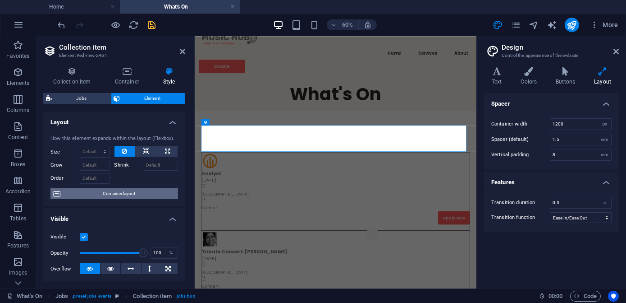
click at [101, 193] on span "Container layout" at bounding box center [119, 193] width 112 height 11
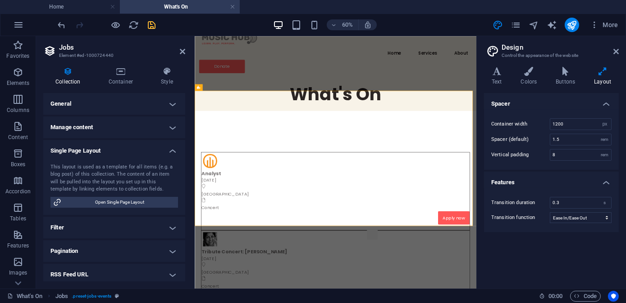
scroll to position [4, 0]
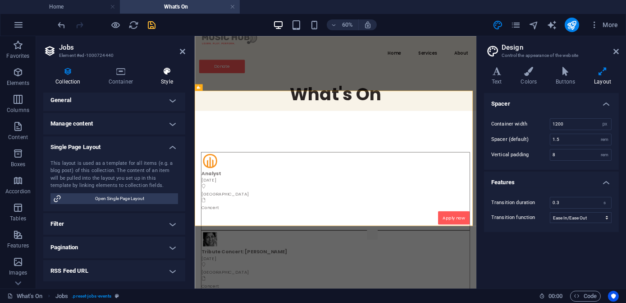
click at [176, 82] on h4 "Style" at bounding box center [167, 76] width 37 height 19
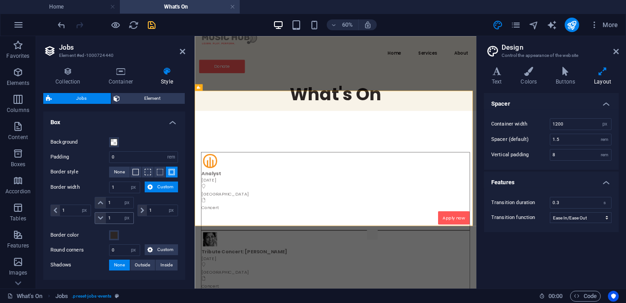
scroll to position [33, 0]
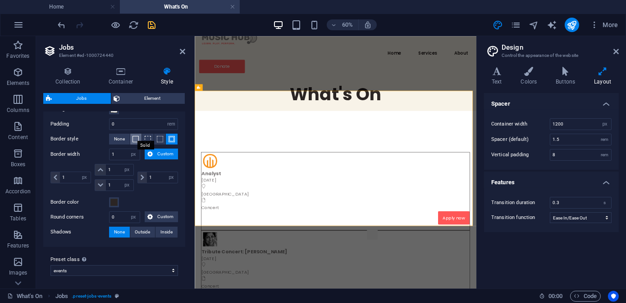
click at [136, 140] on span at bounding box center [136, 139] width 6 height 6
drag, startPoint x: 152, startPoint y: 175, endPoint x: 145, endPoint y: 175, distance: 6.3
click at [145, 175] on div "1 px rem vw vh" at bounding box center [158, 177] width 41 height 12
type input "0"
select select "DISABLED_OPTION_VALUE"
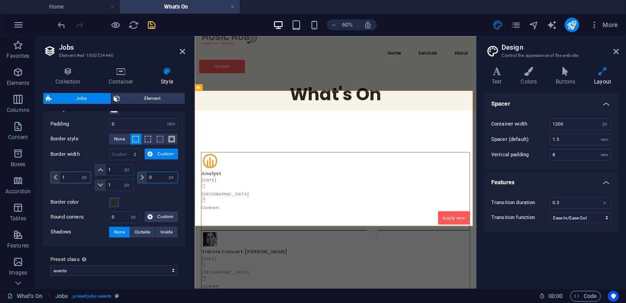
type input "0"
click at [52, 175] on div "1 px rem vw vh" at bounding box center [71, 177] width 41 height 12
type input "0"
drag, startPoint x: 113, startPoint y: 168, endPoint x: 103, endPoint y: 168, distance: 10.4
click at [103, 168] on div "1 px rem vw vh" at bounding box center [114, 170] width 39 height 12
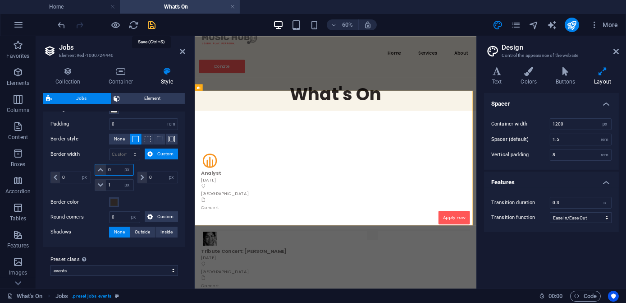
type input "0"
click at [152, 26] on icon "save" at bounding box center [152, 25] width 10 height 10
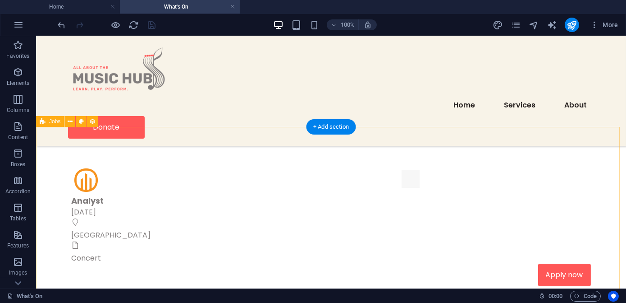
scroll to position [41, 0]
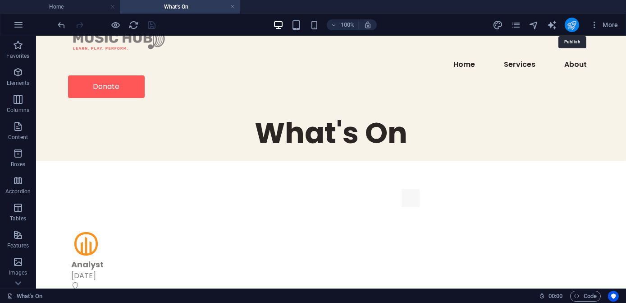
click at [577, 22] on icon "publish" at bounding box center [572, 25] width 10 height 10
